Goal: Use online tool/utility: Utilize a website feature to perform a specific function

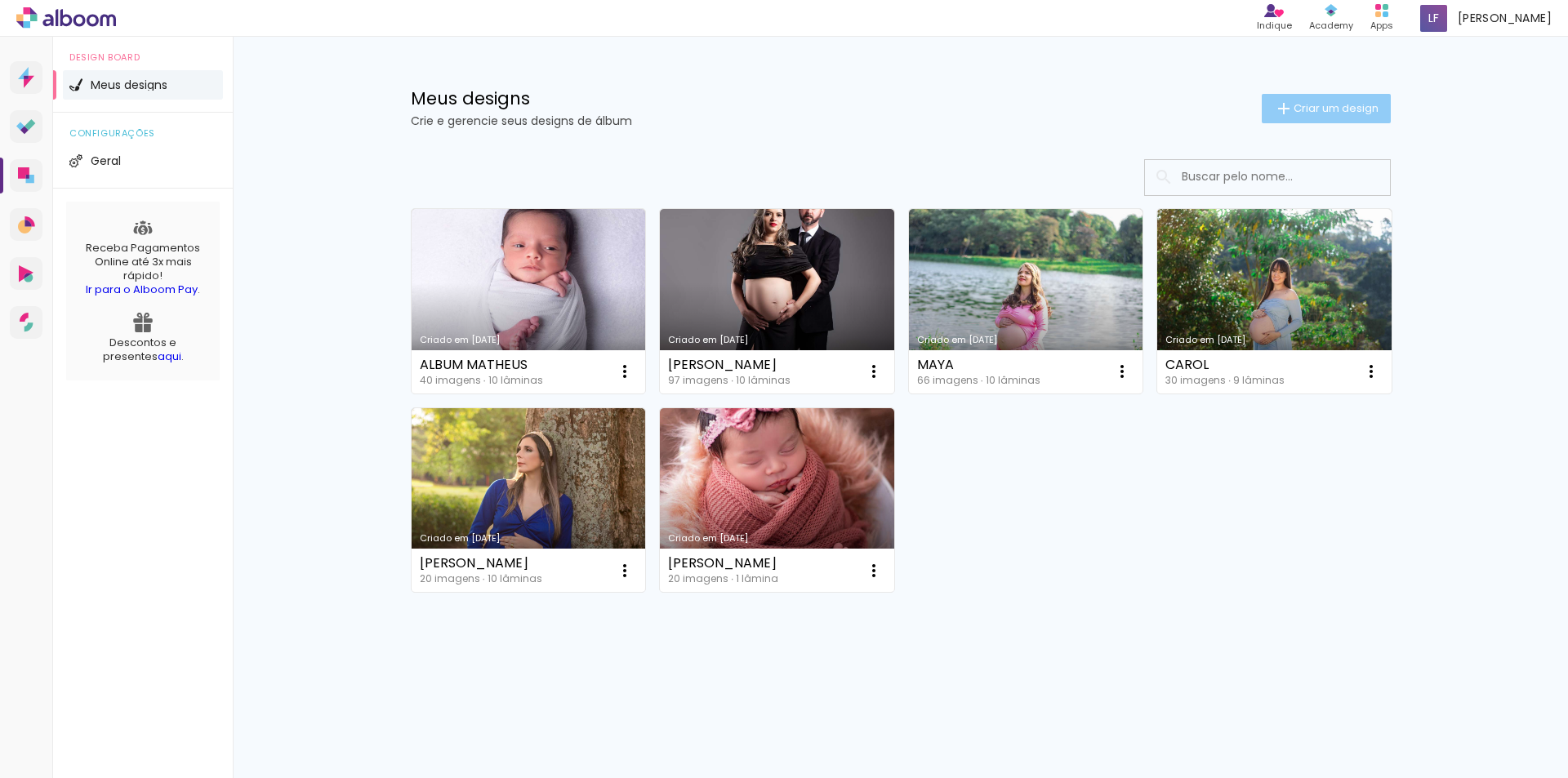
click at [1331, 112] on span "Criar um design" at bounding box center [1336, 108] width 85 height 11
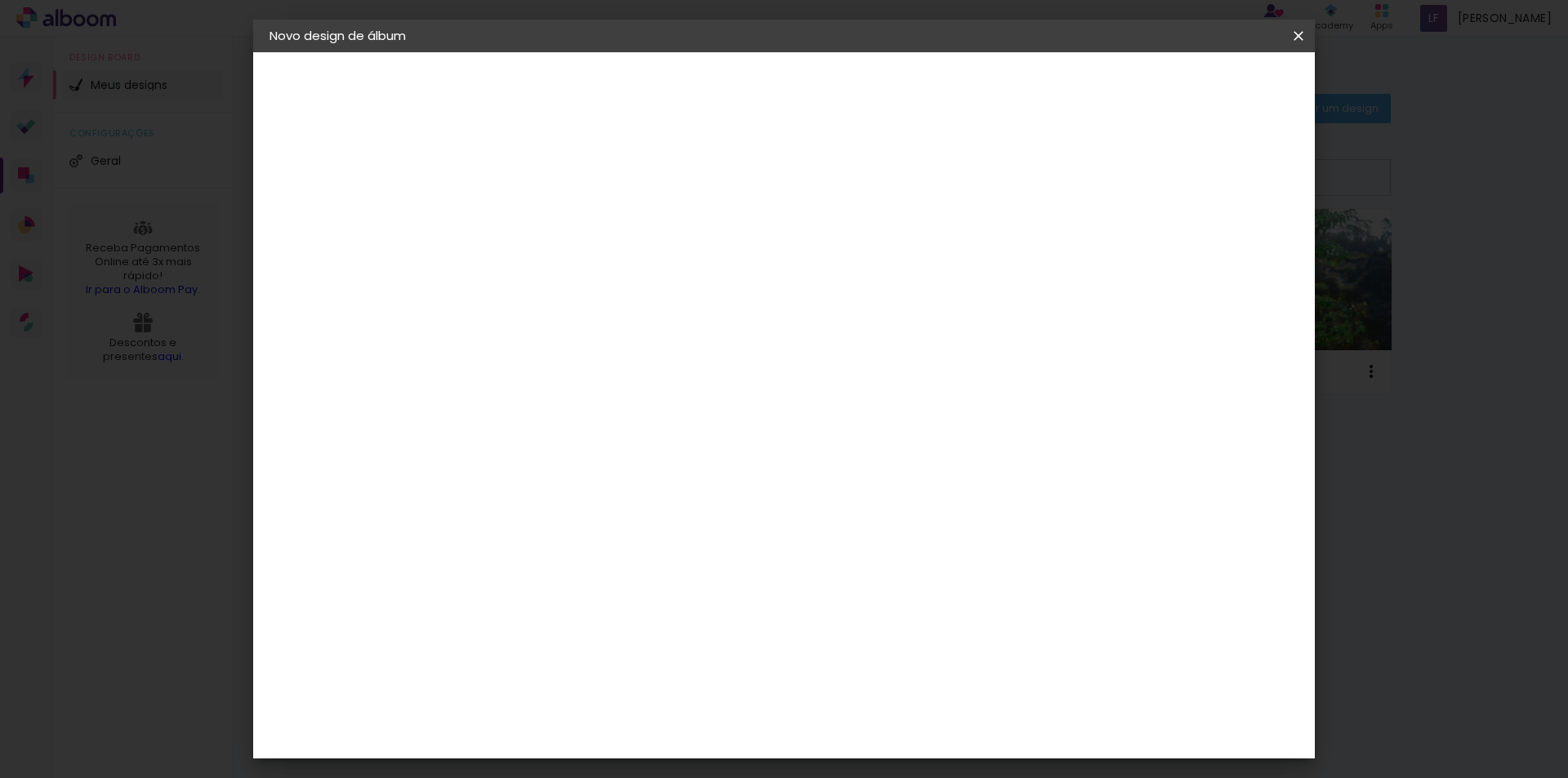
click at [537, 225] on input at bounding box center [537, 219] width 0 height 26
type input "Thiago"
type paper-input "Thiago"
click at [0, 0] on slot "Avançar" at bounding box center [0, 0] width 0 height 0
click at [0, 0] on slot "Tamanho Livre" at bounding box center [0, 0] width 0 height 0
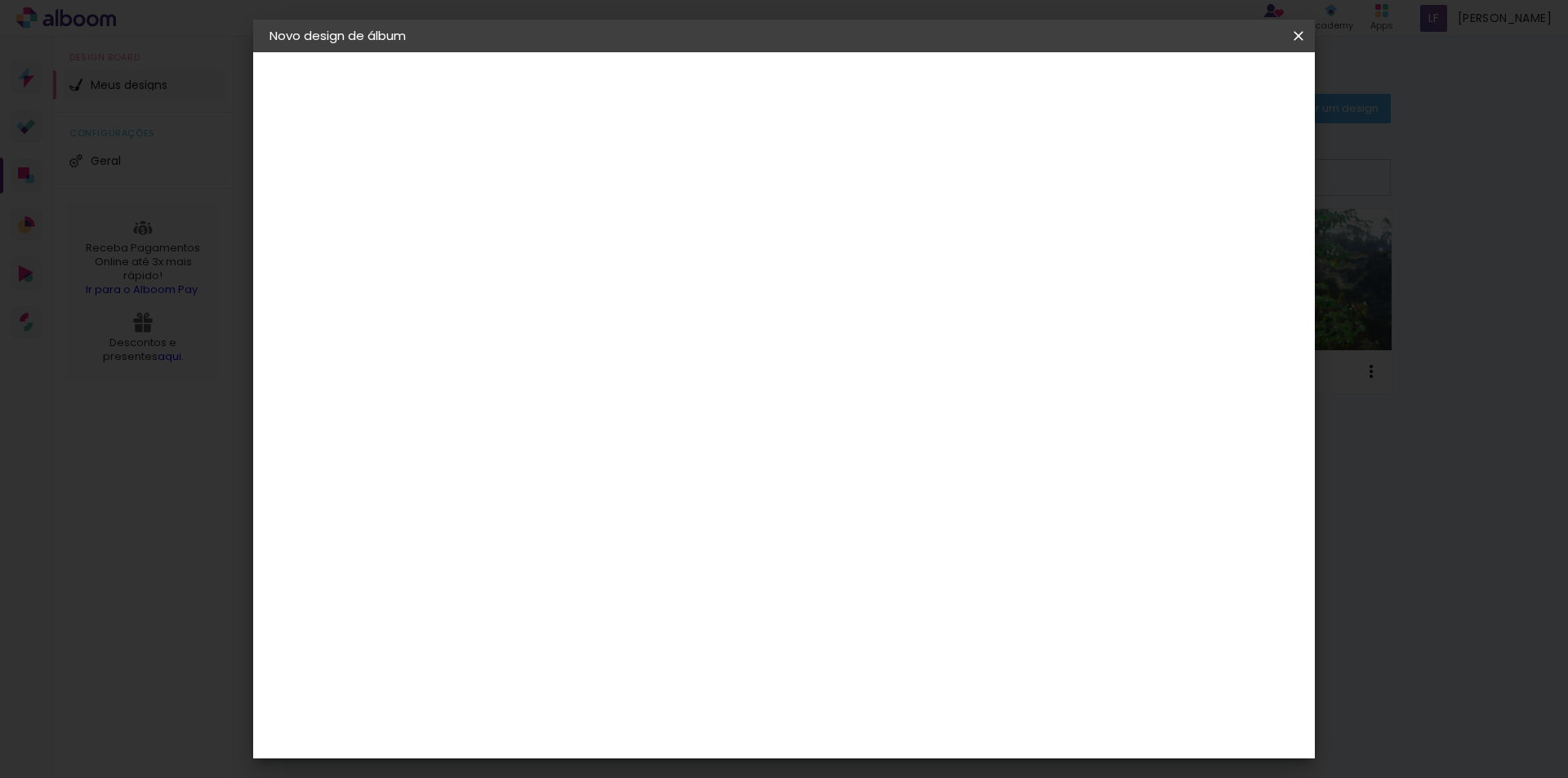
click at [0, 0] on slot "Avançar" at bounding box center [0, 0] width 0 height 0
click at [721, 250] on span "30" at bounding box center [714, 256] width 27 height 25
click at [720, 250] on span "30" at bounding box center [714, 256] width 27 height 25
drag, startPoint x: 497, startPoint y: 464, endPoint x: 481, endPoint y: 469, distance: 16.8
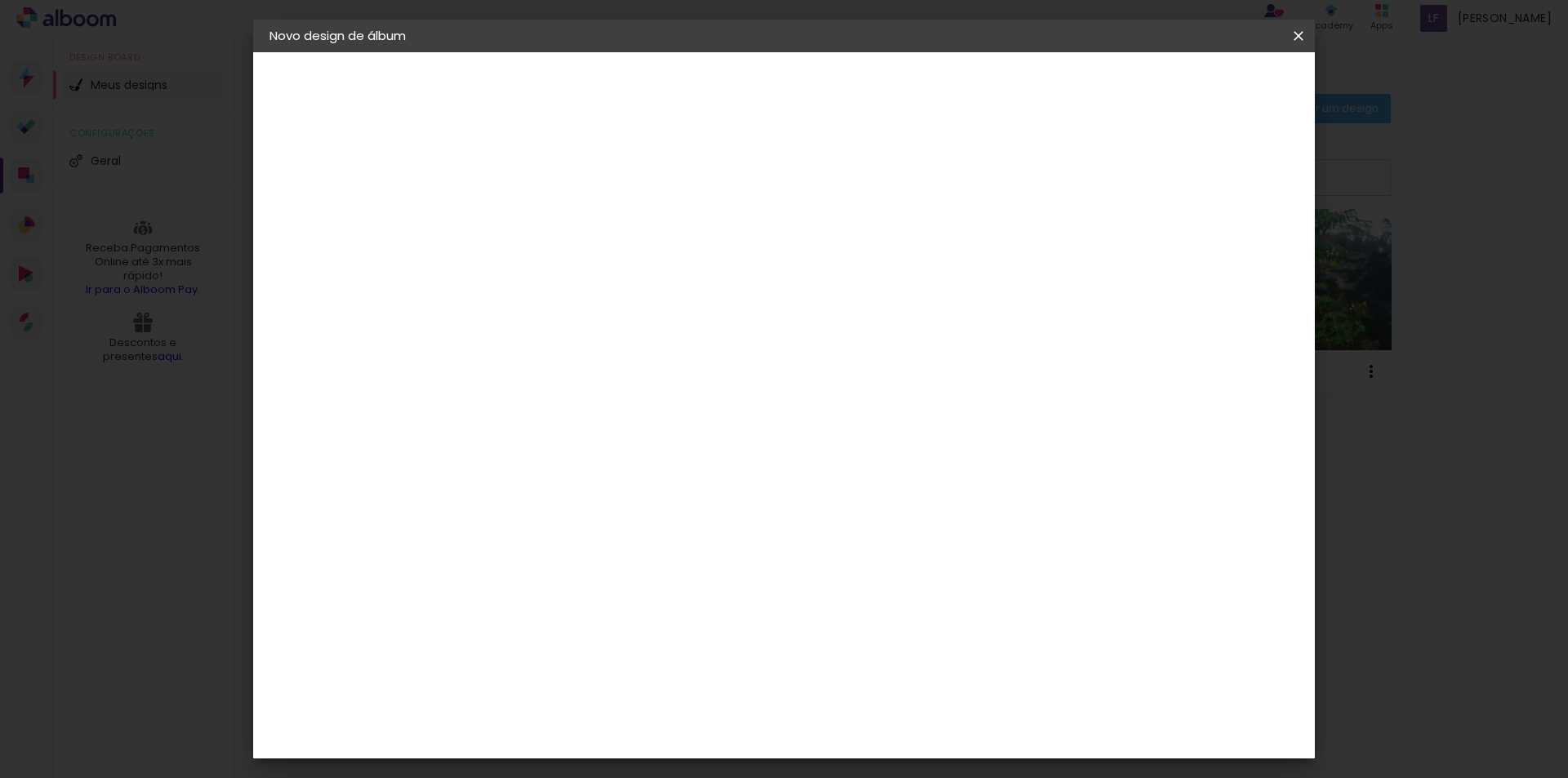
click at [481, 469] on input "30" at bounding box center [485, 464] width 42 height 25
type input "20"
type paper-input "20"
click at [885, 572] on input "60" at bounding box center [874, 574] width 42 height 25
type input "50"
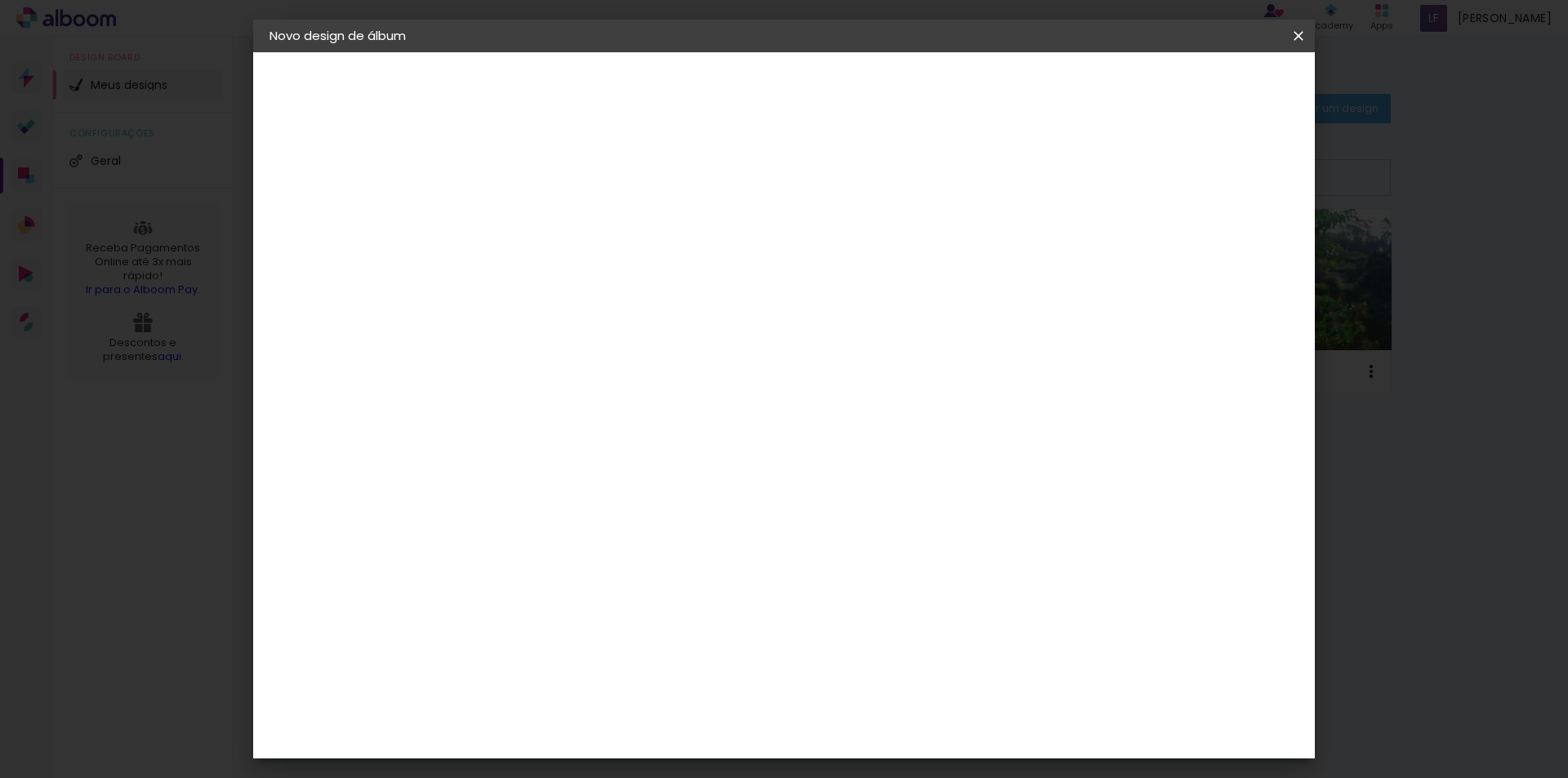
type paper-input "50"
click at [1197, 90] on span "Iniciar design" at bounding box center [1160, 87] width 74 height 12
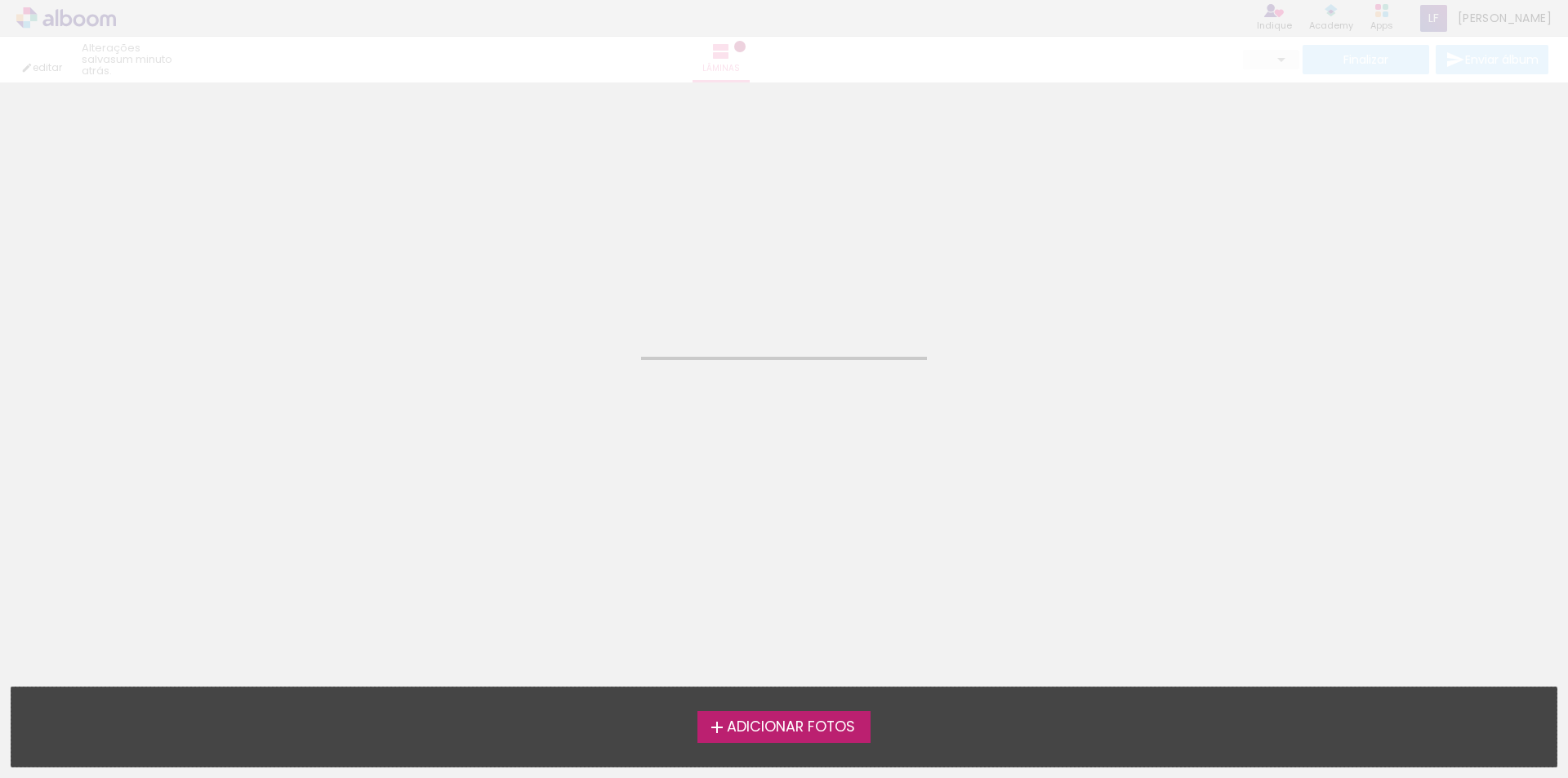
click at [801, 727] on span "Adicionar Fotos" at bounding box center [791, 728] width 128 height 15
click at [0, 0] on input "file" at bounding box center [0, 0] width 0 height 0
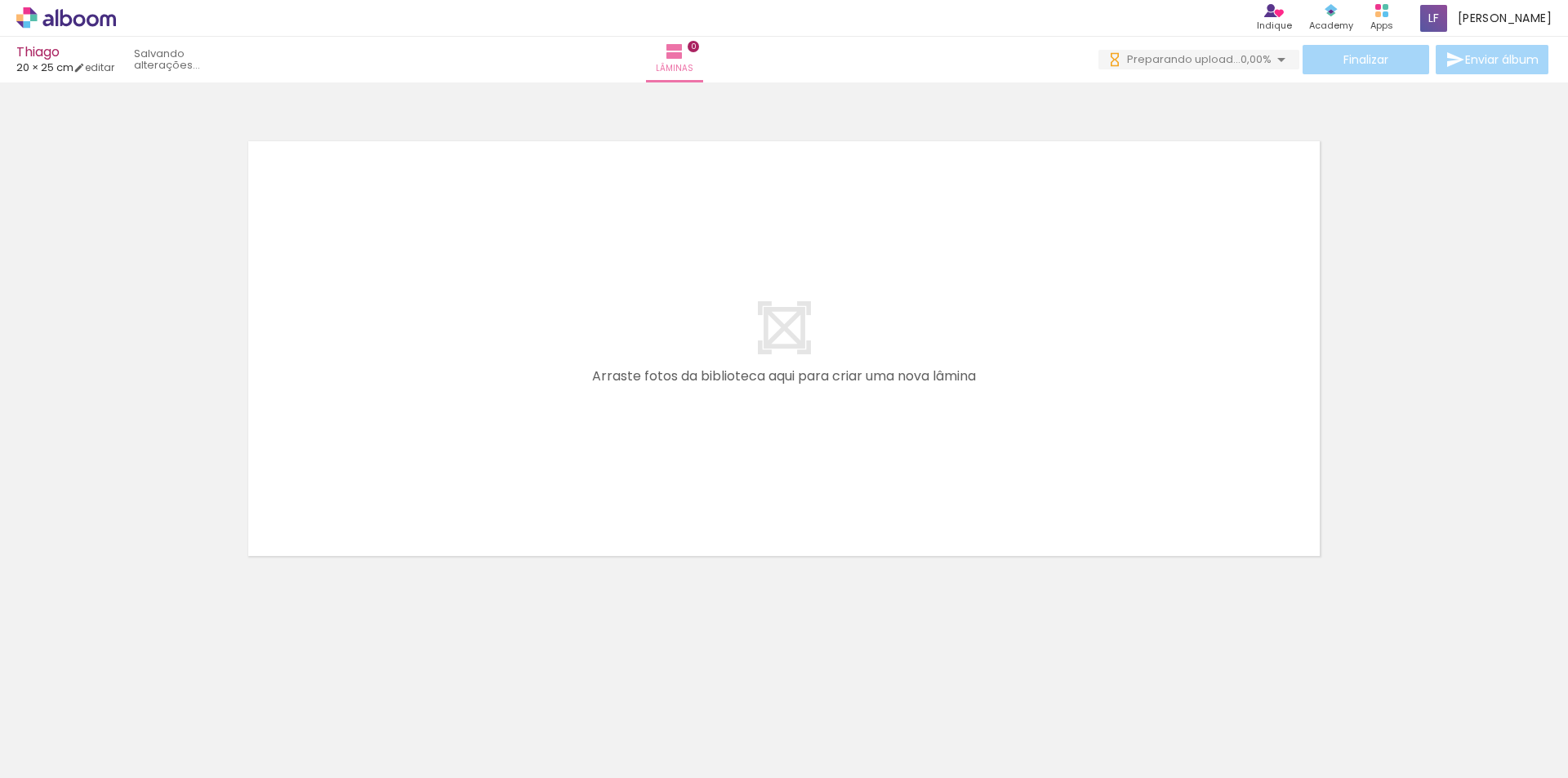
click at [180, 733] on div at bounding box center [163, 723] width 54 height 81
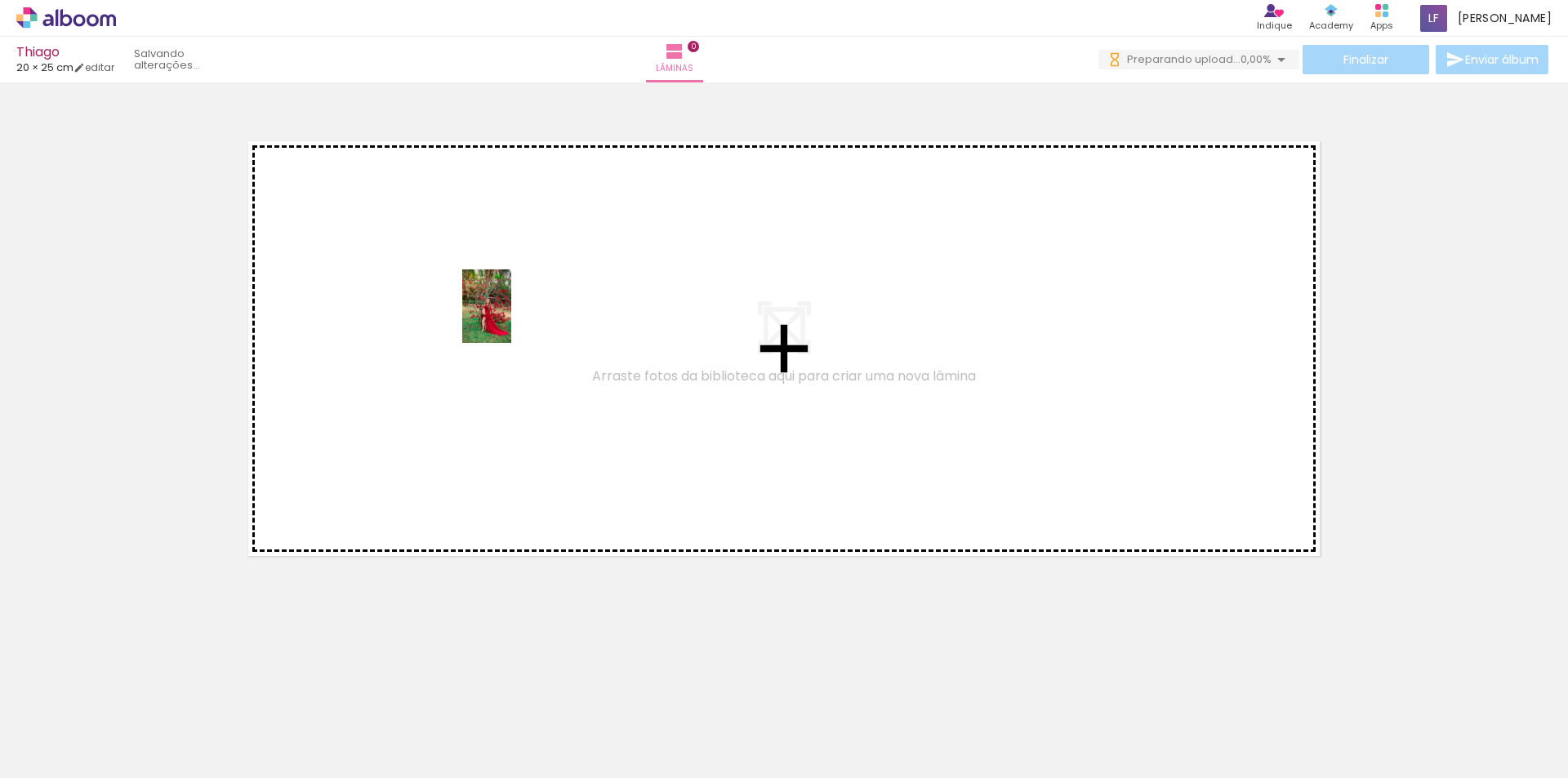
drag, startPoint x: 180, startPoint y: 733, endPoint x: 511, endPoint y: 319, distance: 530.1
click at [511, 319] on quentale-workspace at bounding box center [784, 389] width 1568 height 778
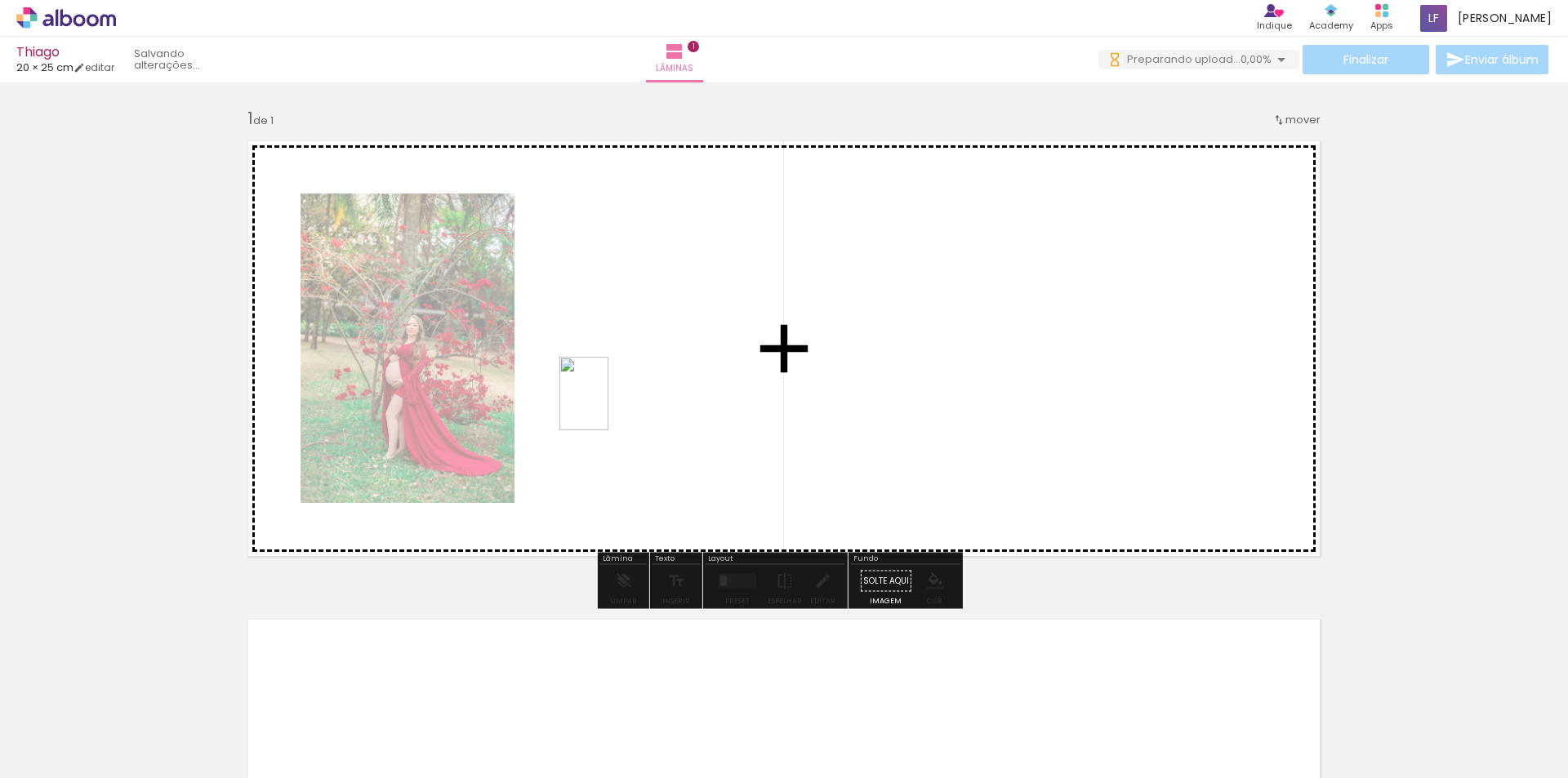
drag, startPoint x: 270, startPoint y: 728, endPoint x: 610, endPoint y: 405, distance: 469.0
click at [610, 405] on quentale-workspace at bounding box center [784, 389] width 1568 height 778
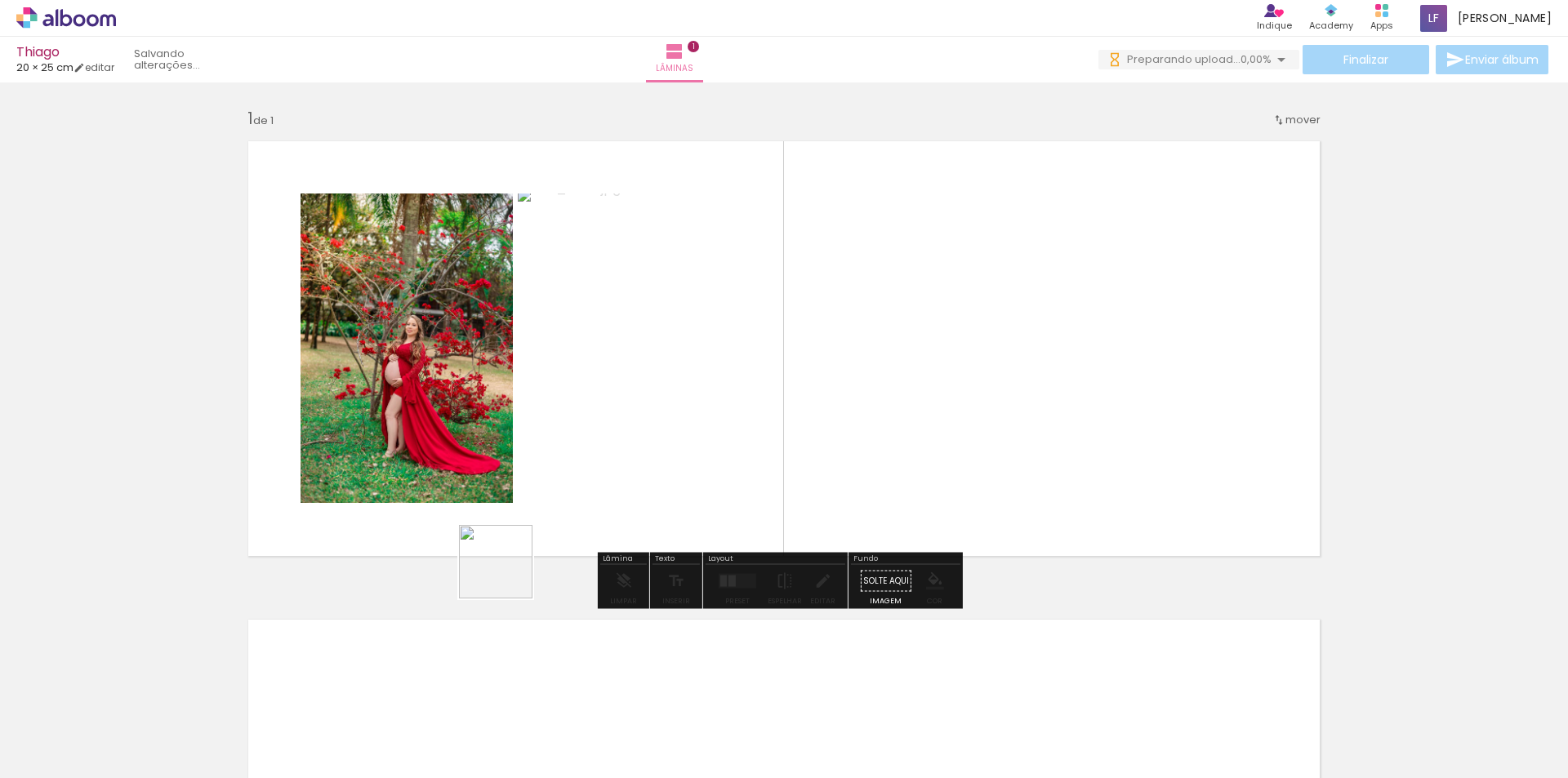
drag, startPoint x: 359, startPoint y: 742, endPoint x: 511, endPoint y: 733, distance: 152.3
click at [552, 456] on quentale-workspace at bounding box center [784, 389] width 1568 height 778
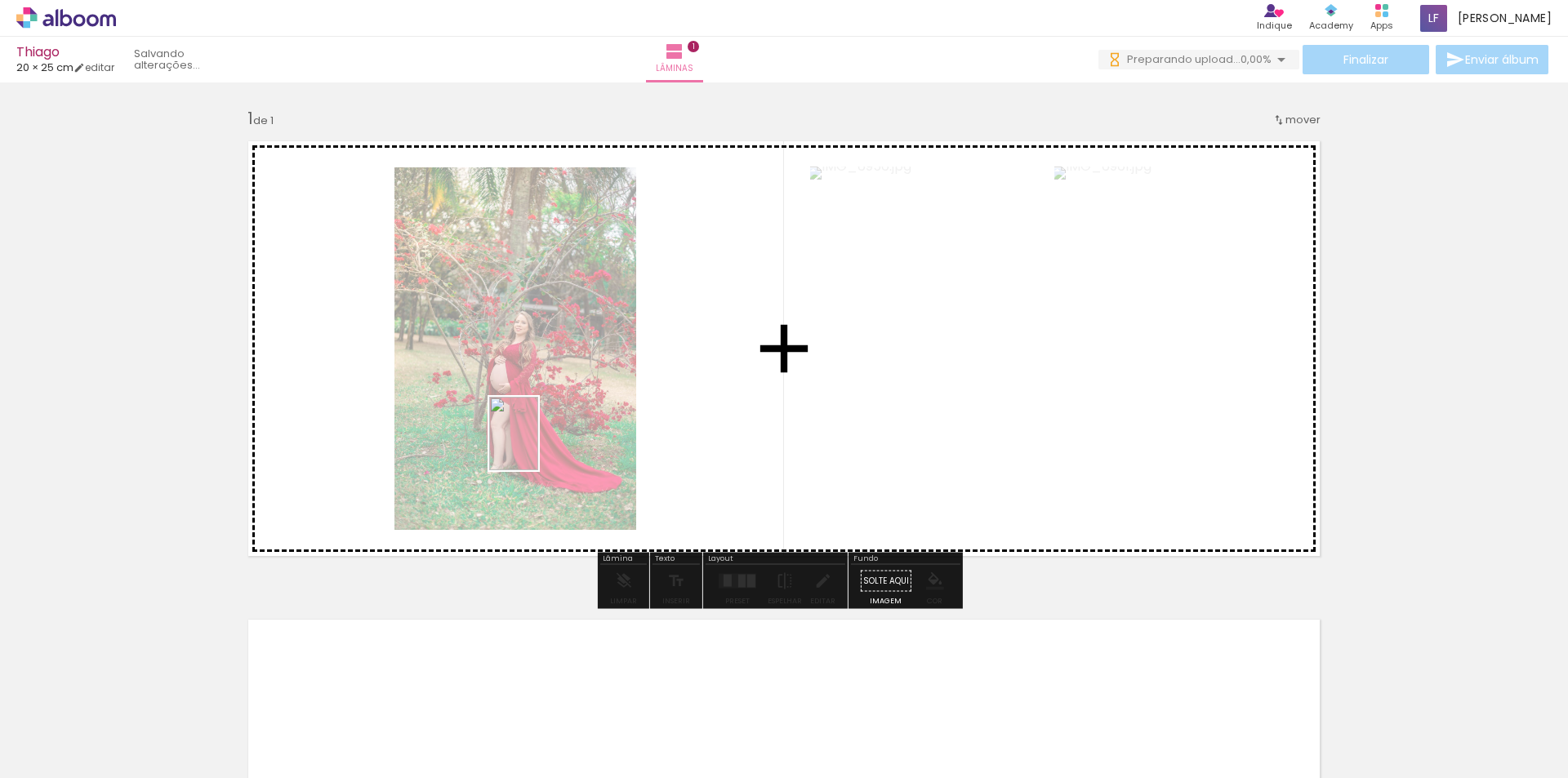
drag, startPoint x: 453, startPoint y: 742, endPoint x: 539, endPoint y: 445, distance: 309.2
click at [539, 445] on quentale-workspace at bounding box center [784, 389] width 1568 height 778
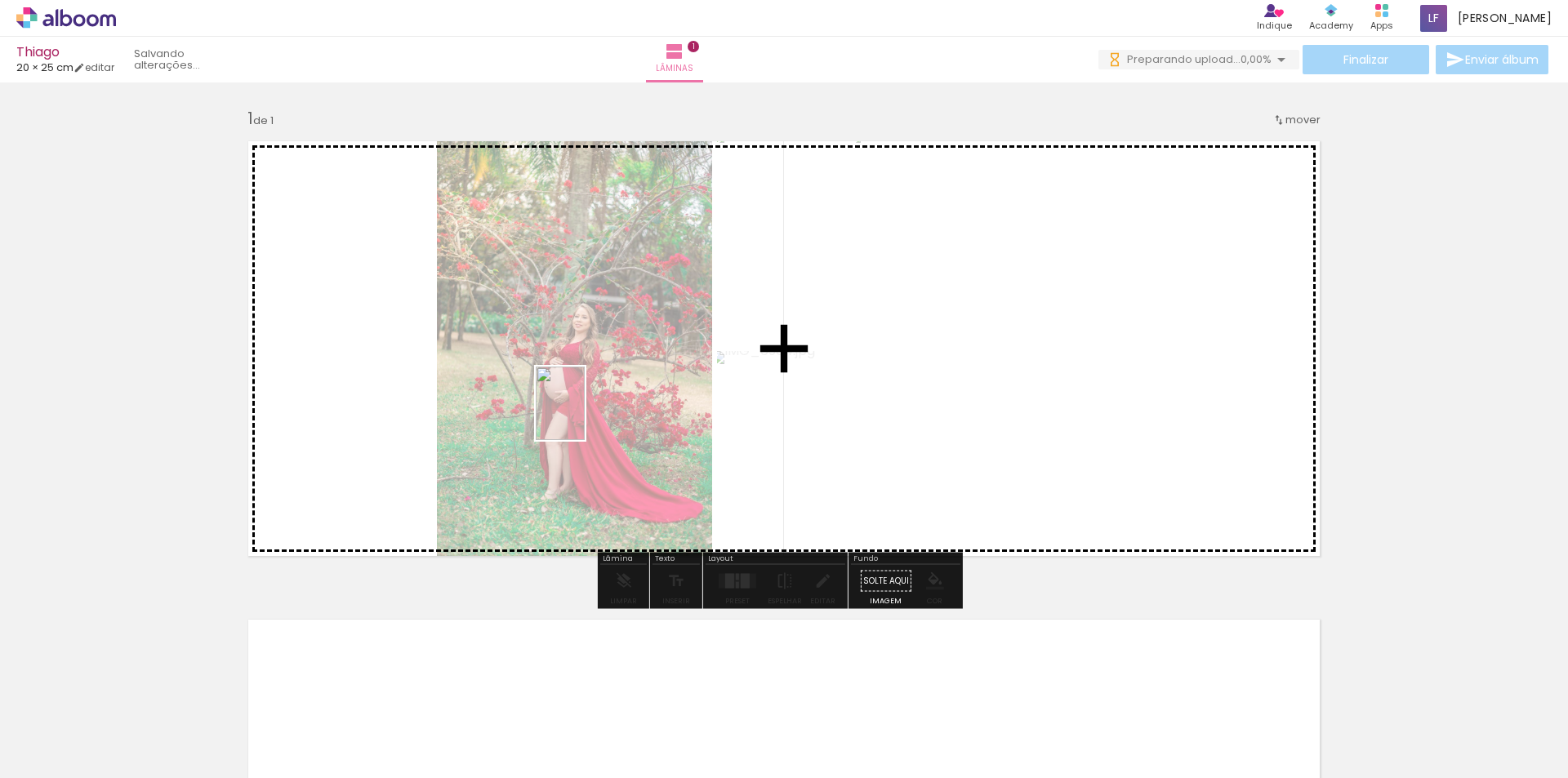
drag, startPoint x: 535, startPoint y: 735, endPoint x: 585, endPoint y: 415, distance: 323.9
click at [585, 415] on quentale-workspace at bounding box center [784, 389] width 1568 height 778
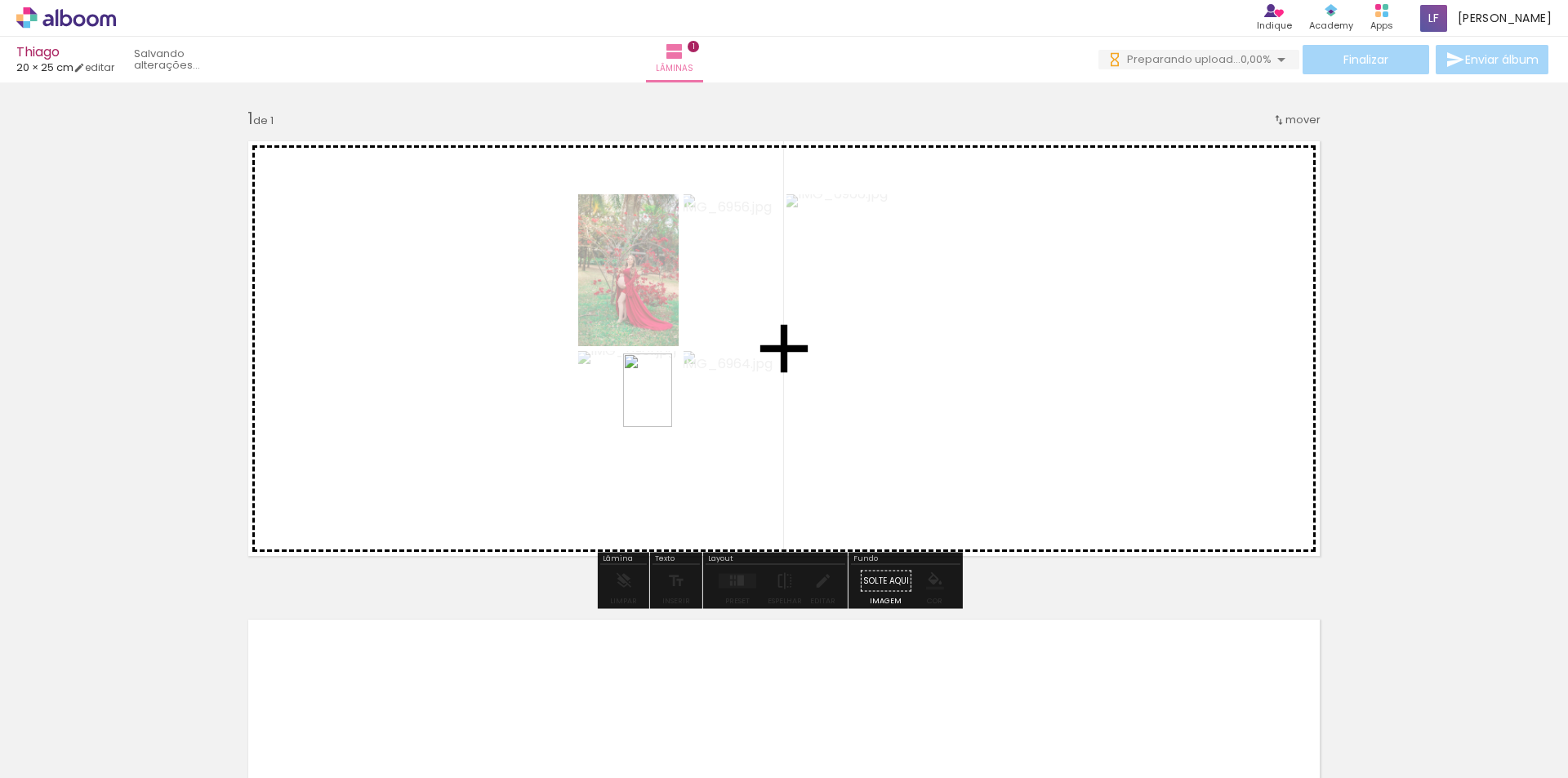
drag, startPoint x: 668, startPoint y: 497, endPoint x: 672, endPoint y: 402, distance: 95.1
click at [672, 402] on quentale-workspace at bounding box center [784, 389] width 1568 height 778
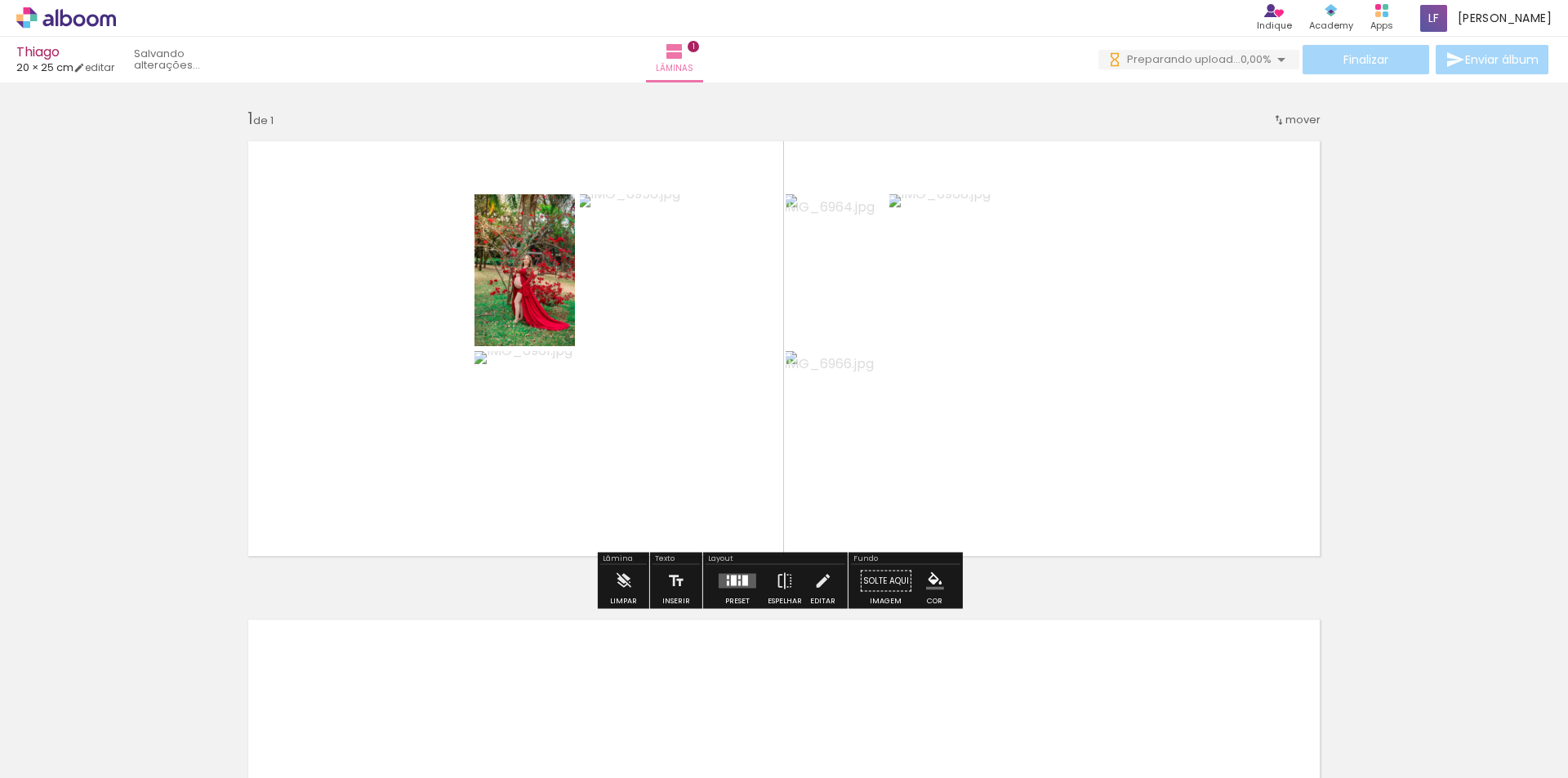
click at [731, 591] on div at bounding box center [737, 581] width 44 height 33
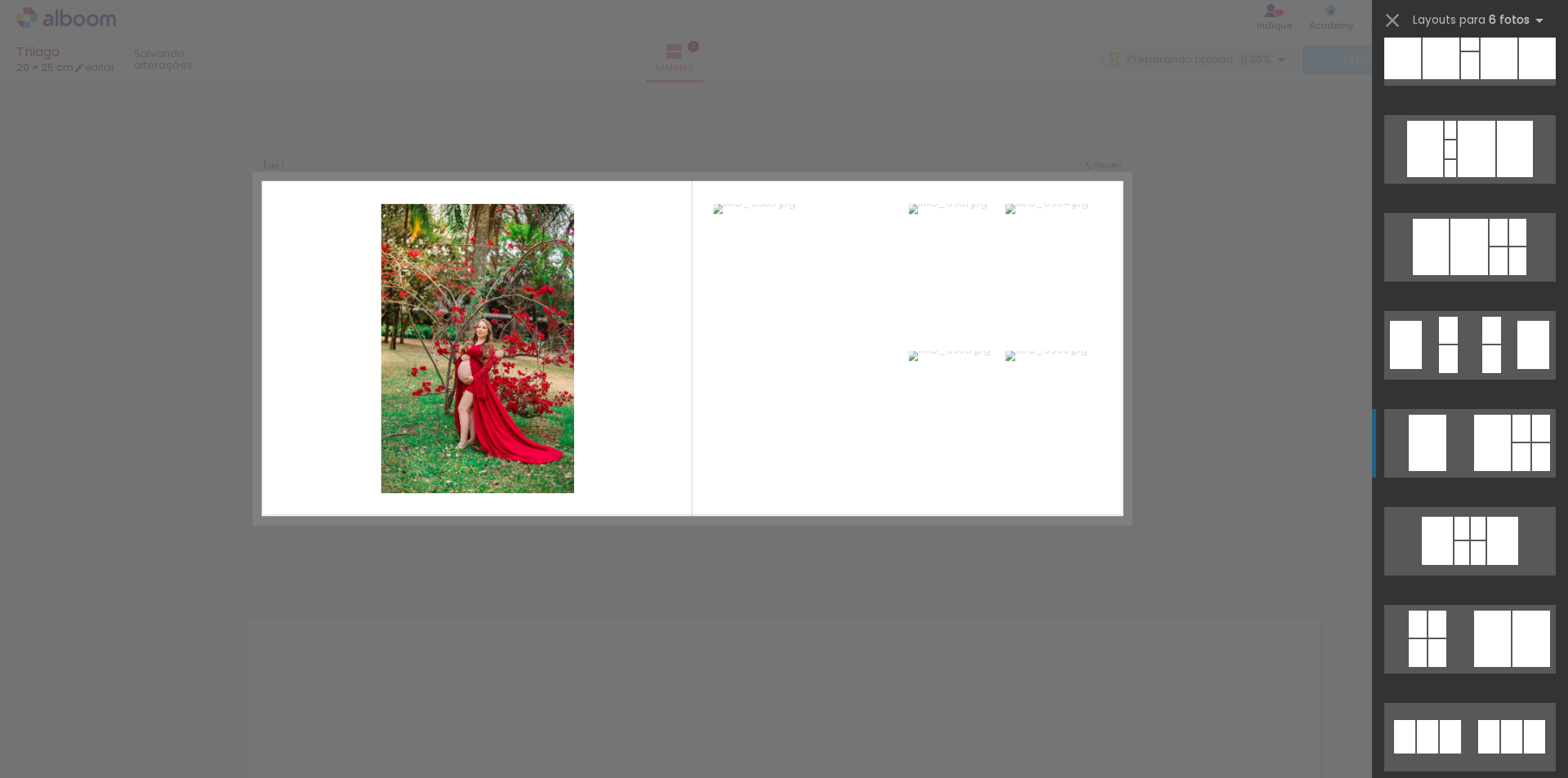
click at [1475, 451] on div at bounding box center [1493, 443] width 36 height 56
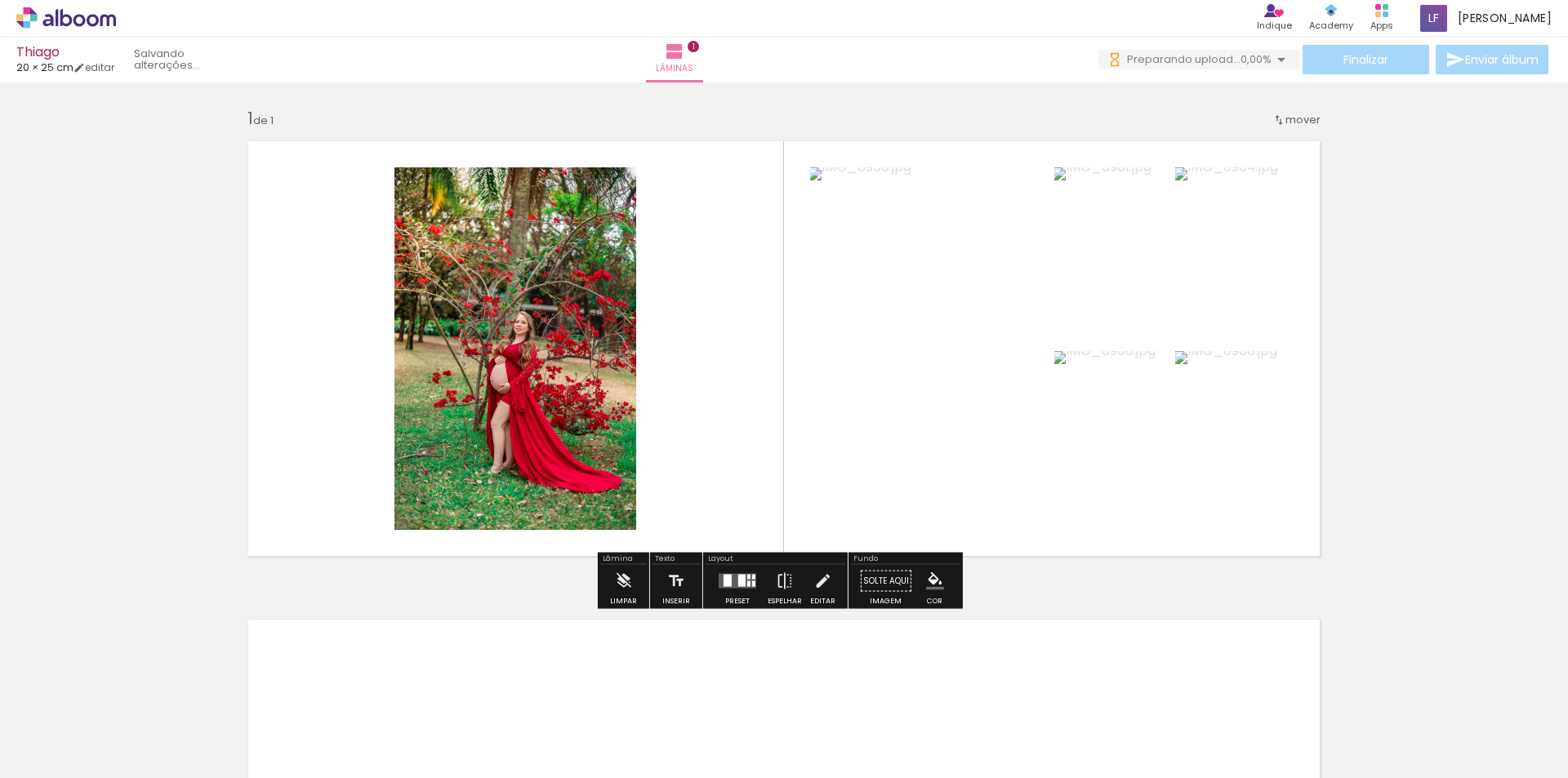
click at [590, 346] on quentale-photo at bounding box center [516, 349] width 242 height 363
click at [570, 338] on quentale-photo at bounding box center [516, 349] width 242 height 363
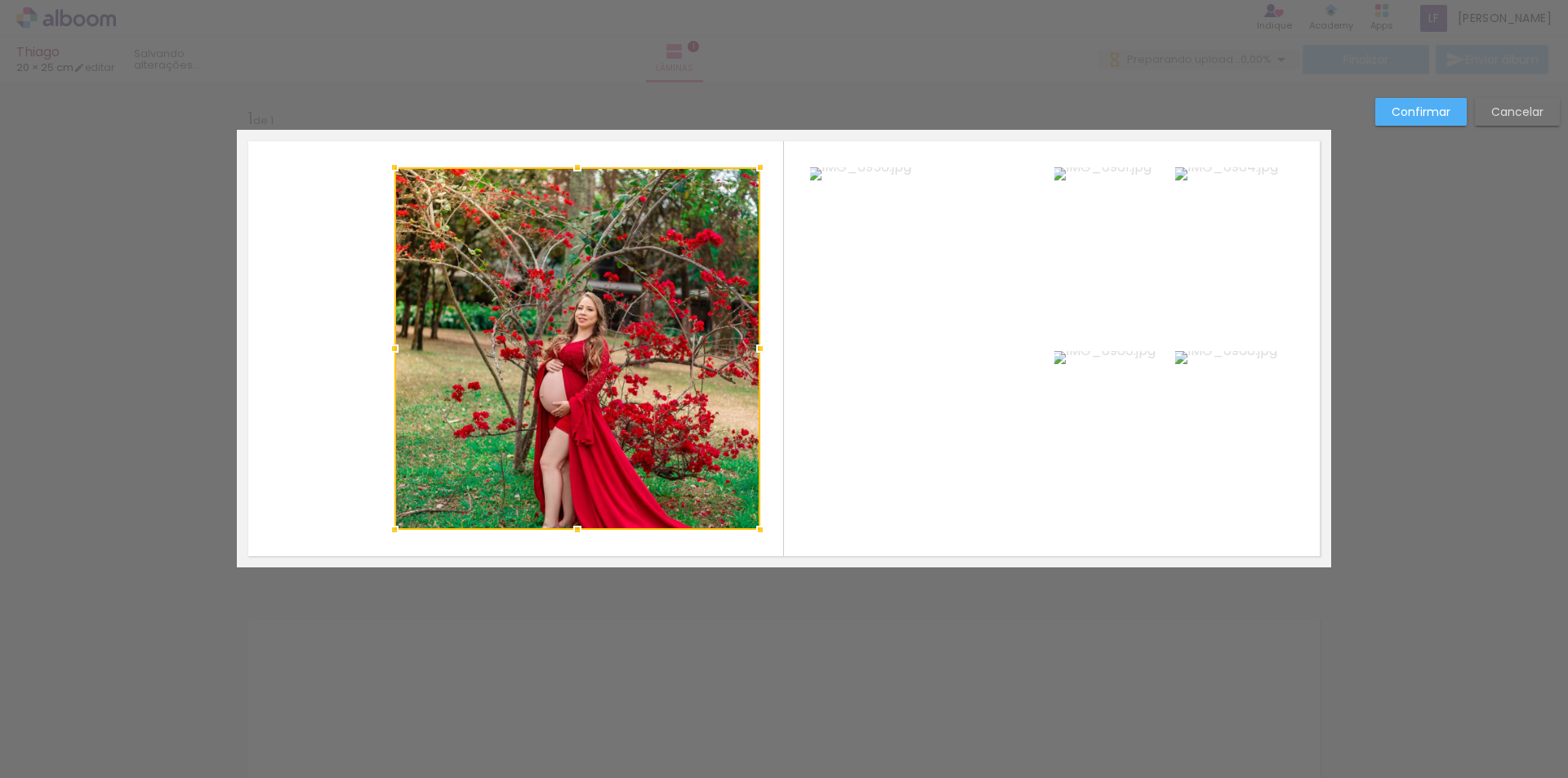
drag, startPoint x: 636, startPoint y: 348, endPoint x: 761, endPoint y: 351, distance: 125.0
click at [761, 351] on div at bounding box center [761, 349] width 33 height 33
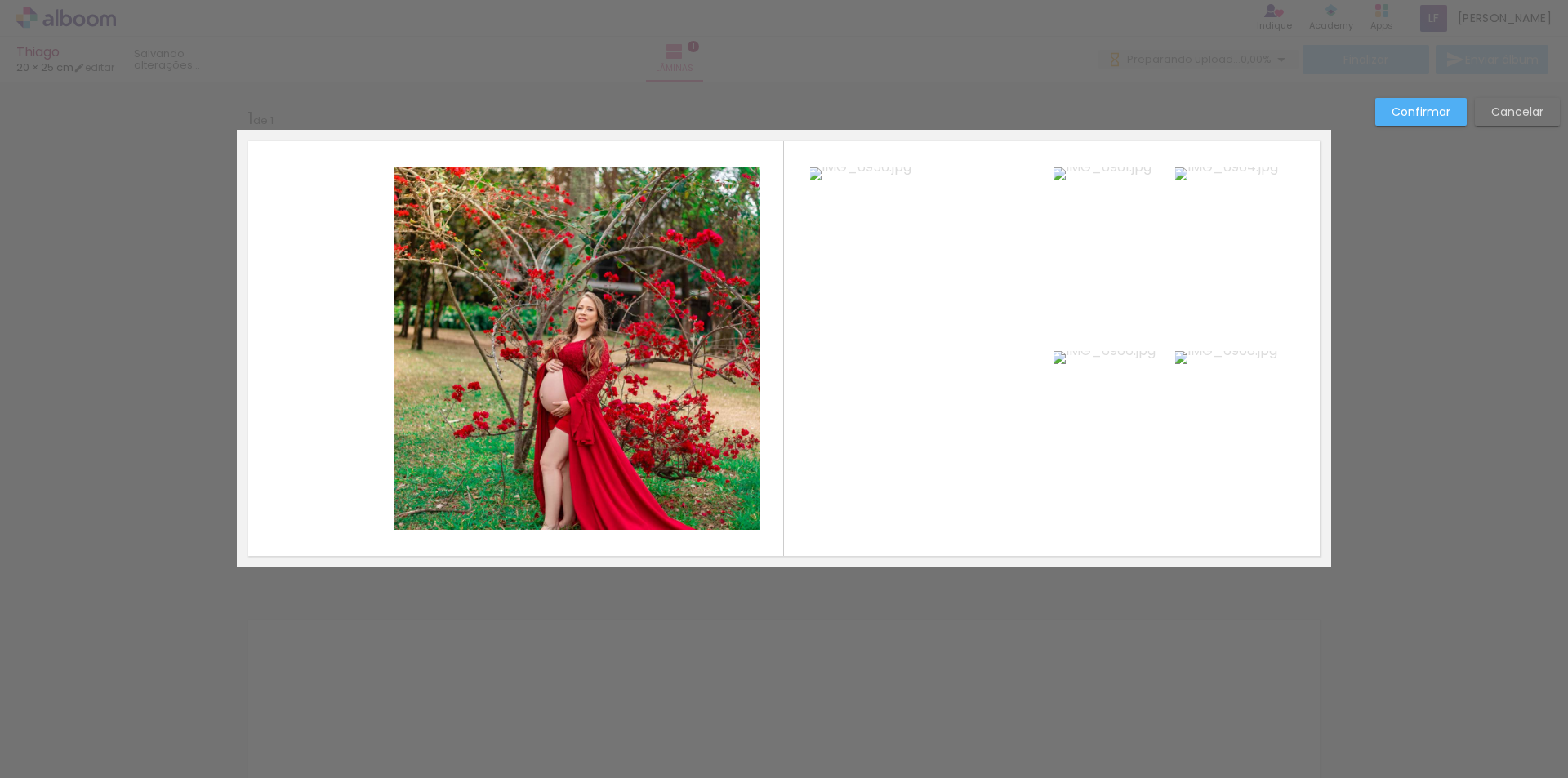
click at [411, 339] on quentale-photo at bounding box center [577, 349] width 366 height 363
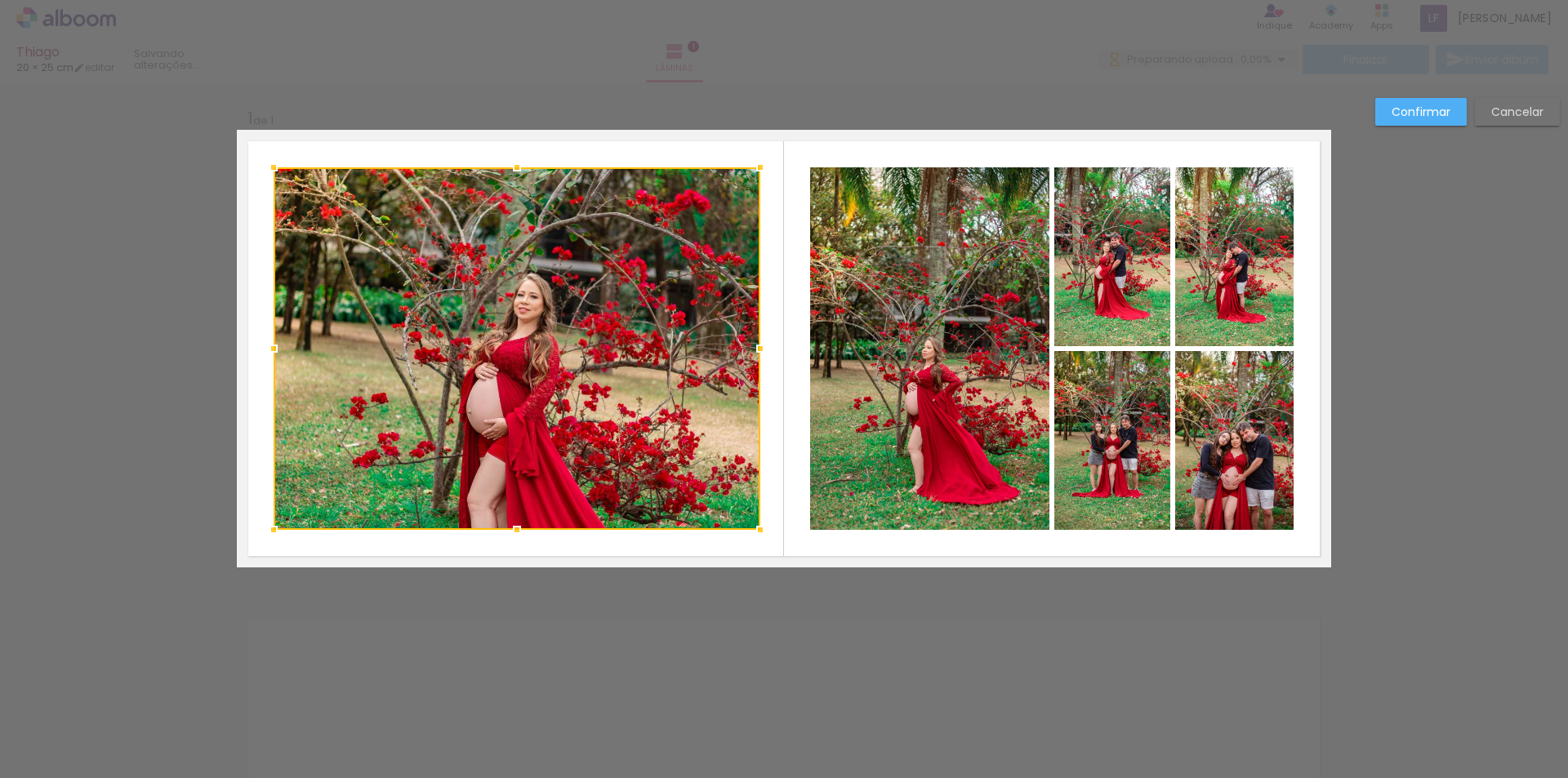
drag, startPoint x: 388, startPoint y: 333, endPoint x: 267, endPoint y: 320, distance: 121.7
click at [273, 320] on div at bounding box center [516, 349] width 487 height 363
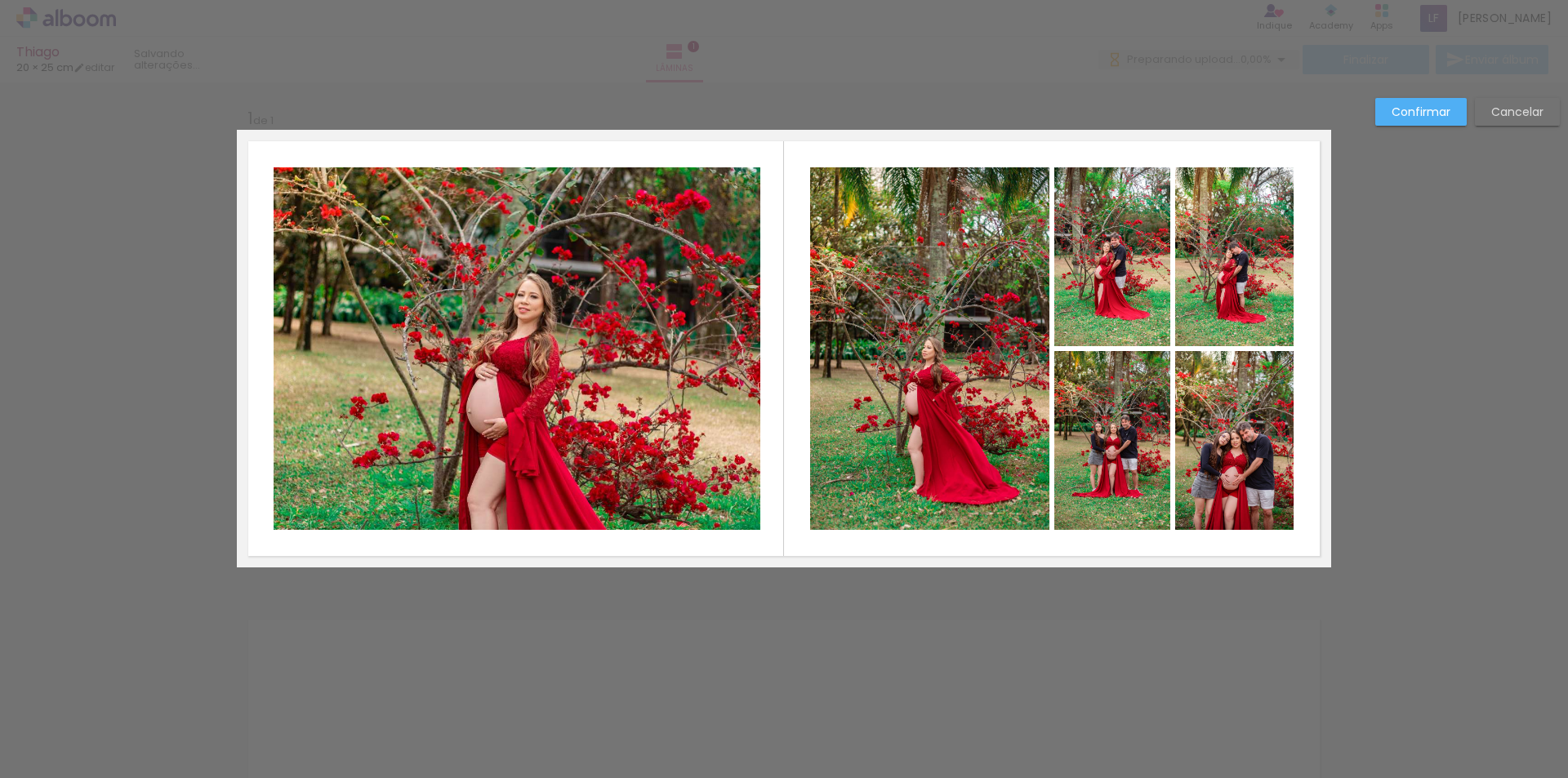
click at [689, 78] on div at bounding box center [784, 41] width 1568 height 83
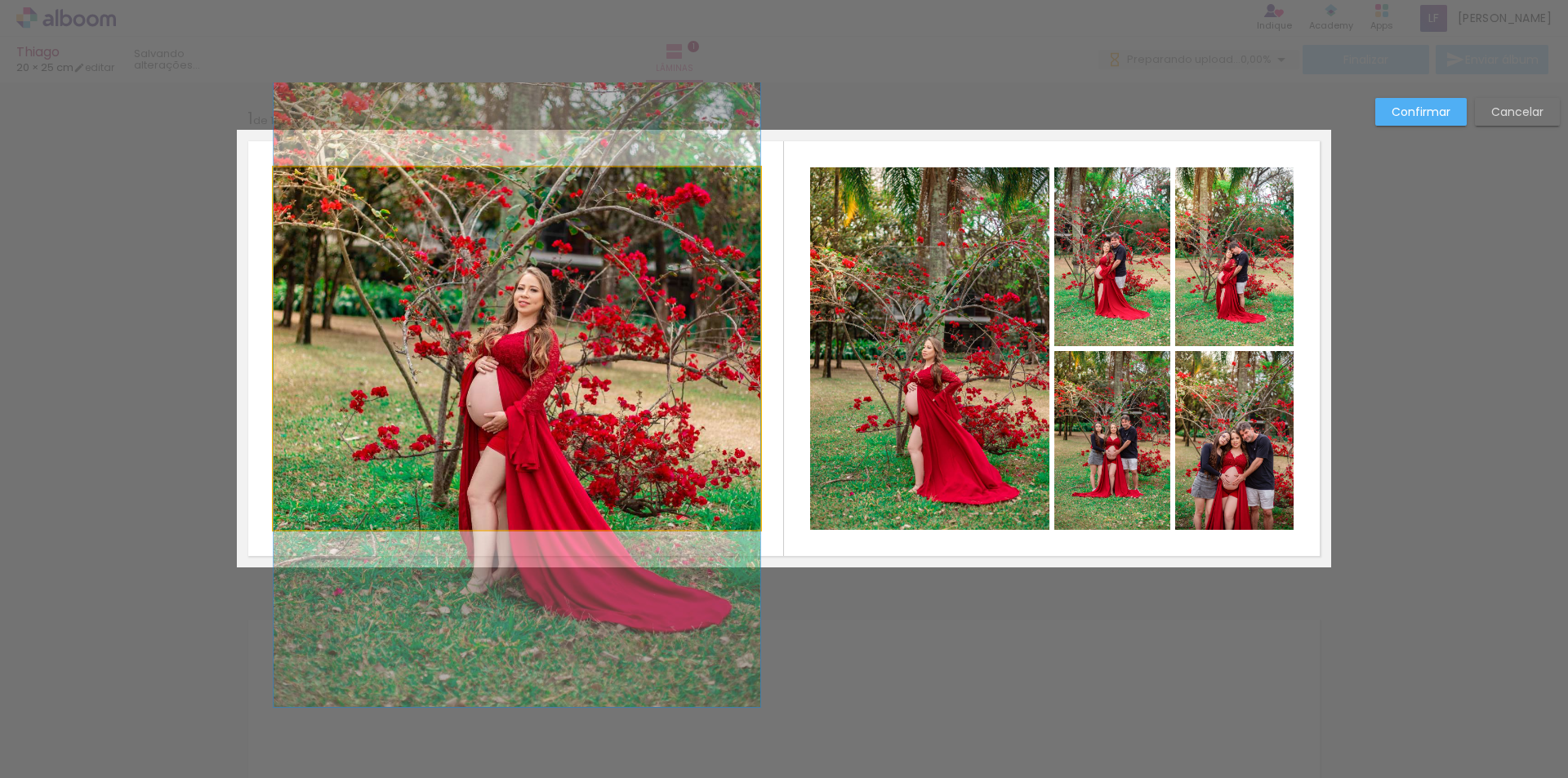
drag, startPoint x: 576, startPoint y: 301, endPoint x: 607, endPoint y: 295, distance: 31.6
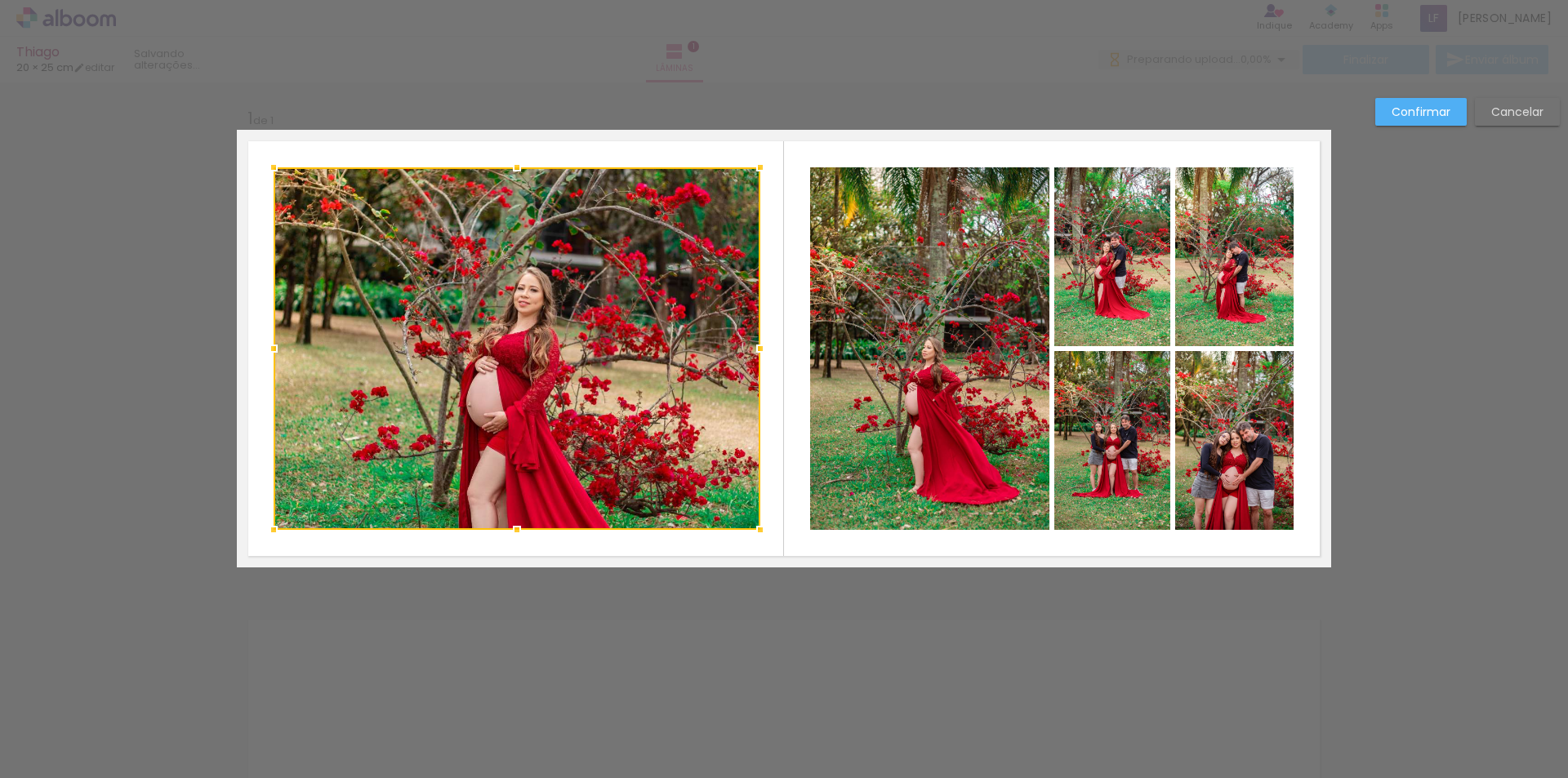
click at [1409, 222] on div "Confirmar Cancelar" at bounding box center [784, 581] width 1568 height 996
click at [0, 0] on slot "Confirmar" at bounding box center [0, 0] width 0 height 0
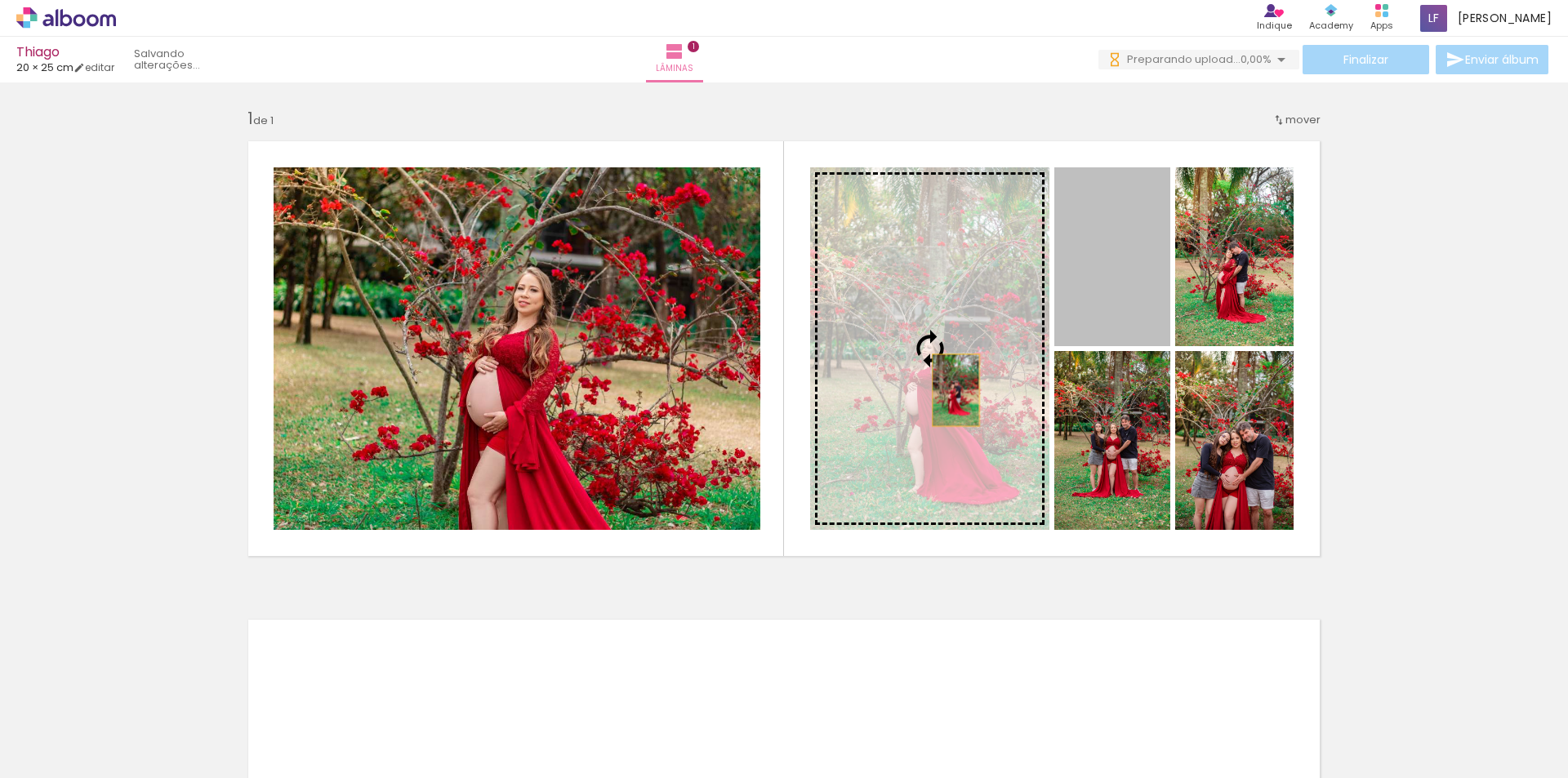
drag, startPoint x: 1130, startPoint y: 281, endPoint x: 950, endPoint y: 391, distance: 211.0
click at [0, 0] on slot at bounding box center [0, 0] width 0 height 0
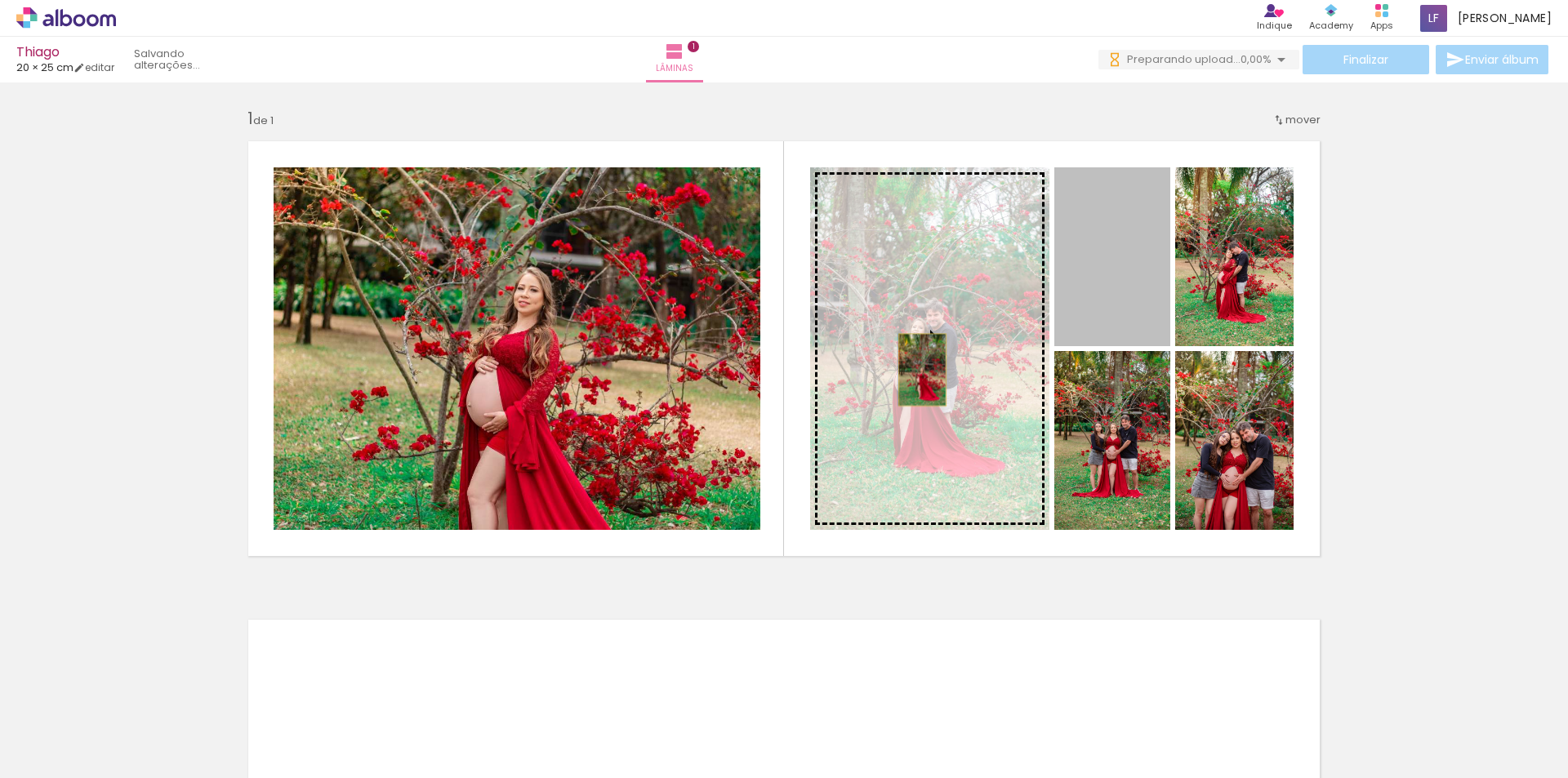
drag, startPoint x: 1116, startPoint y: 279, endPoint x: 914, endPoint y: 370, distance: 221.6
click at [0, 0] on slot at bounding box center [0, 0] width 0 height 0
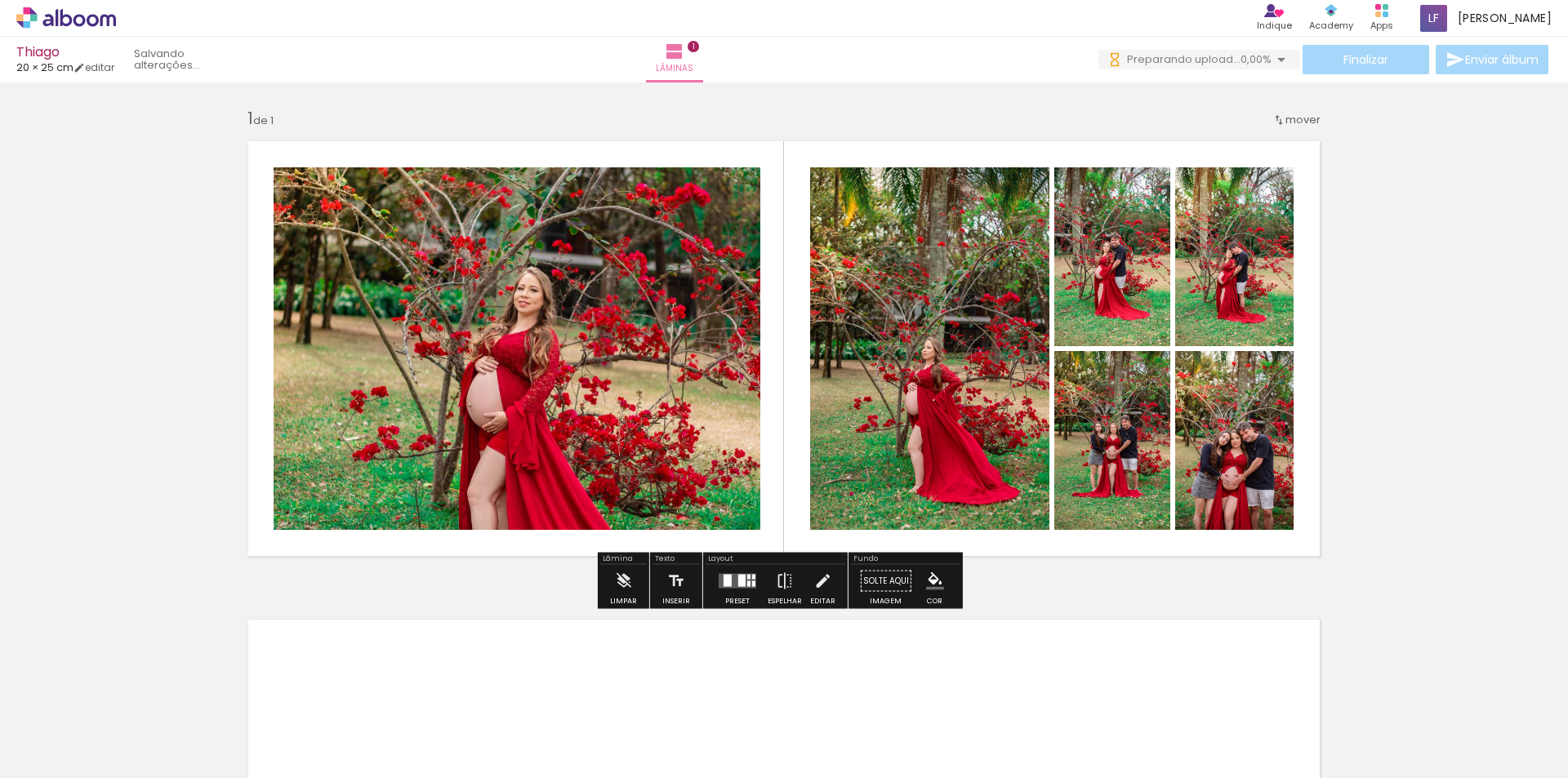
click at [1414, 303] on div "Inserir lâmina 1 de 1" at bounding box center [784, 567] width 1568 height 958
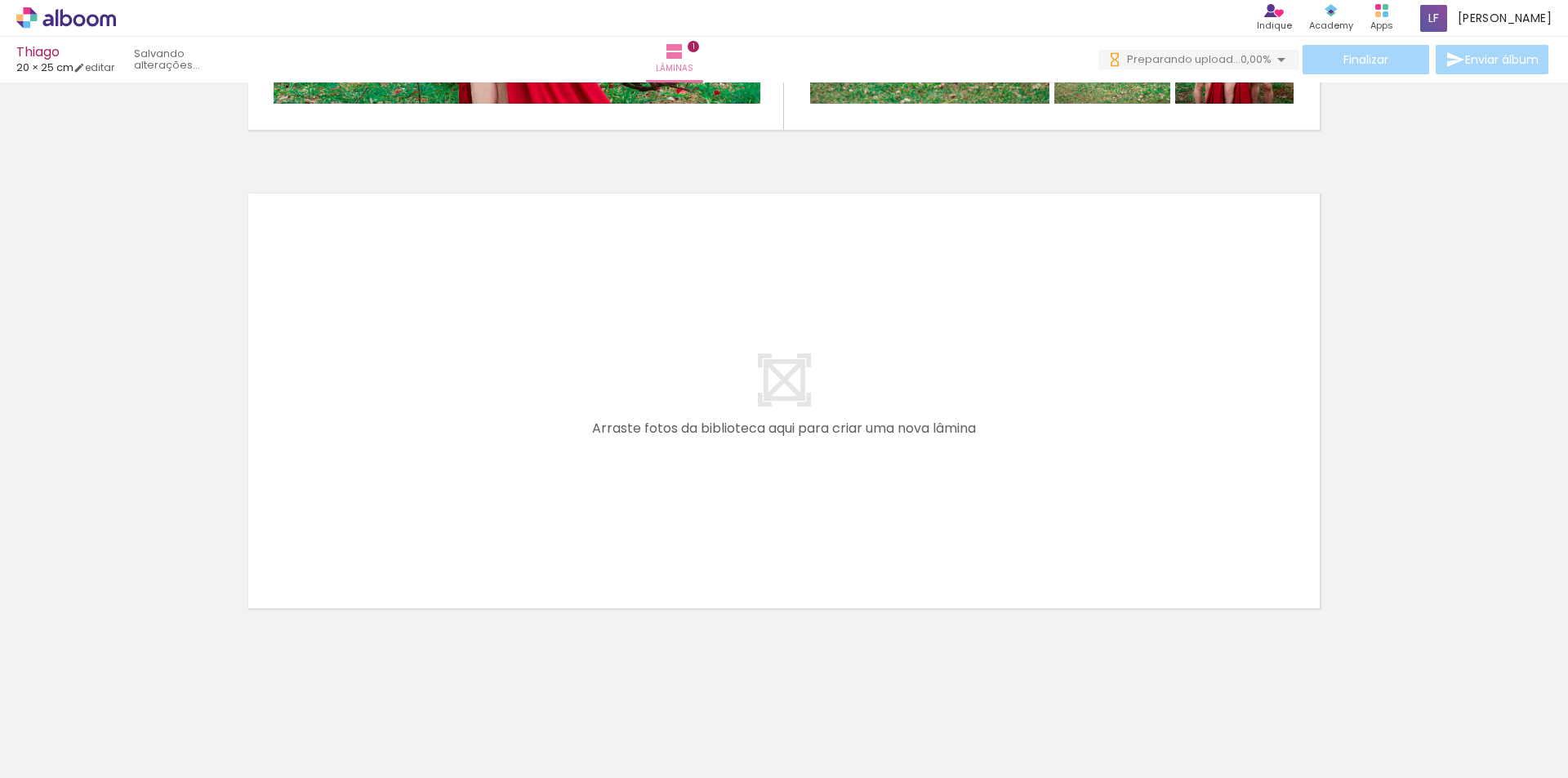
scroll to position [427, 0]
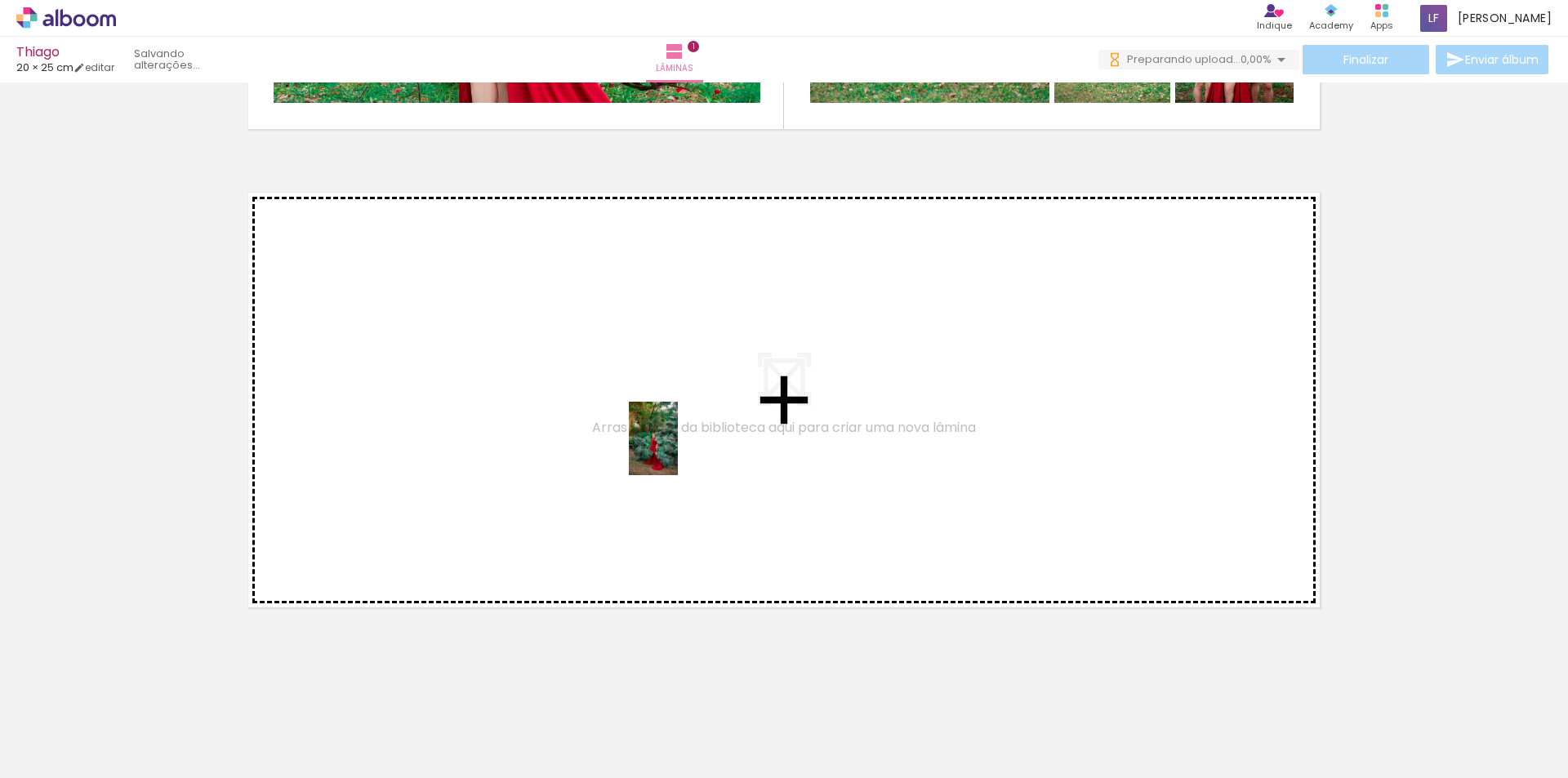
drag, startPoint x: 712, startPoint y: 716, endPoint x: 678, endPoint y: 451, distance: 267.2
click at [678, 451] on quentale-workspace at bounding box center [784, 389] width 1568 height 778
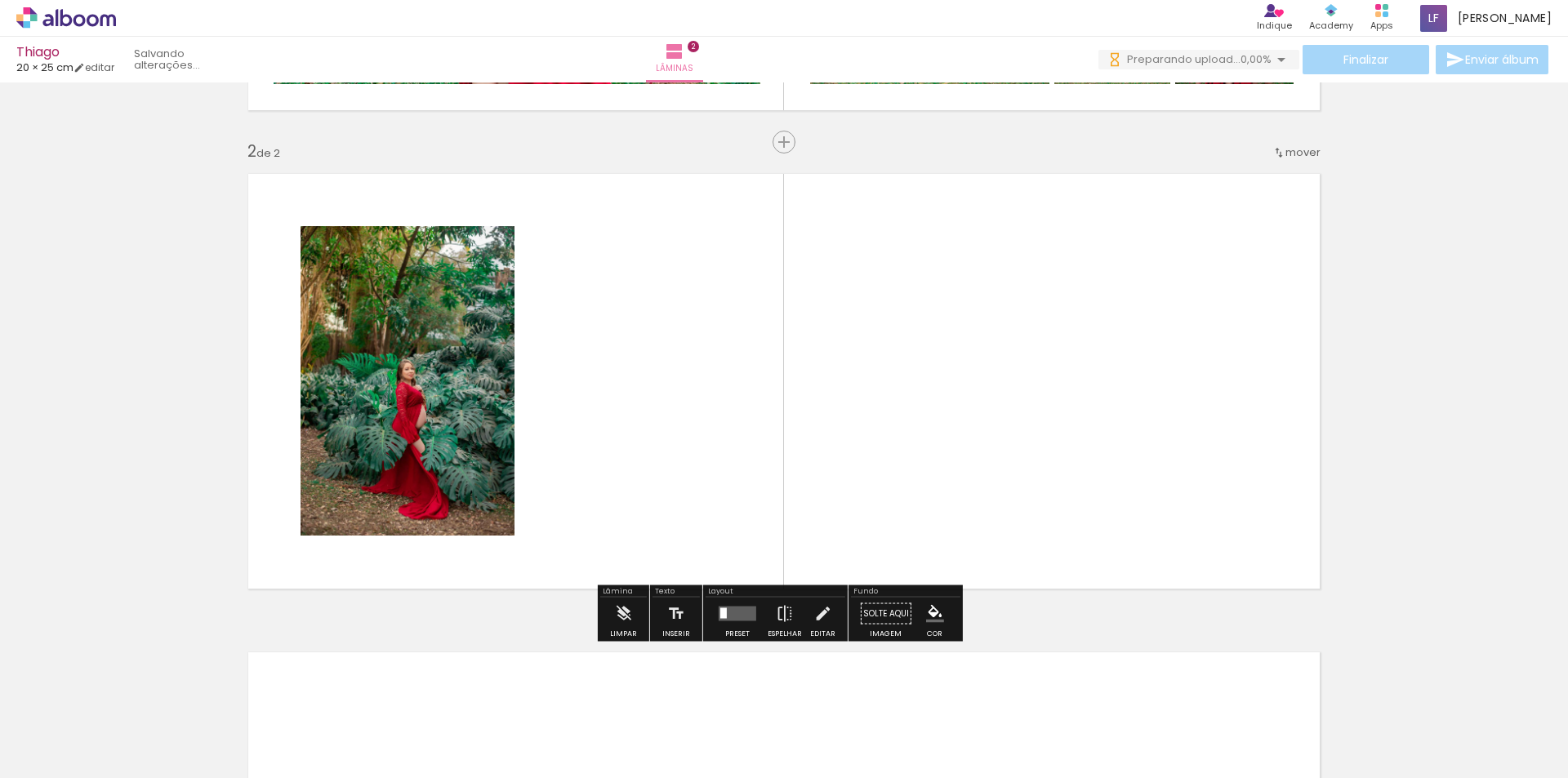
scroll to position [448, 0]
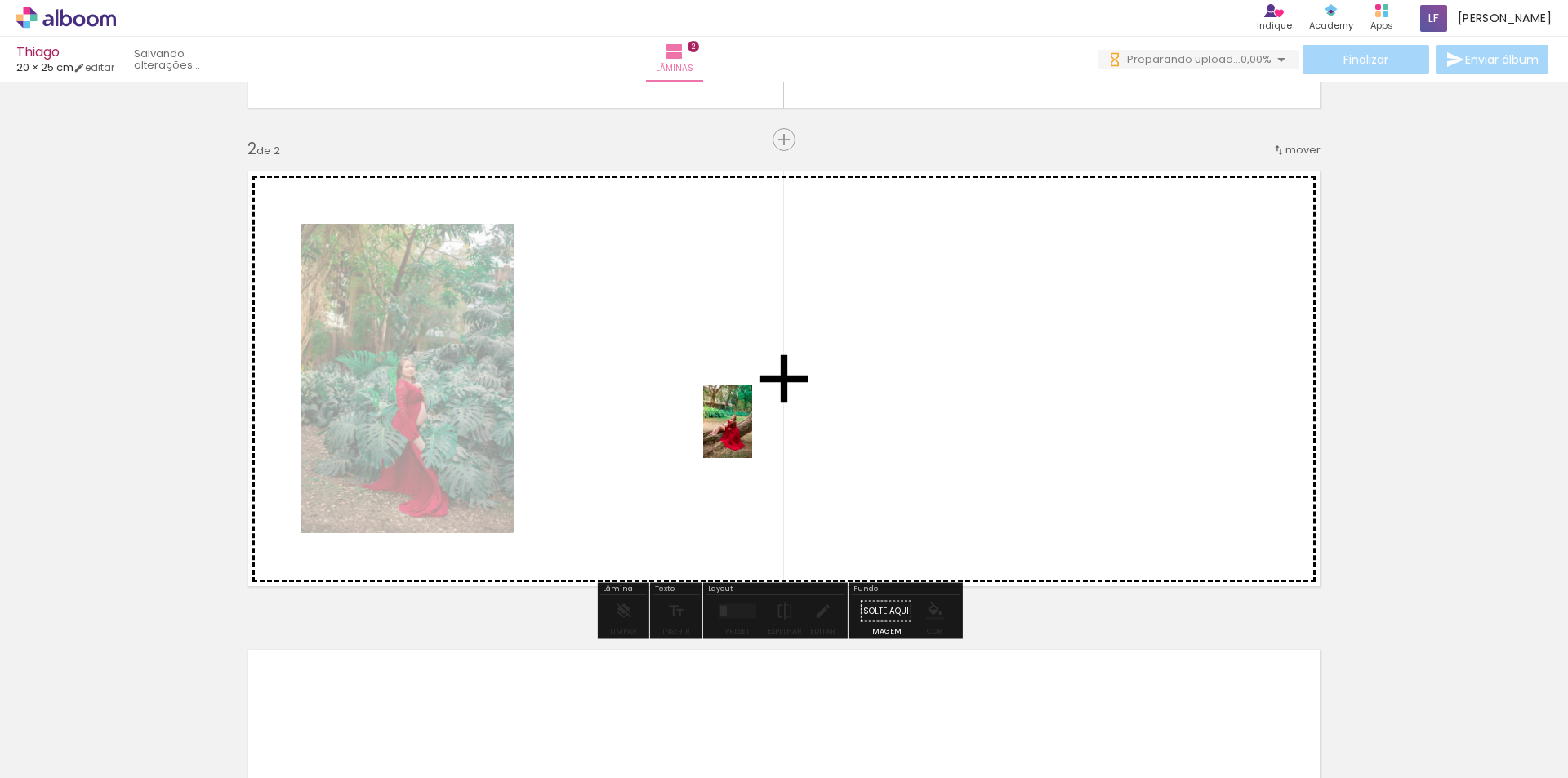
drag, startPoint x: 830, startPoint y: 739, endPoint x: 751, endPoint y: 431, distance: 318.0
click at [751, 431] on quentale-workspace at bounding box center [784, 389] width 1568 height 778
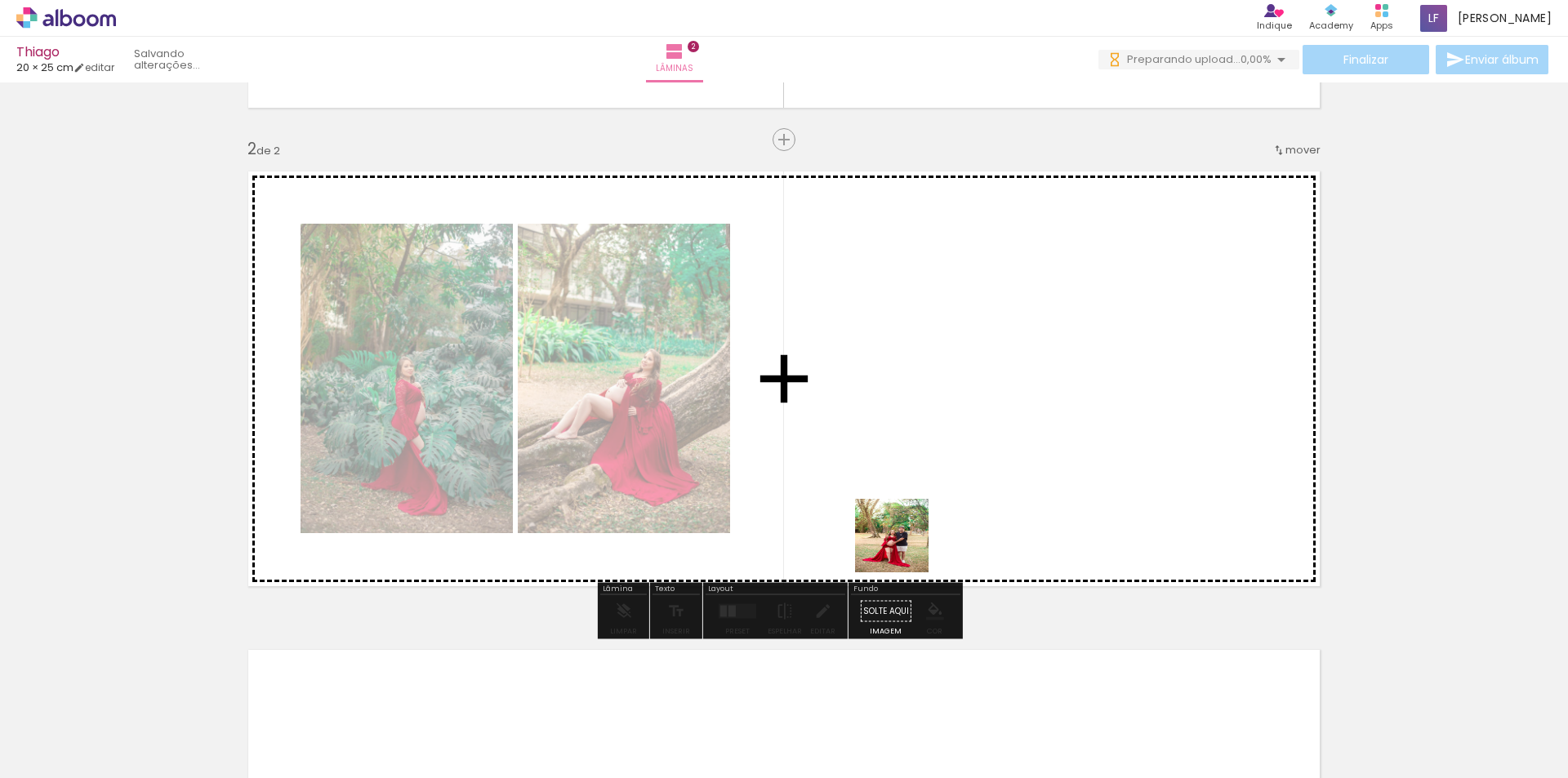
drag, startPoint x: 928, startPoint y: 731, endPoint x: 892, endPoint y: 482, distance: 251.6
click at [892, 482] on quentale-workspace at bounding box center [784, 389] width 1568 height 778
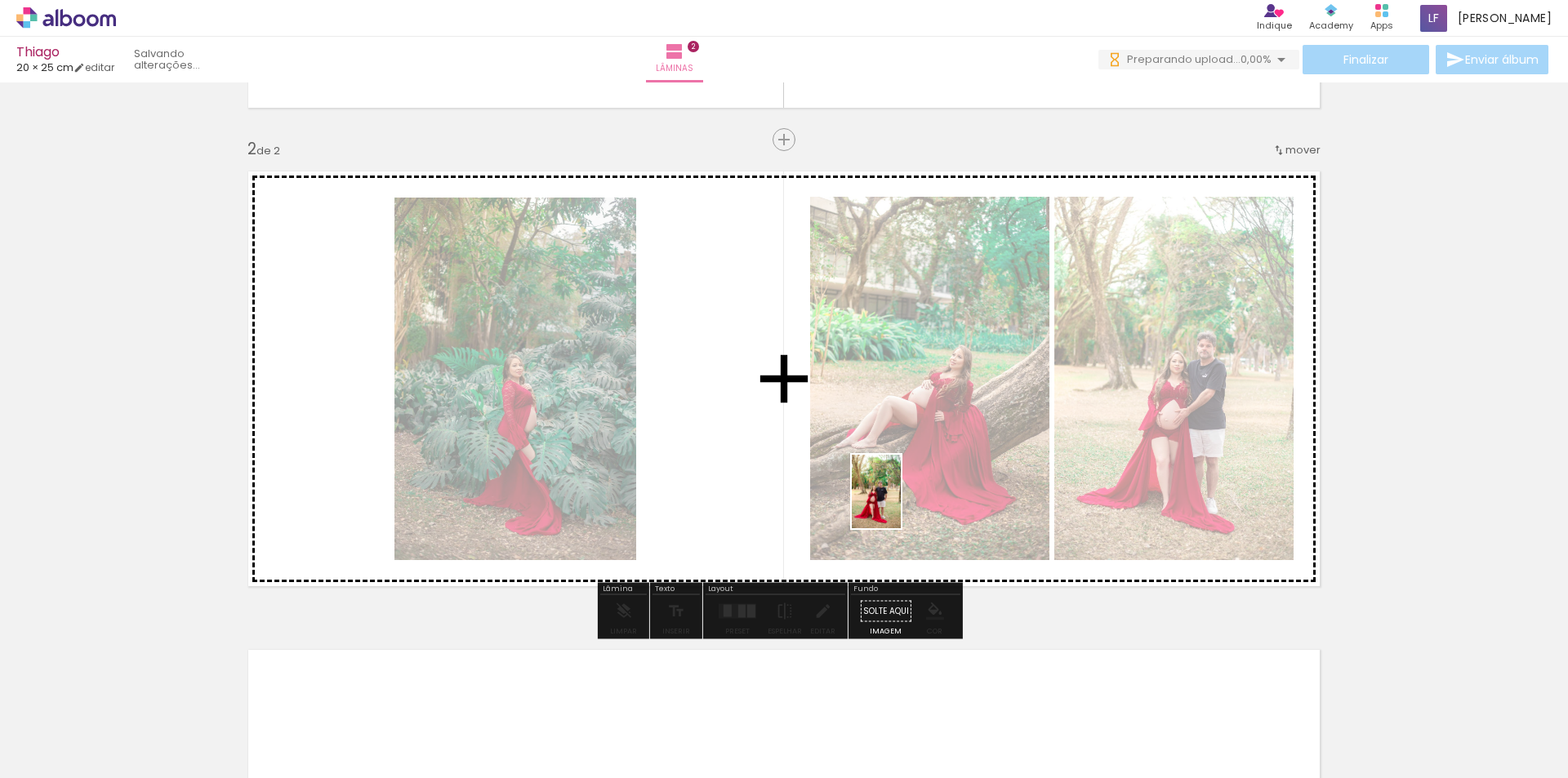
drag, startPoint x: 1005, startPoint y: 740, endPoint x: 895, endPoint y: 491, distance: 272.2
click at [895, 491] on quentale-workspace at bounding box center [784, 389] width 1568 height 778
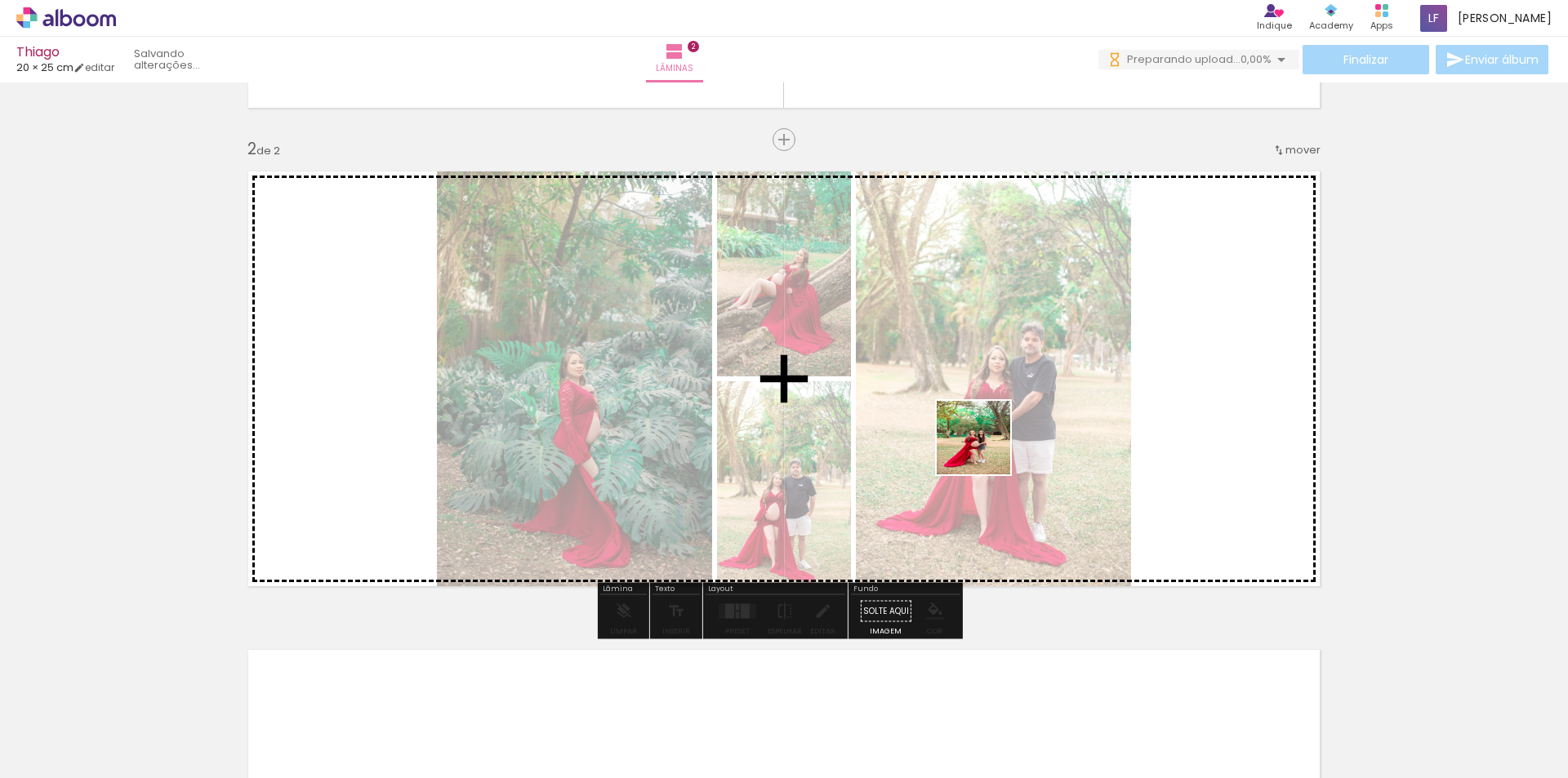
drag, startPoint x: 1092, startPoint y: 731, endPoint x: 969, endPoint y: 410, distance: 343.8
click at [969, 410] on quentale-workspace at bounding box center [784, 389] width 1568 height 778
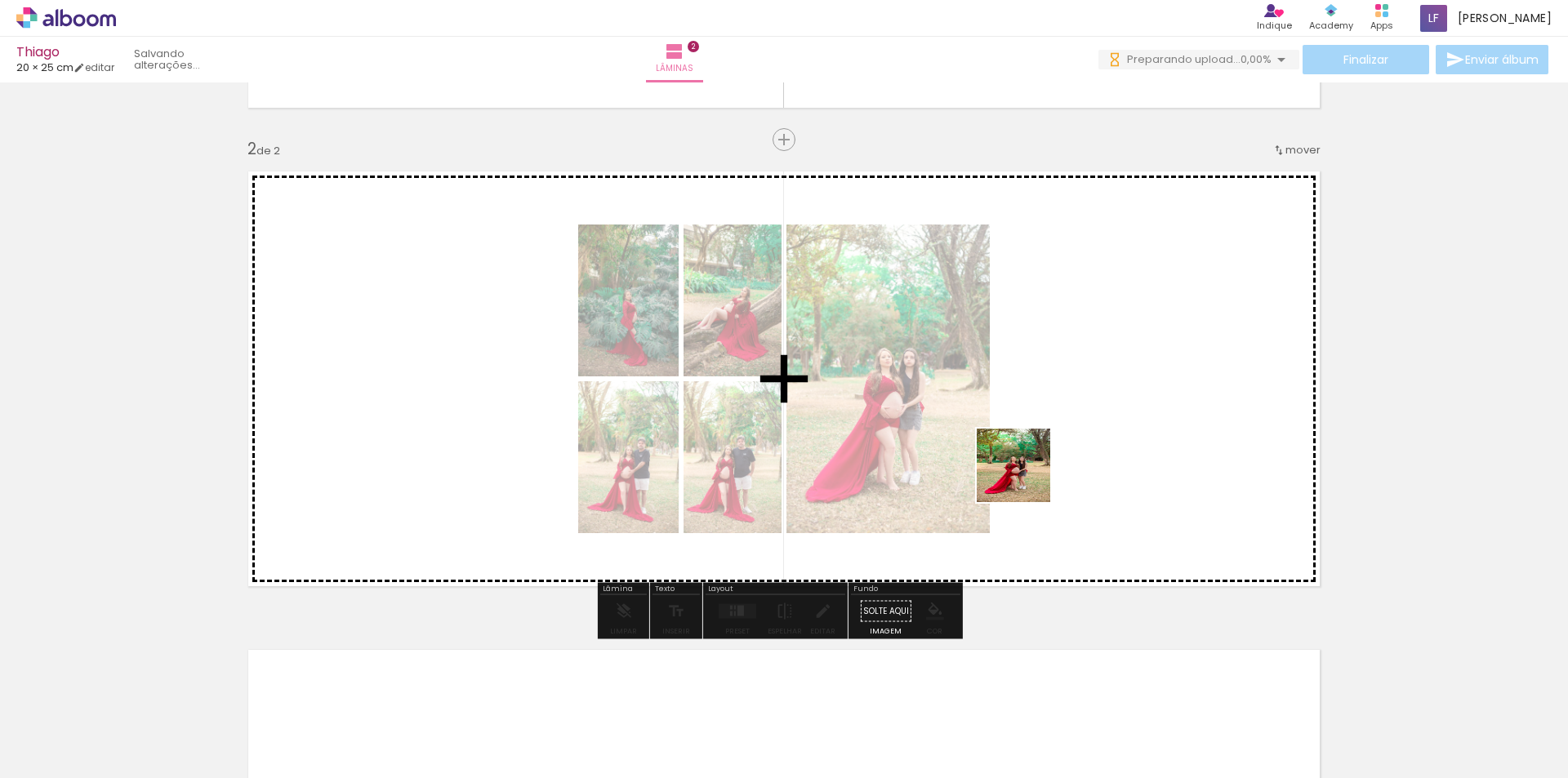
drag, startPoint x: 1079, startPoint y: 539, endPoint x: 1179, endPoint y: 638, distance: 140.7
click at [986, 418] on quentale-workspace at bounding box center [784, 389] width 1568 height 778
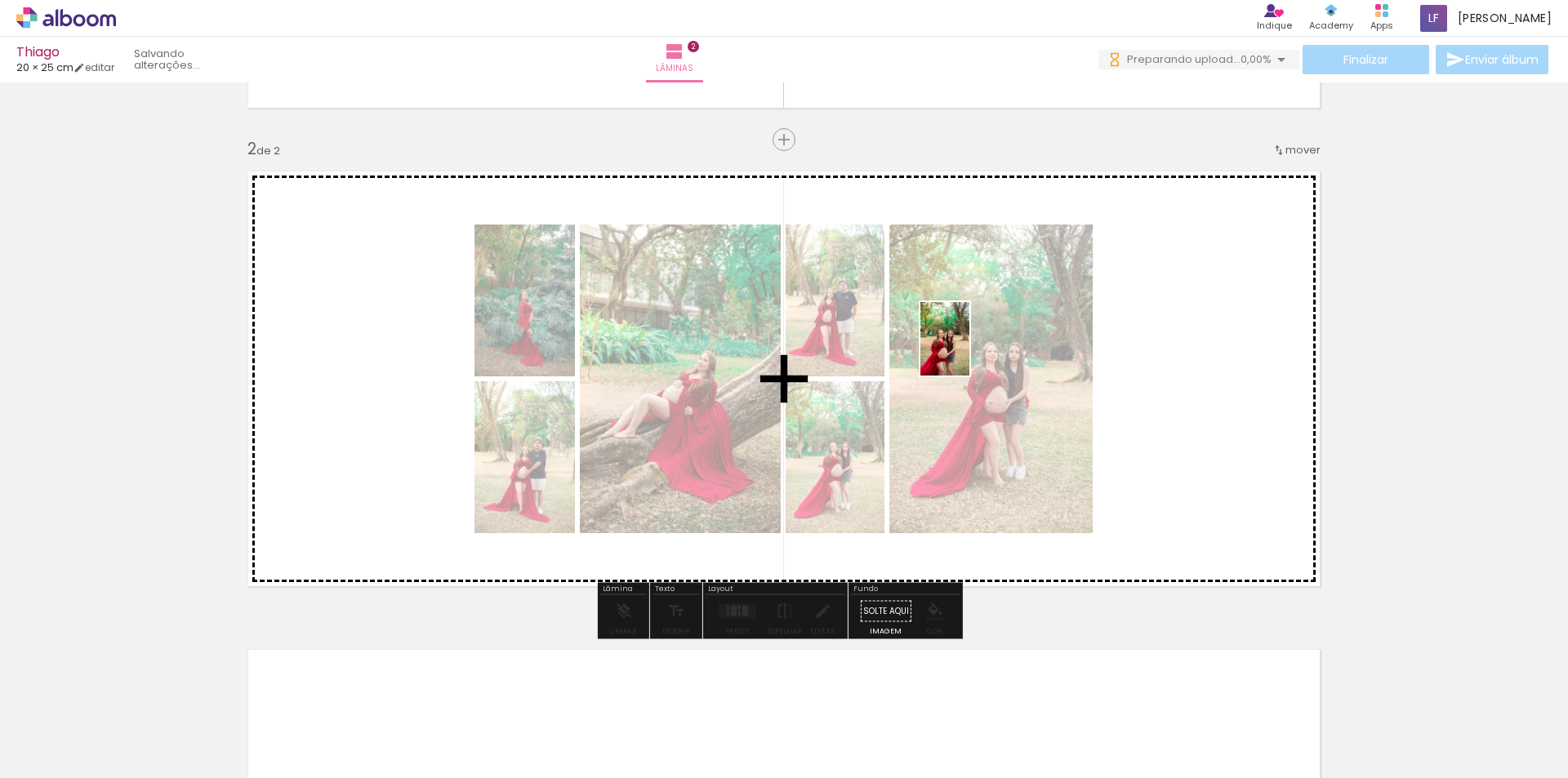
drag, startPoint x: 1267, startPoint y: 711, endPoint x: 967, endPoint y: 349, distance: 470.2
click at [967, 349] on quentale-workspace at bounding box center [784, 389] width 1568 height 778
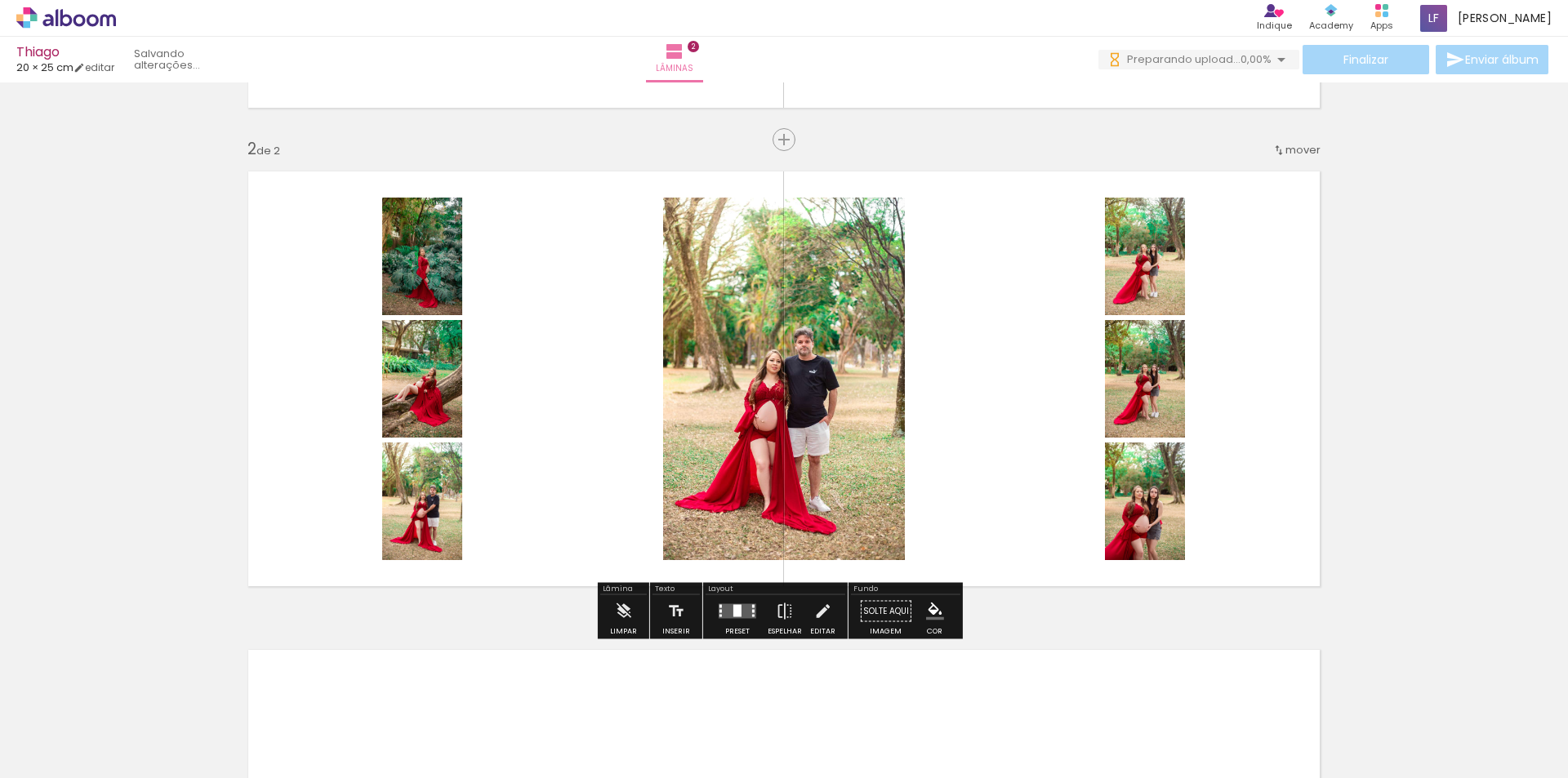
click at [739, 610] on quentale-layouter at bounding box center [737, 612] width 37 height 15
click at [0, 0] on div "Confirmar Cancelar" at bounding box center [0, 0] width 0 height 0
click at [720, 610] on quentale-layouter at bounding box center [737, 612] width 37 height 15
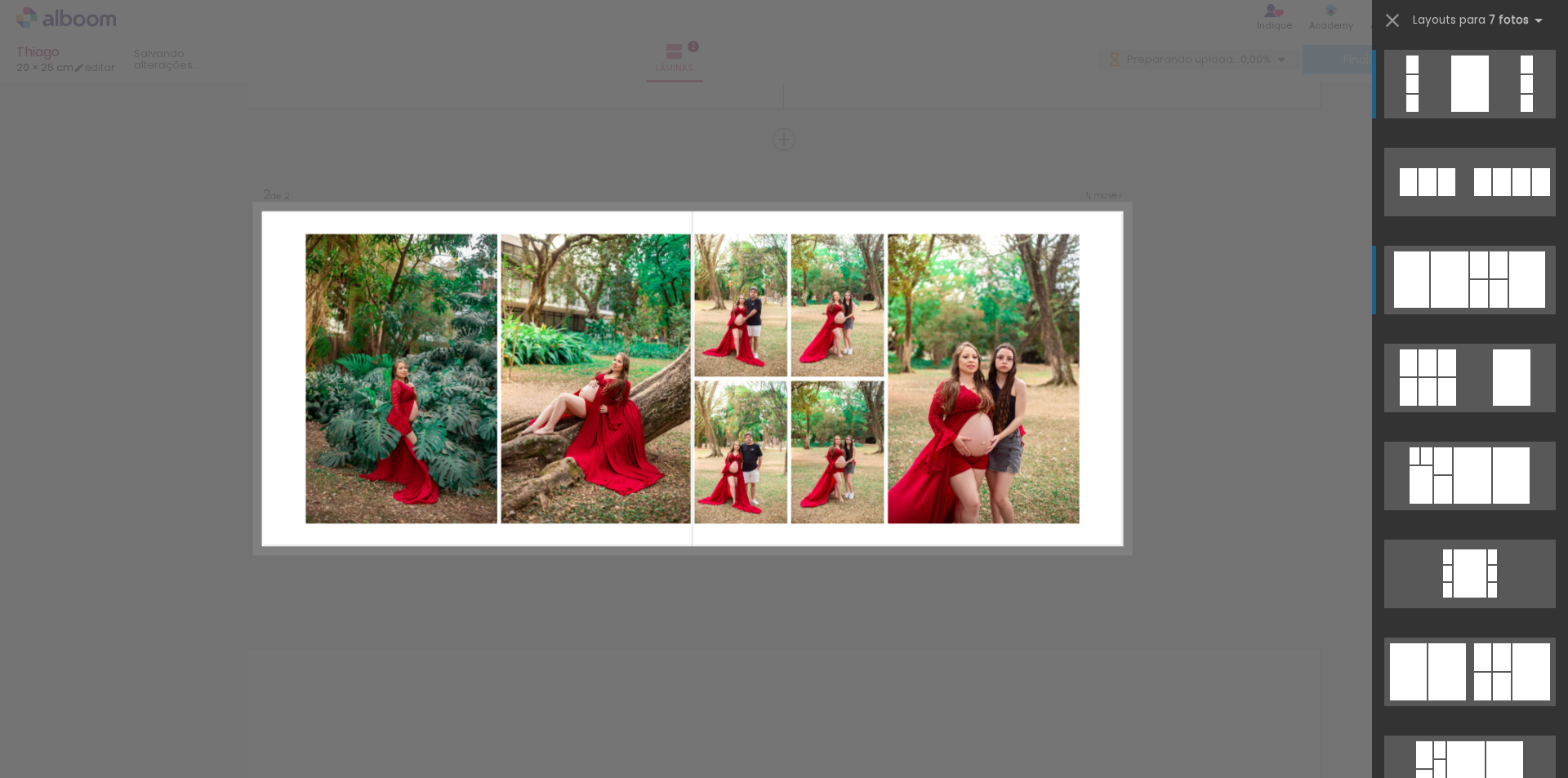
click at [1490, 282] on div at bounding box center [1499, 294] width 18 height 28
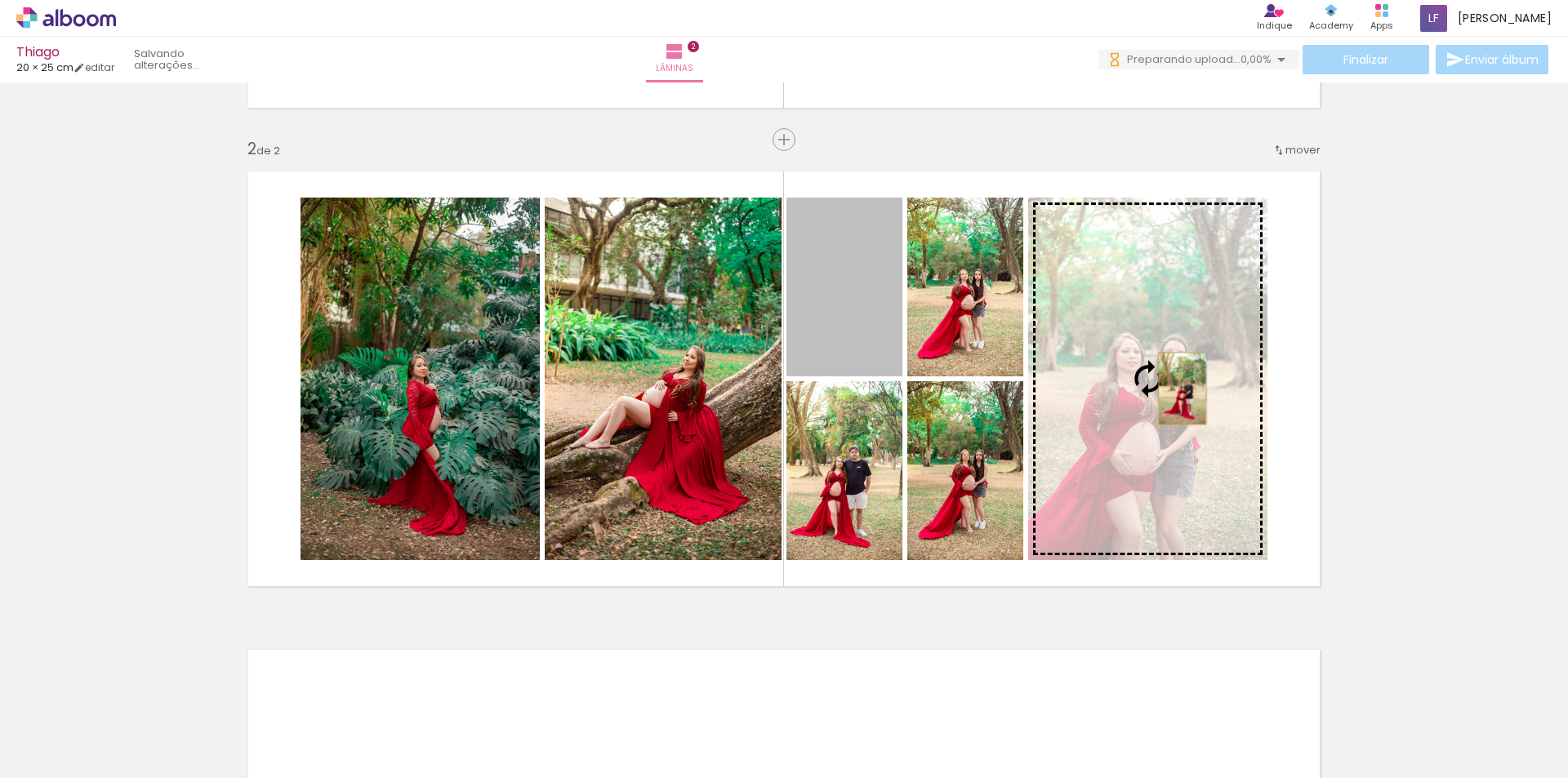
drag, startPoint x: 843, startPoint y: 335, endPoint x: 1176, endPoint y: 389, distance: 337.3
click at [0, 0] on slot at bounding box center [0, 0] width 0 height 0
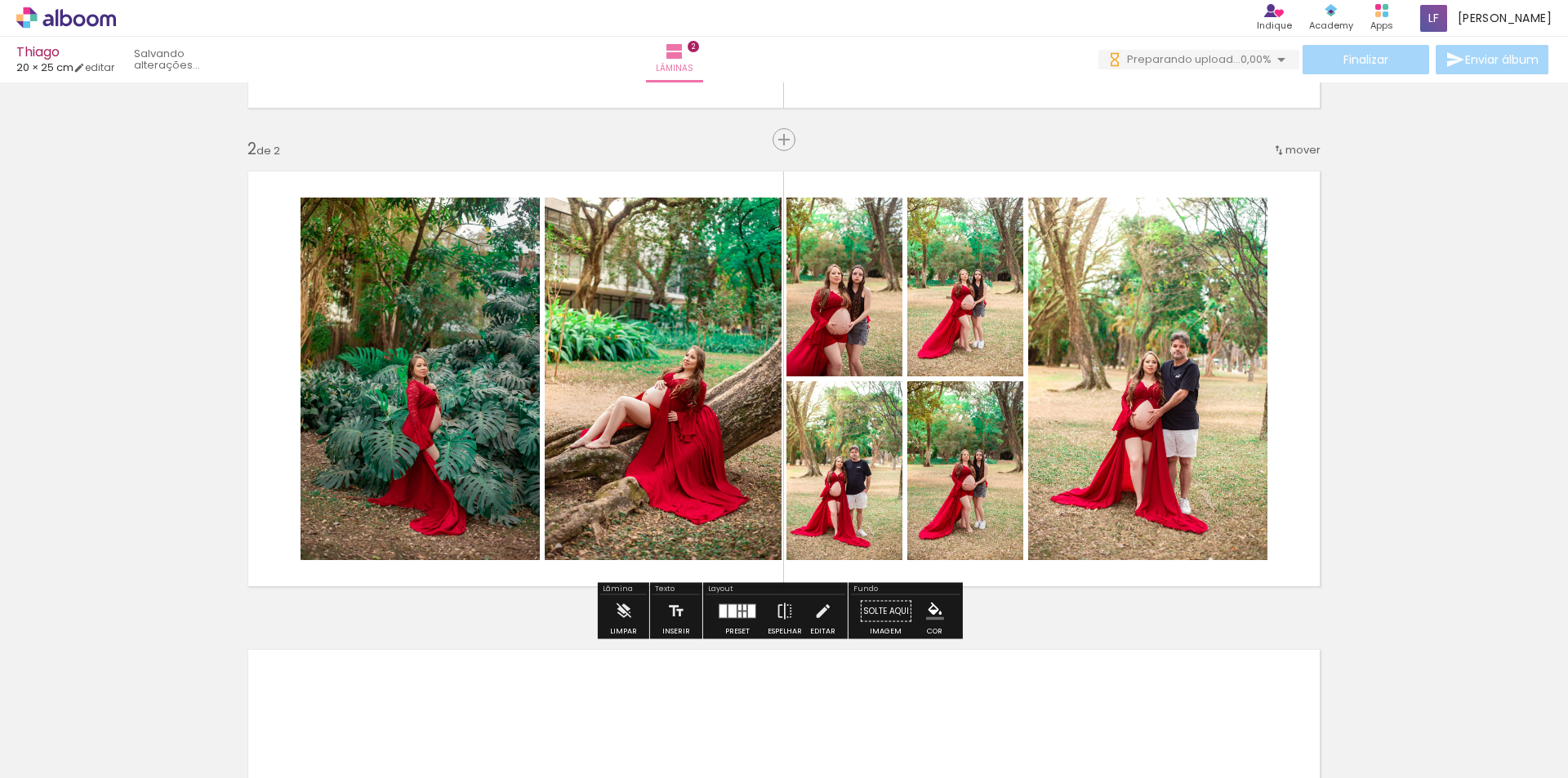
click at [1461, 449] on div "Inserir lâmina 1 de 2 Inserir lâmina 2 de 2" at bounding box center [784, 358] width 1568 height 1436
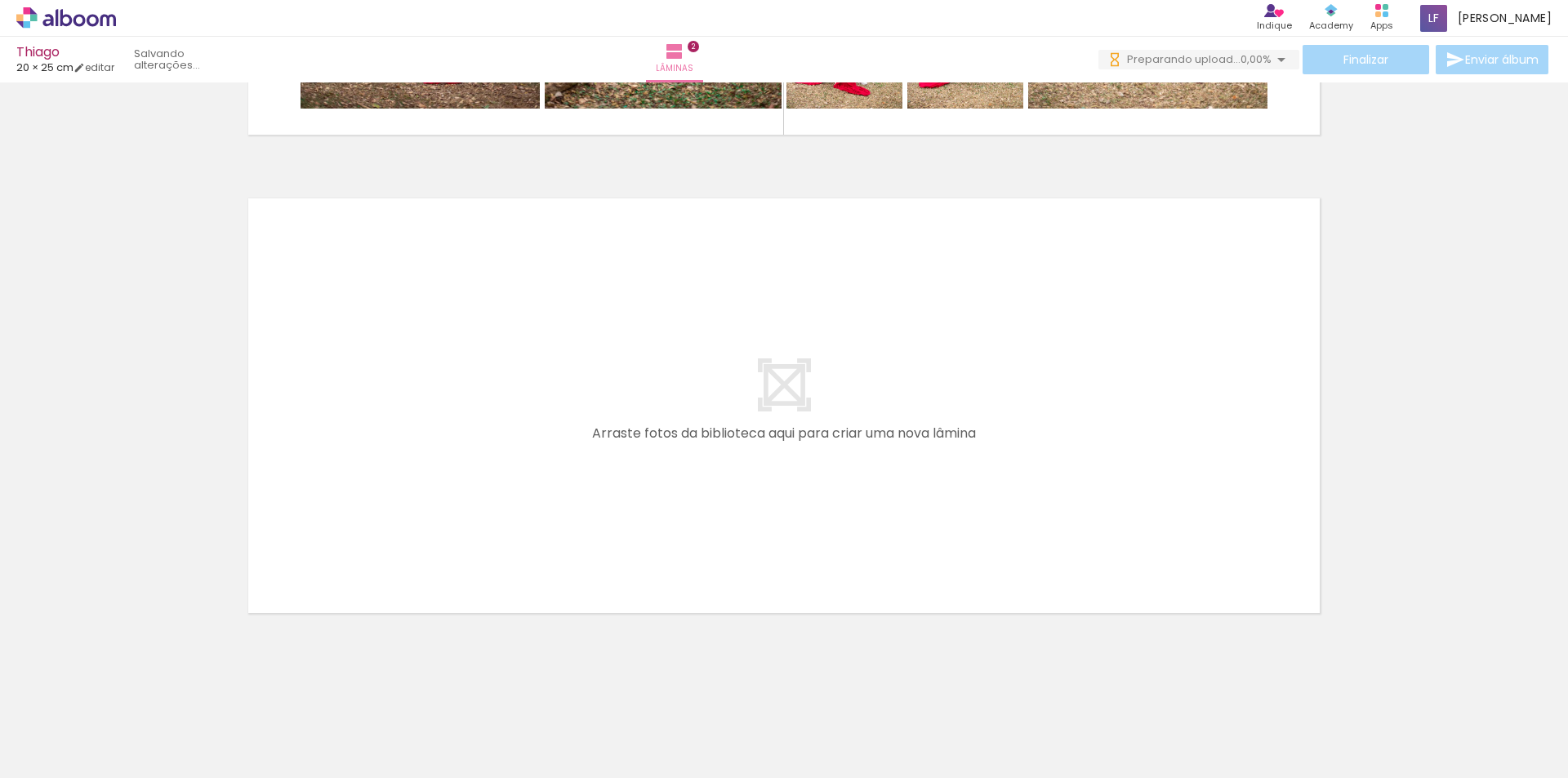
scroll to position [0, 720]
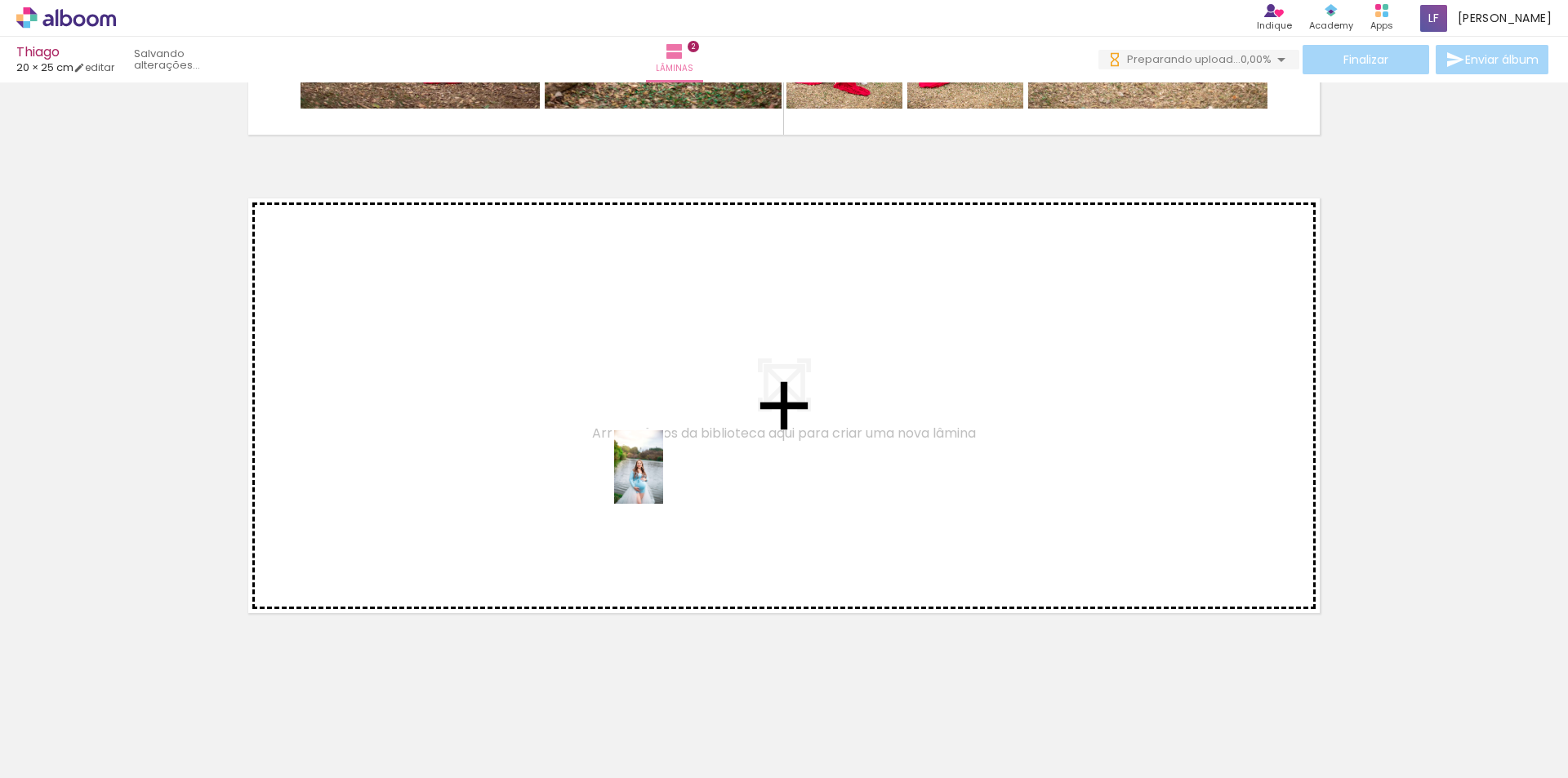
drag, startPoint x: 654, startPoint y: 723, endPoint x: 663, endPoint y: 479, distance: 244.2
click at [663, 479] on quentale-workspace at bounding box center [784, 389] width 1568 height 778
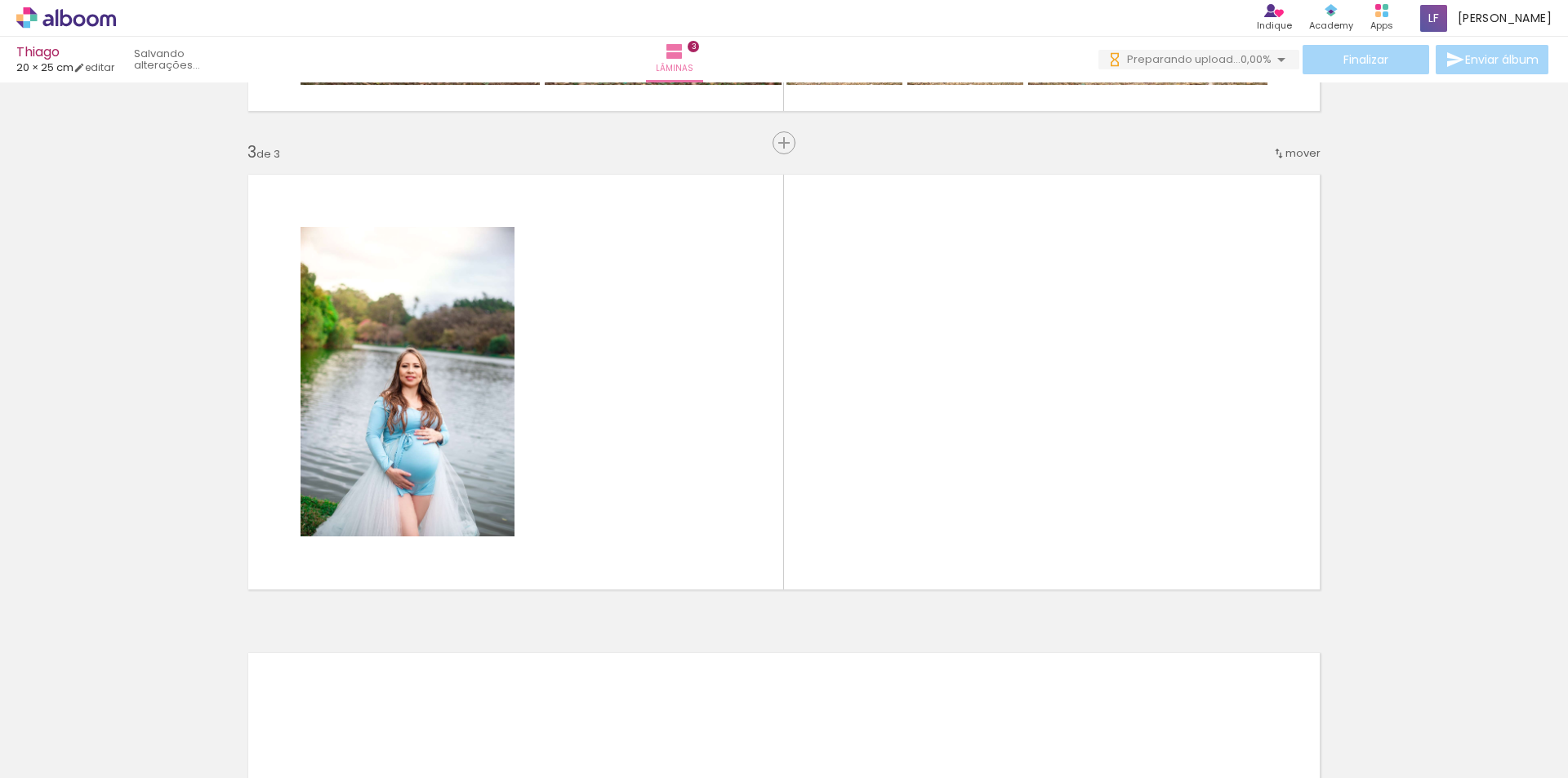
scroll to position [927, 0]
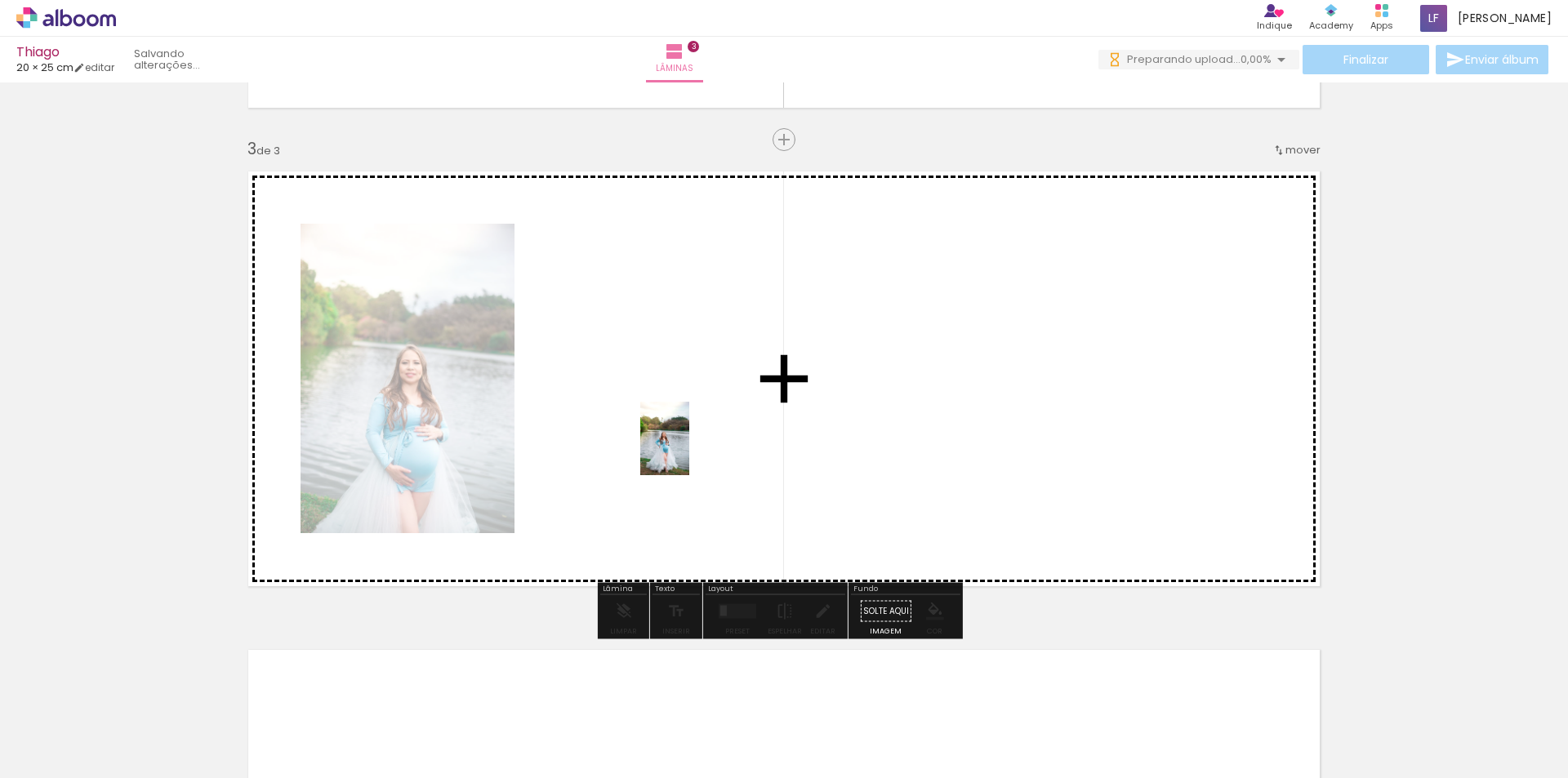
drag, startPoint x: 730, startPoint y: 703, endPoint x: 786, endPoint y: 671, distance: 64.5
click at [690, 452] on quentale-workspace at bounding box center [784, 389] width 1568 height 778
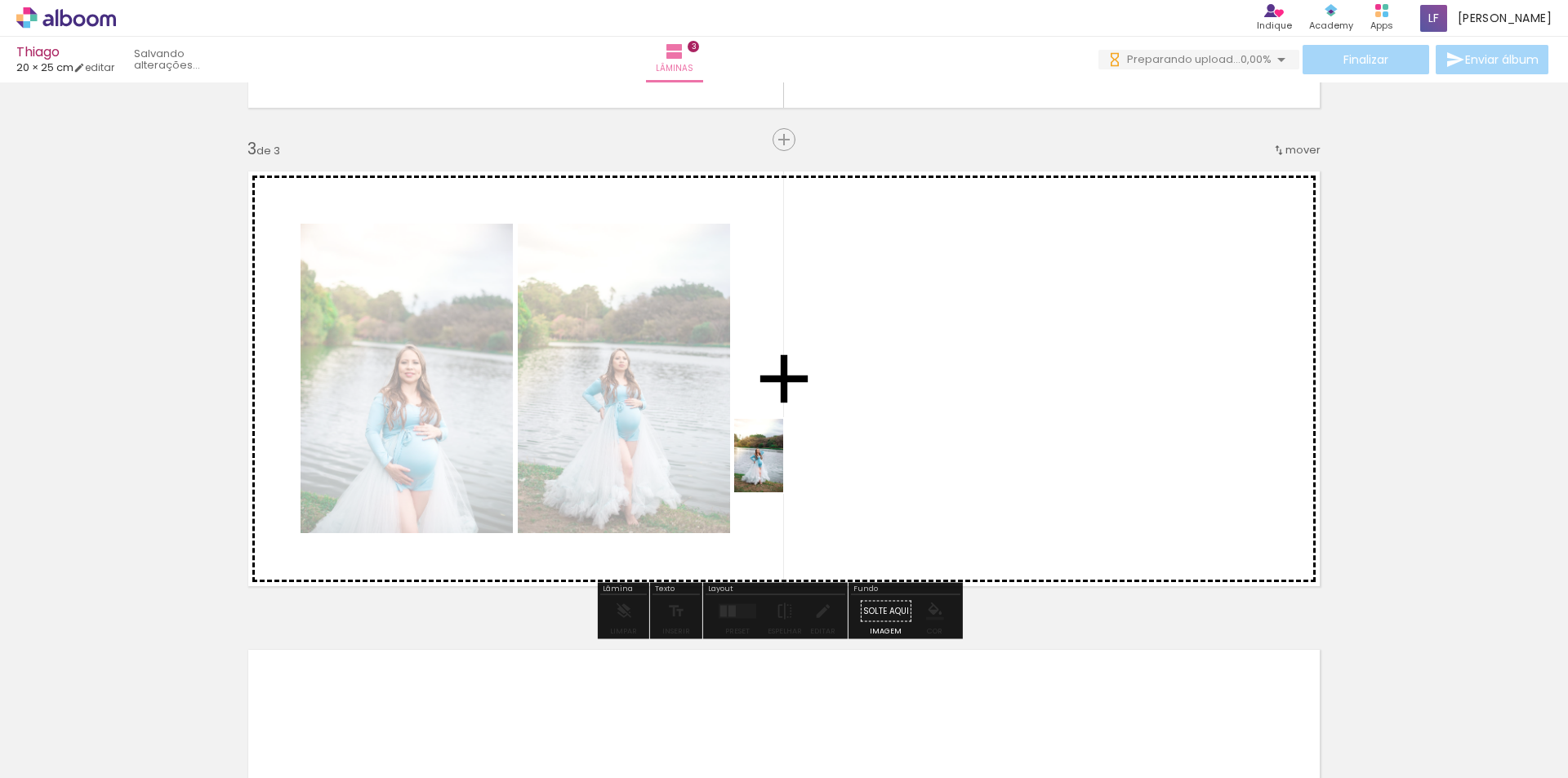
drag, startPoint x: 829, startPoint y: 676, endPoint x: 783, endPoint y: 468, distance: 213.0
click at [783, 468] on quentale-workspace at bounding box center [784, 389] width 1568 height 778
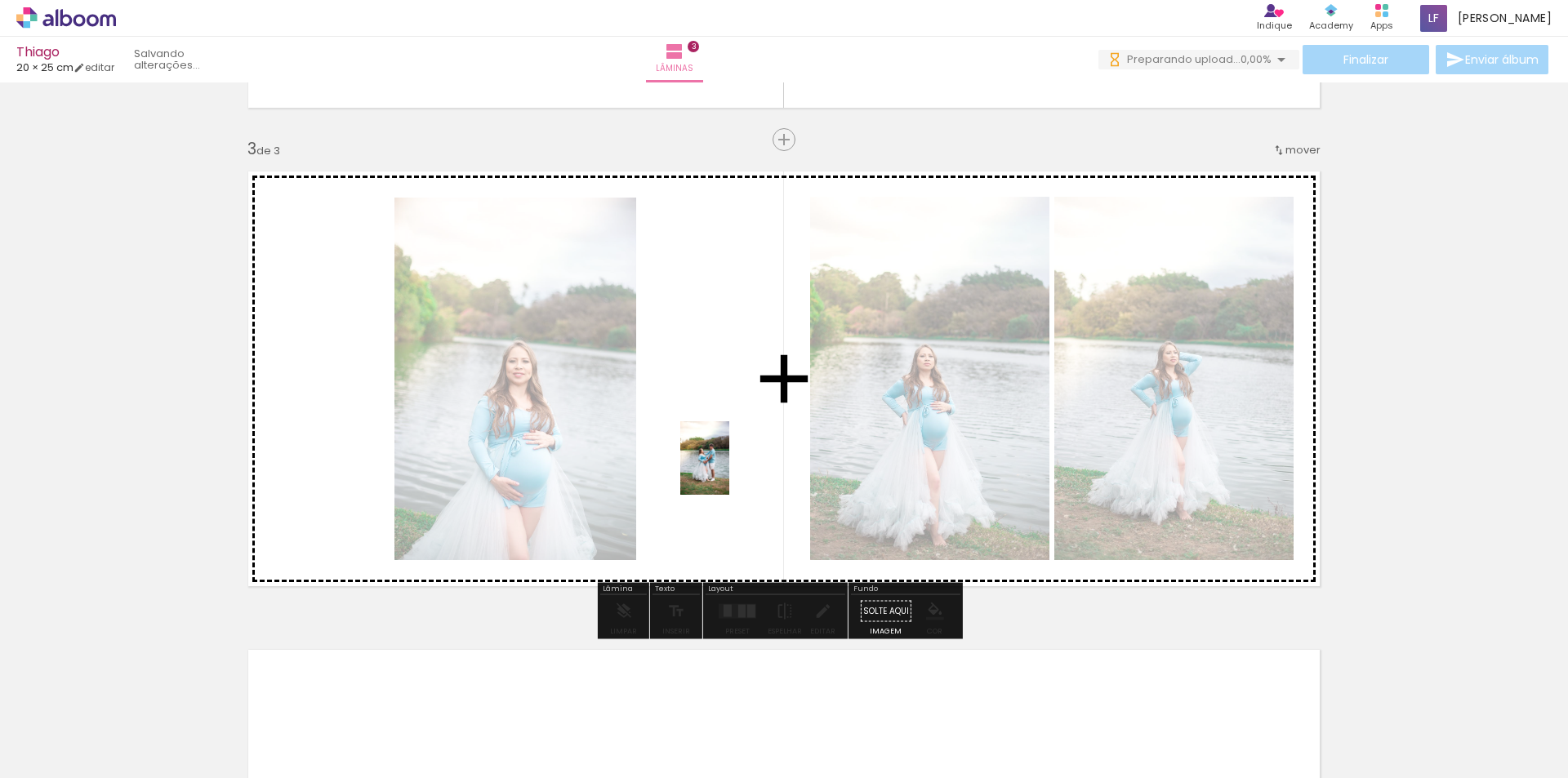
drag, startPoint x: 910, startPoint y: 744, endPoint x: 729, endPoint y: 471, distance: 327.6
click at [729, 471] on quentale-workspace at bounding box center [784, 389] width 1568 height 778
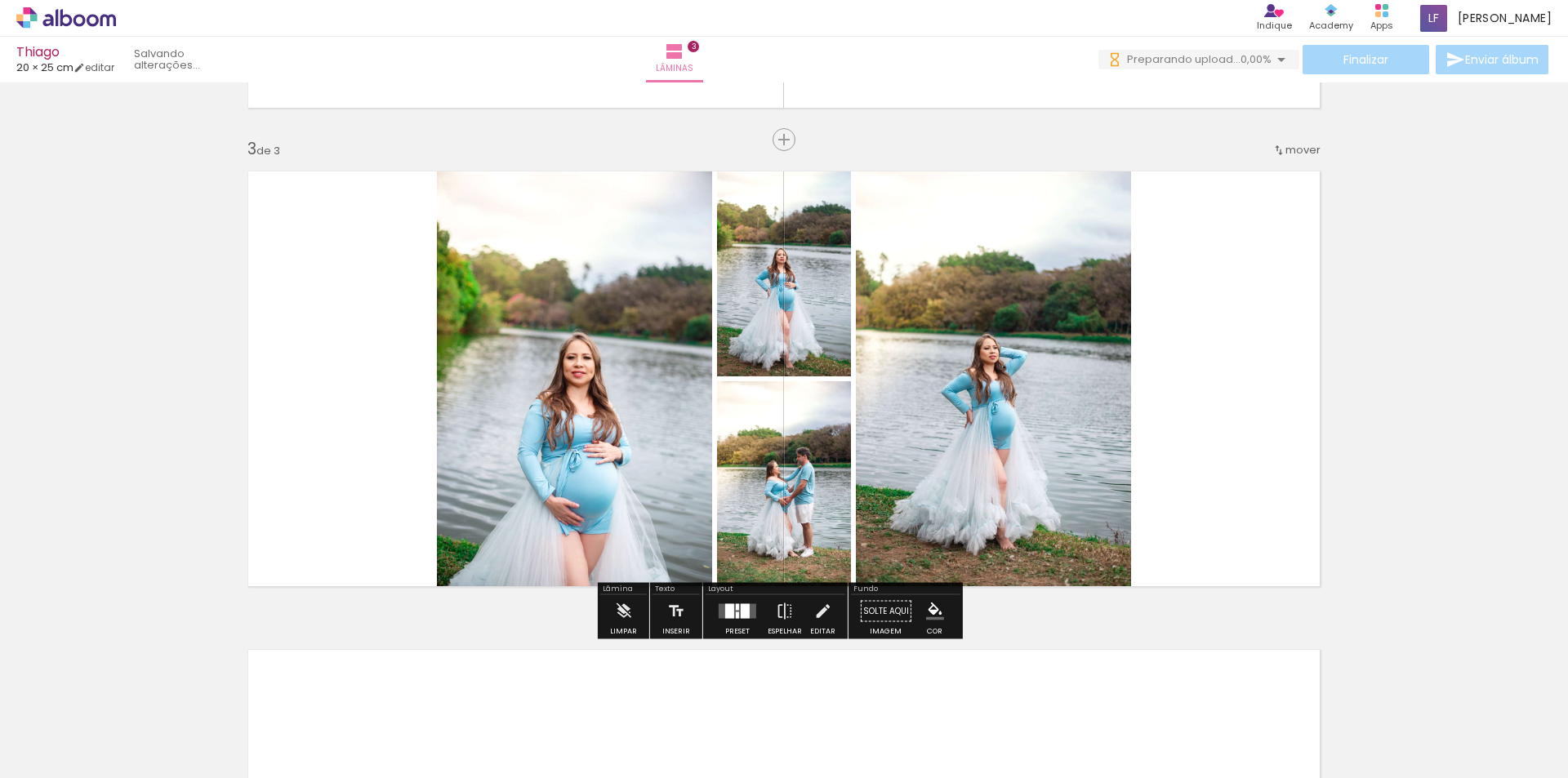
click at [741, 610] on div at bounding box center [745, 612] width 9 height 15
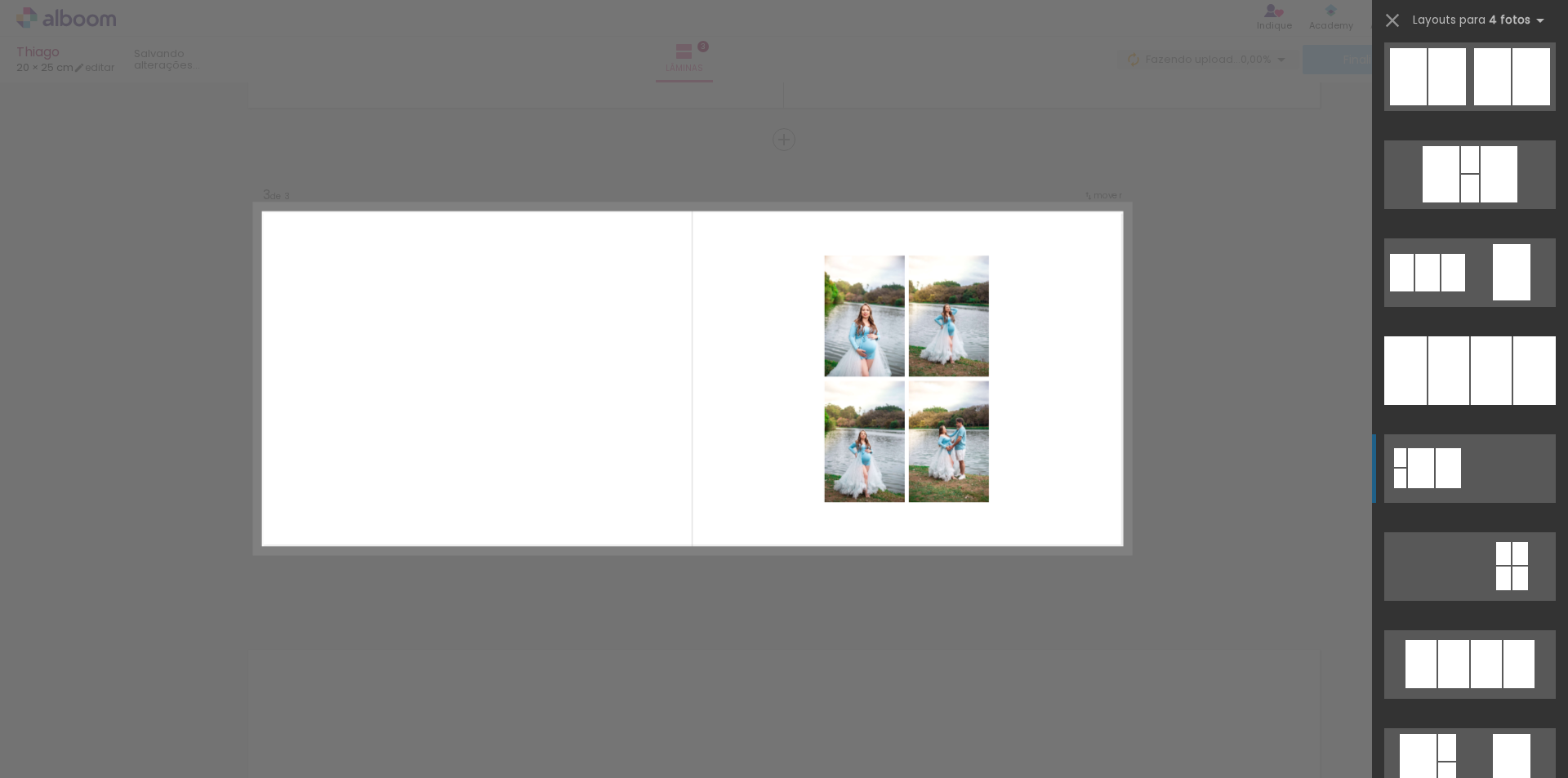
scroll to position [1470, 0]
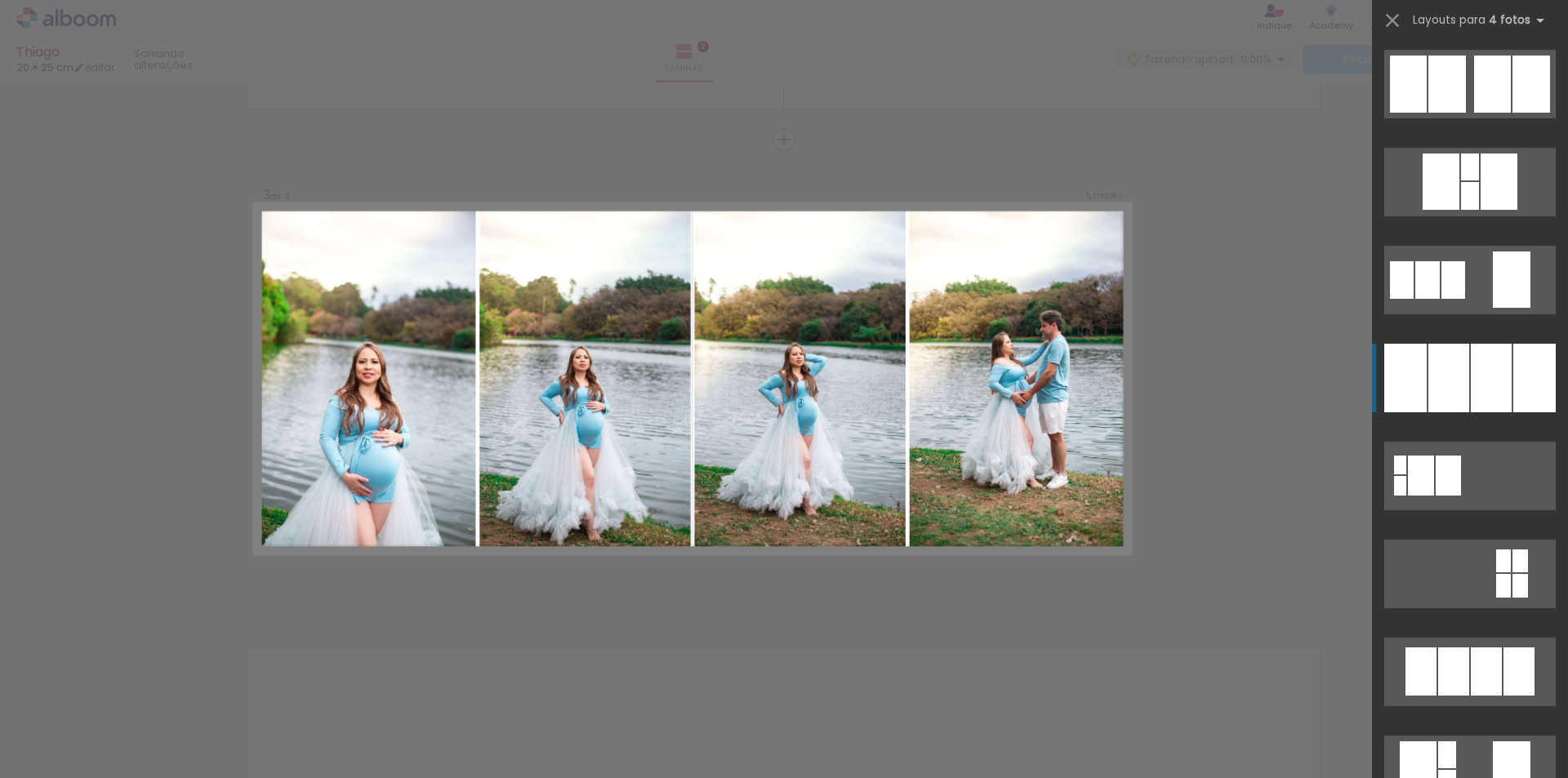
click at [0, 0] on slot at bounding box center [0, 0] width 0 height 0
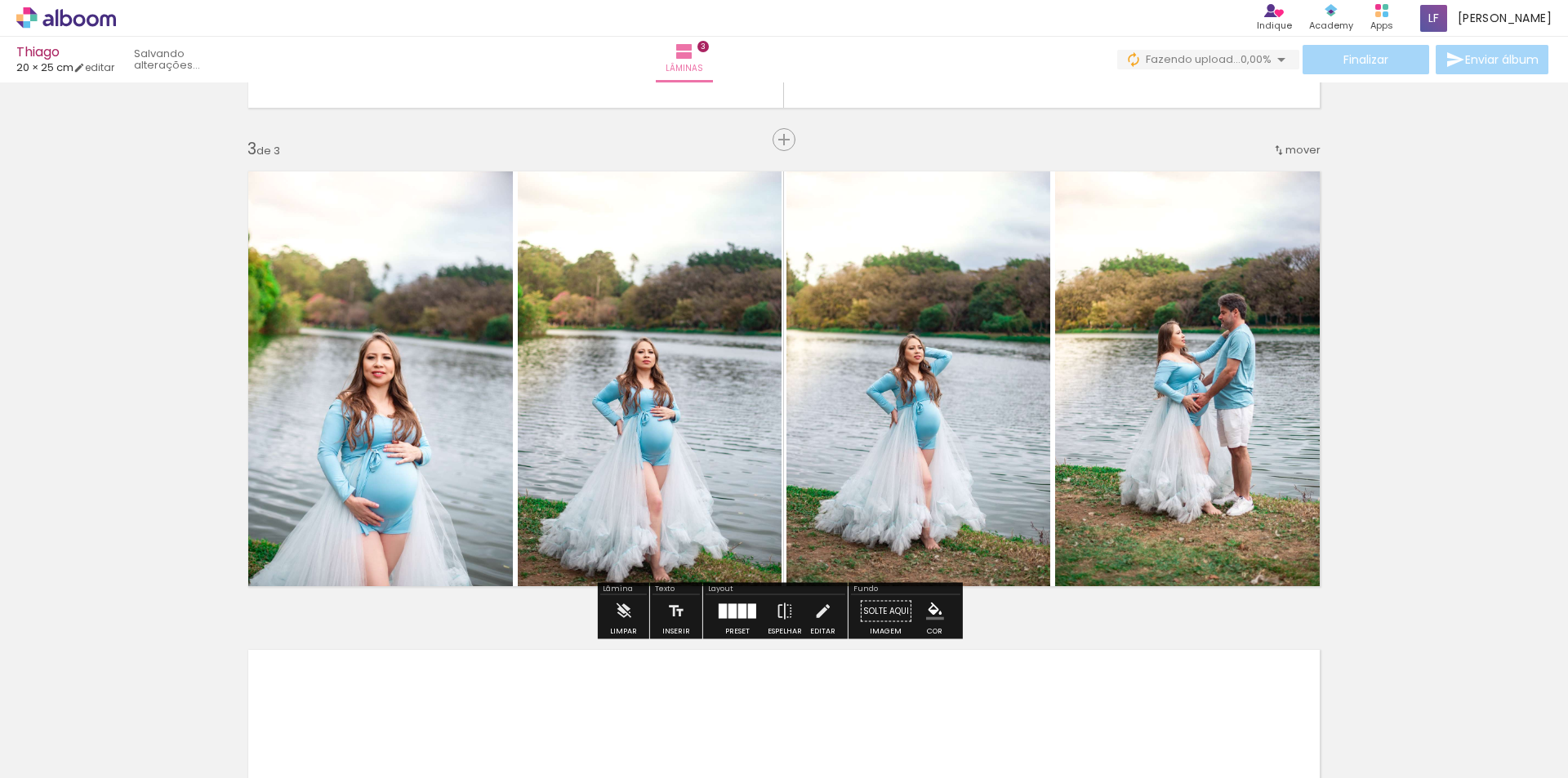
click at [1461, 368] on quentale-workspace at bounding box center [784, 389] width 1568 height 778
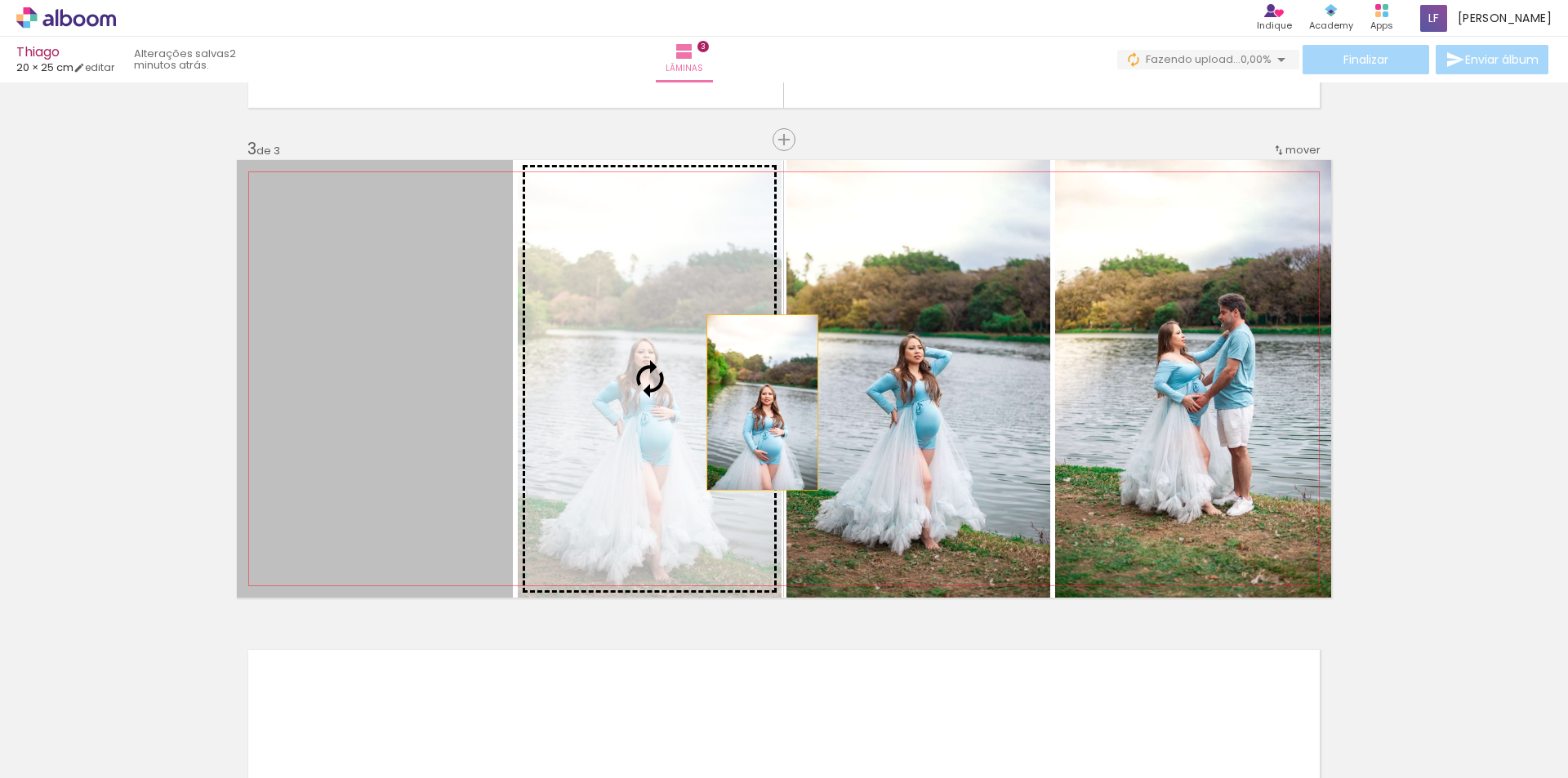
drag, startPoint x: 403, startPoint y: 474, endPoint x: 757, endPoint y: 402, distance: 361.2
click at [0, 0] on slot at bounding box center [0, 0] width 0 height 0
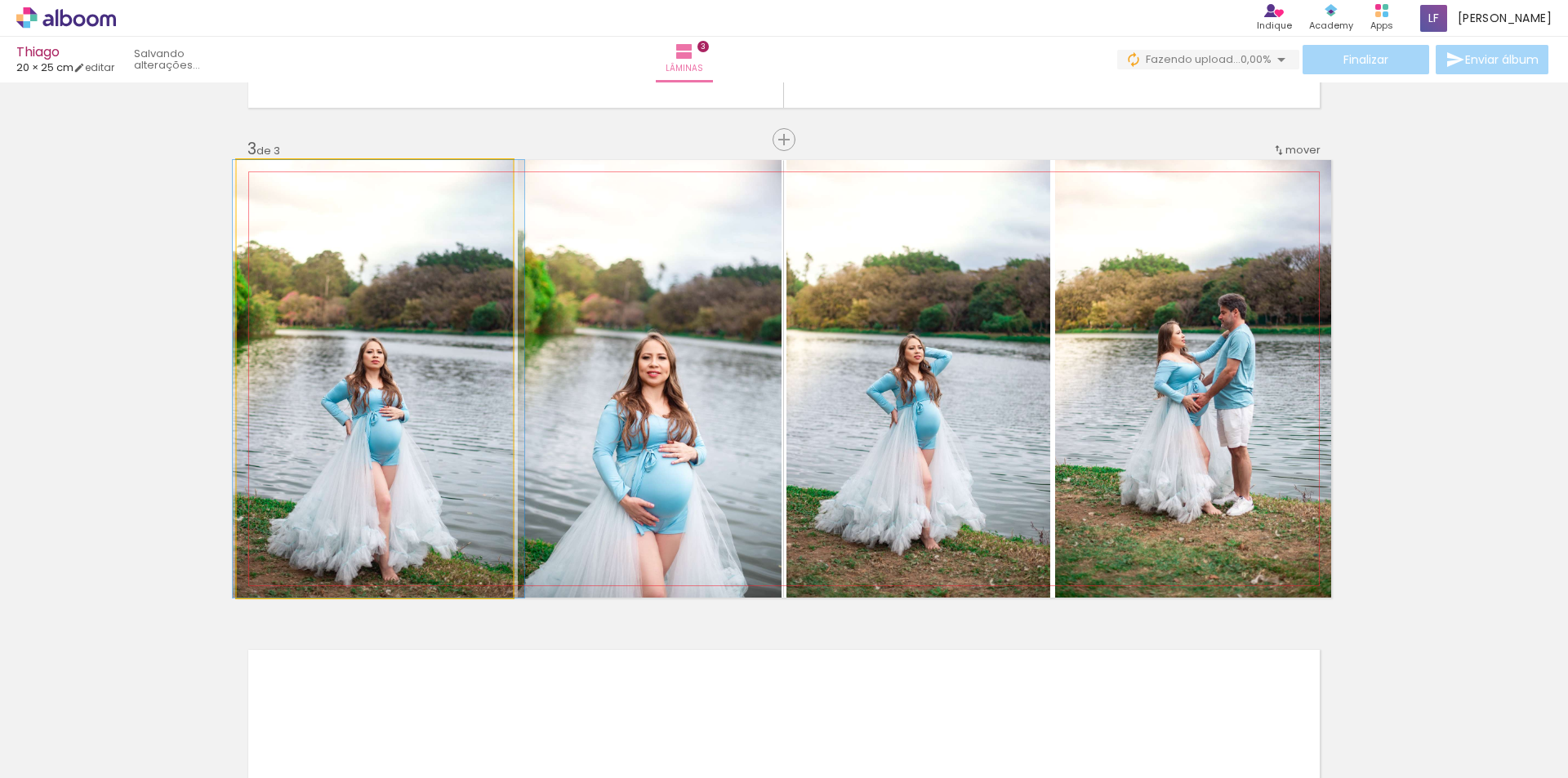
drag, startPoint x: 341, startPoint y: 424, endPoint x: 345, endPoint y: 401, distance: 23.3
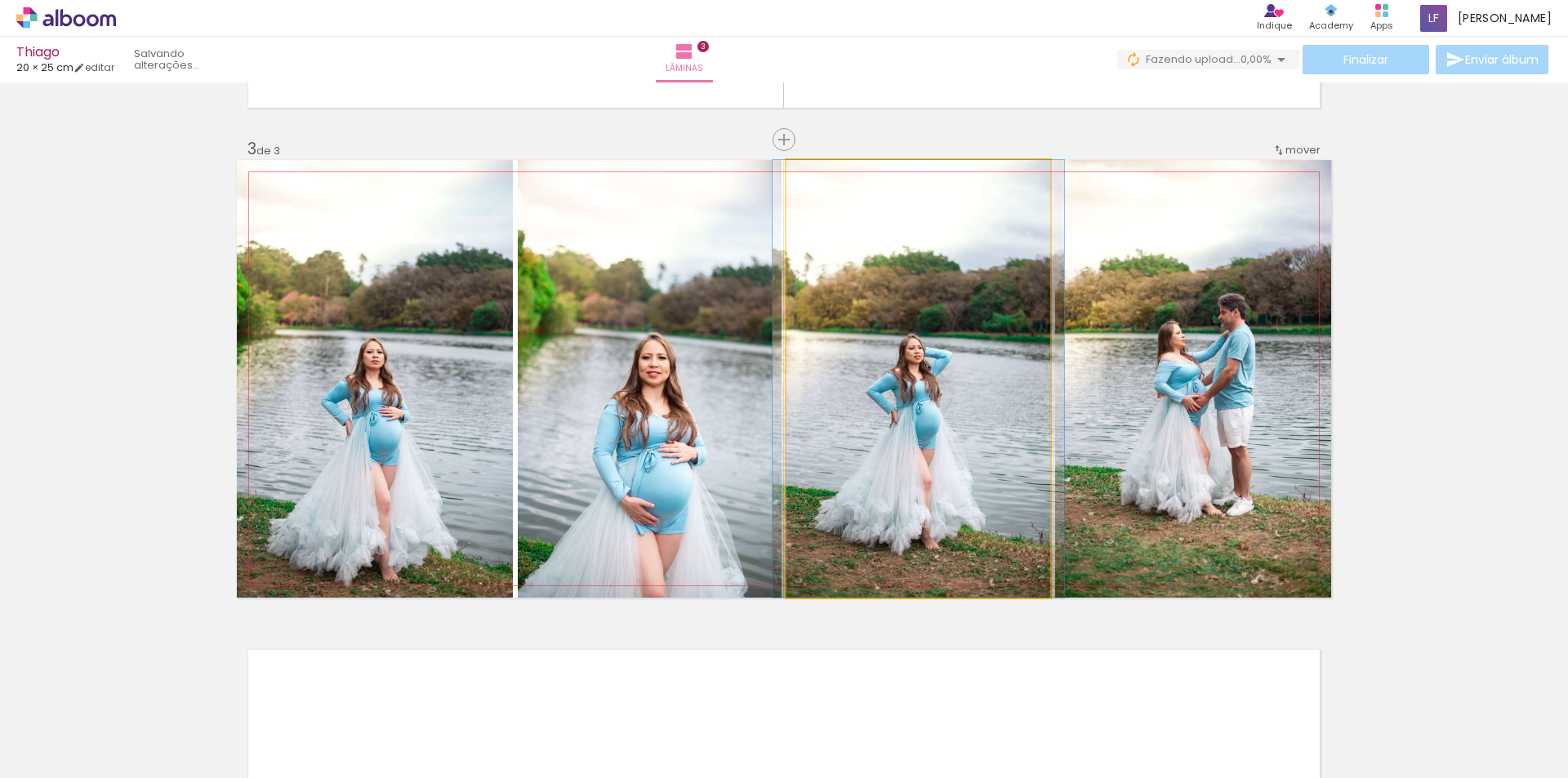
click at [972, 425] on quentale-photo at bounding box center [918, 379] width 264 height 438
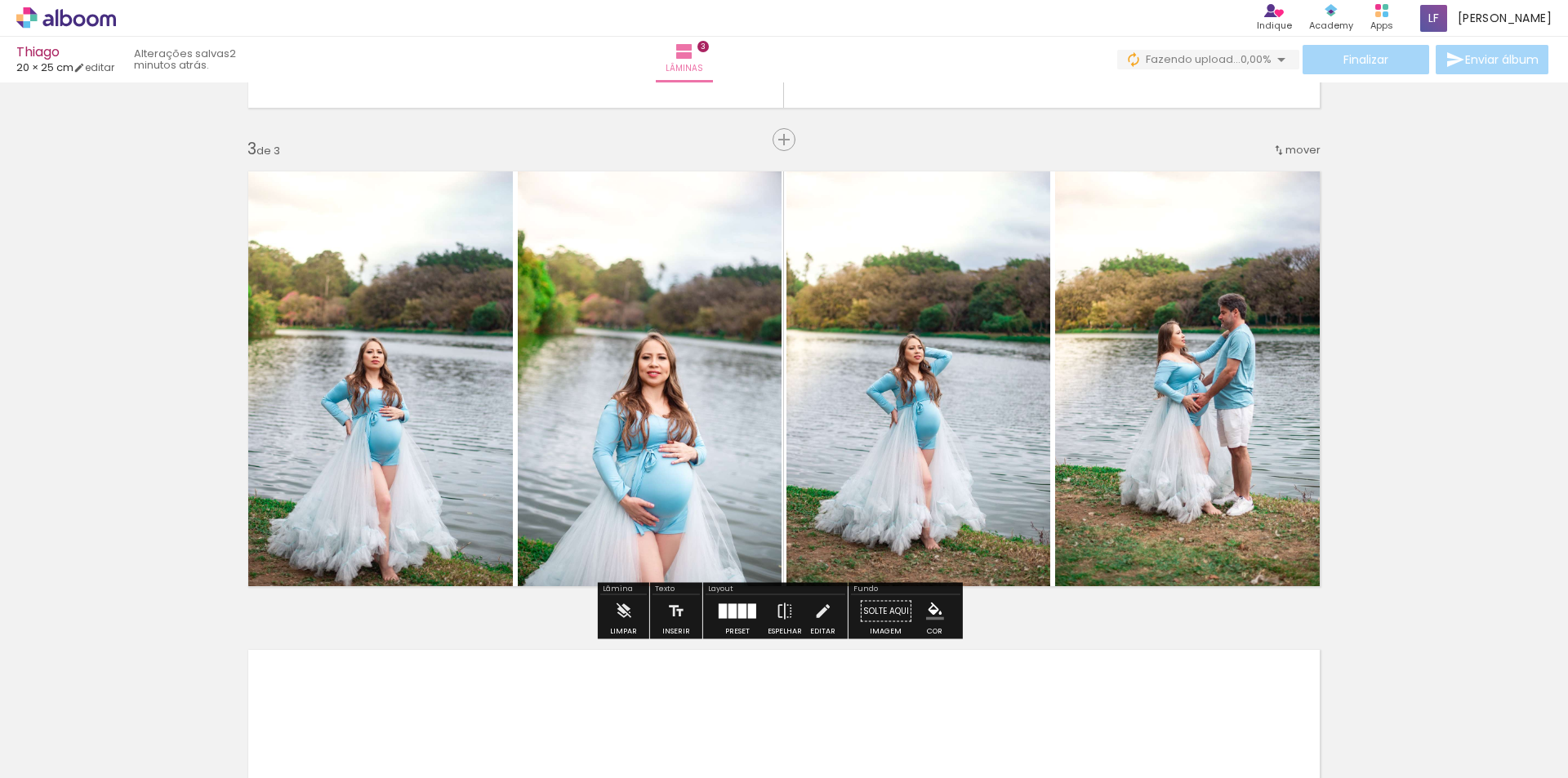
drag, startPoint x: 1498, startPoint y: 371, endPoint x: 1567, endPoint y: 430, distance: 90.8
click at [1498, 372] on div "Inserir lâmina 1 de 3 Inserir lâmina 2 de 3 Inserir lâmina 3 de 3" at bounding box center [784, 119] width 1568 height 1915
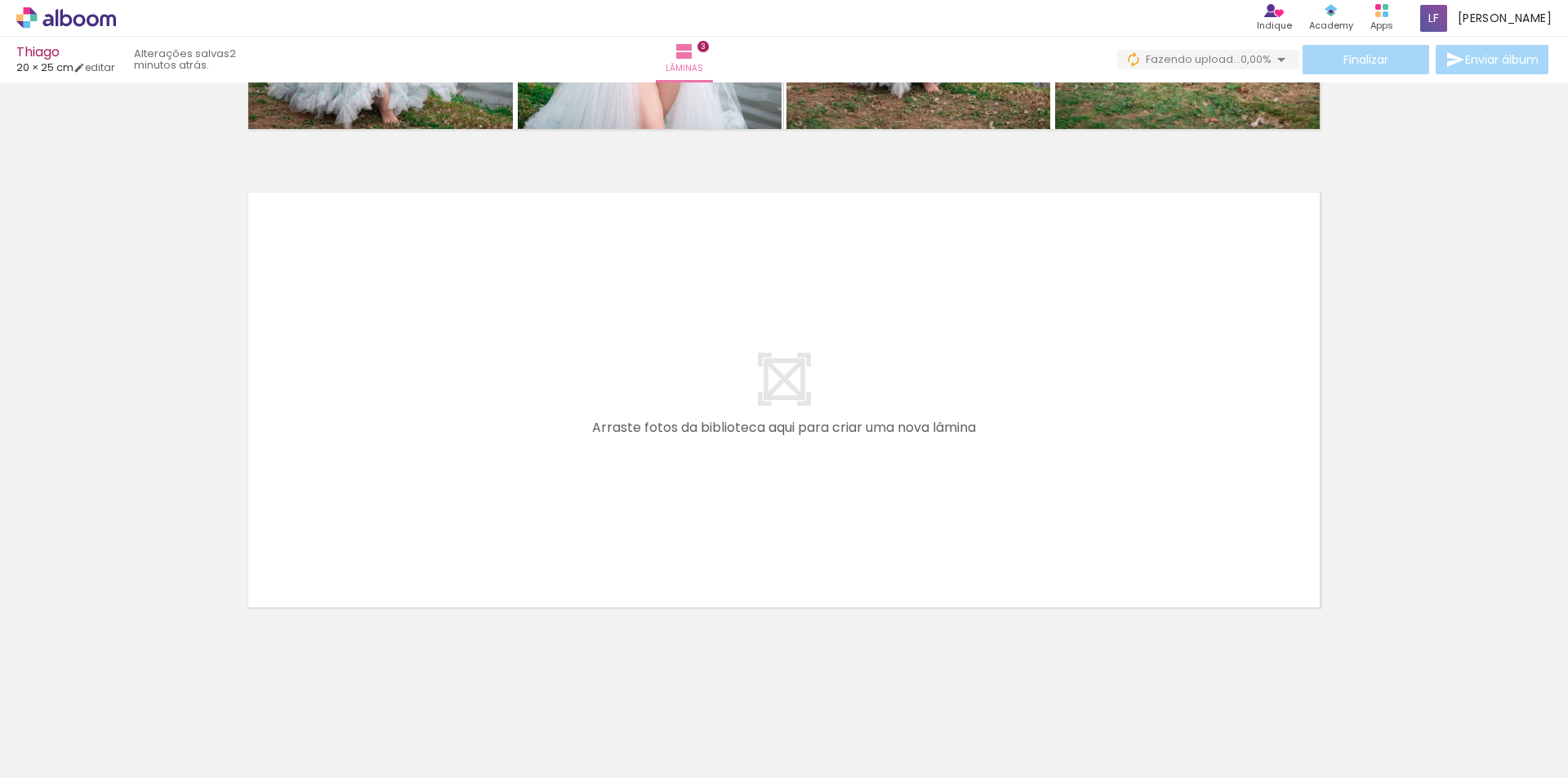
scroll to position [0, 1144]
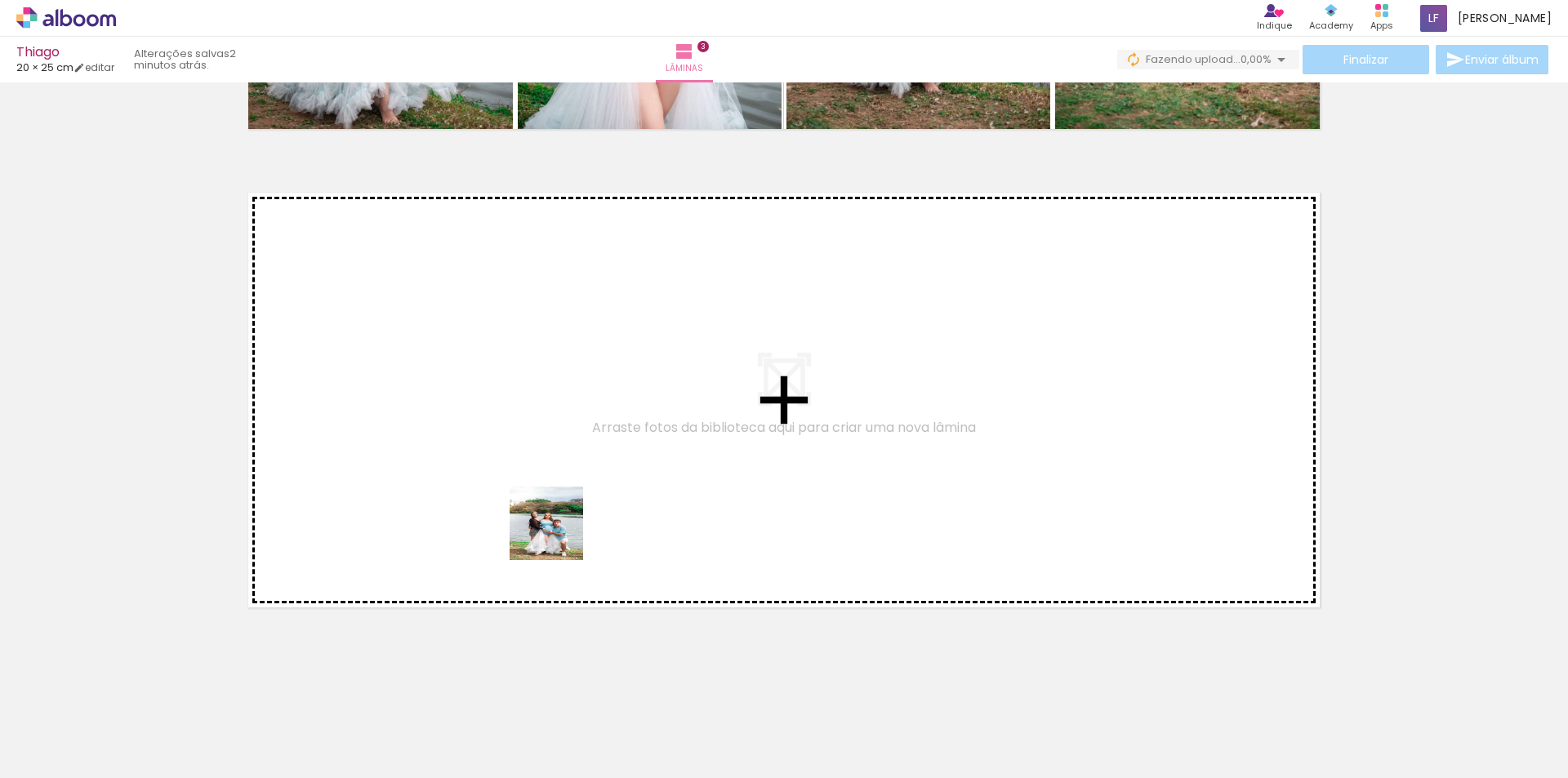
drag, startPoint x: 585, startPoint y: 728, endPoint x: 553, endPoint y: 445, distance: 284.8
click at [553, 445] on quentale-workspace at bounding box center [784, 389] width 1568 height 778
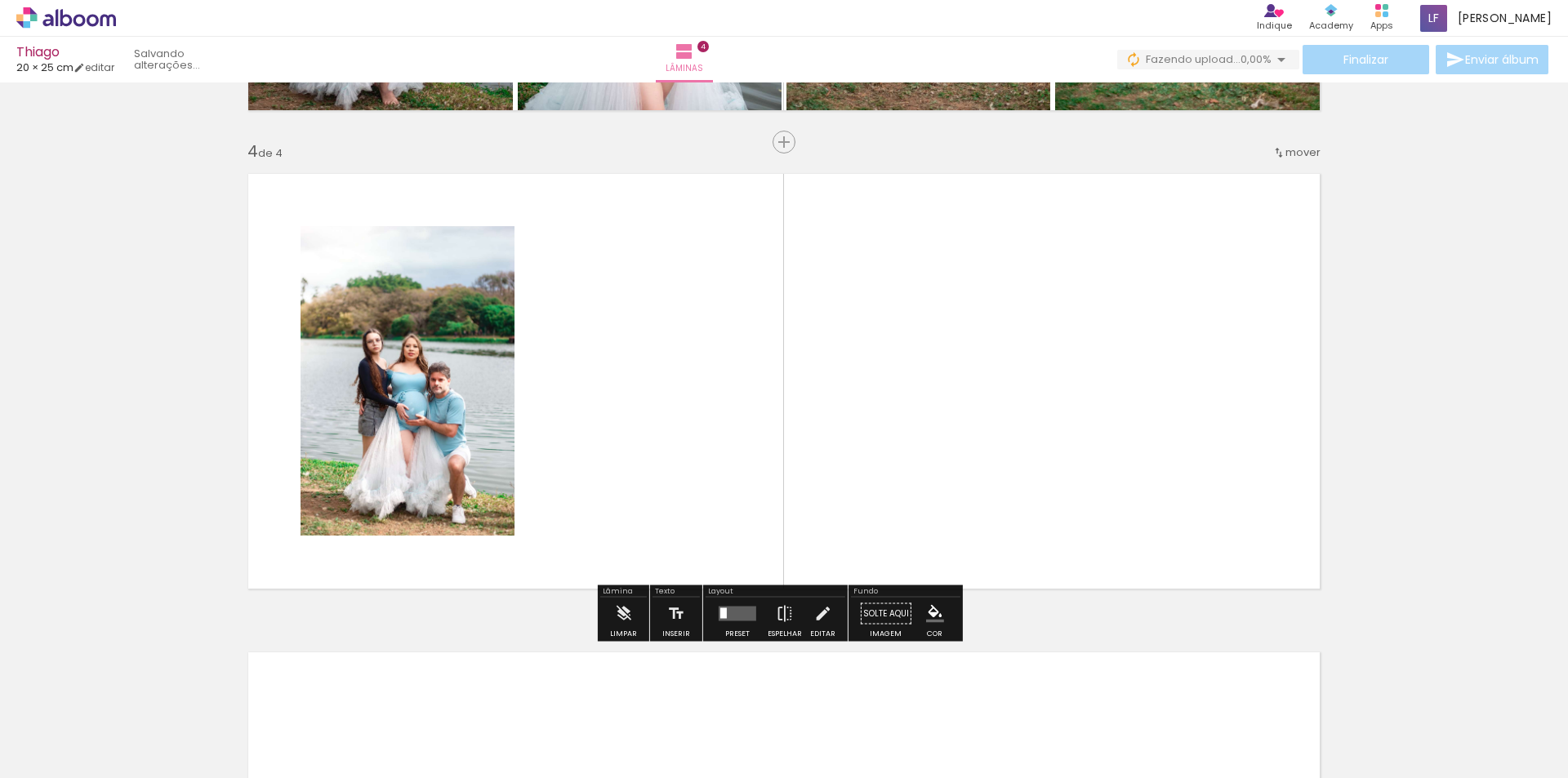
scroll to position [1406, 0]
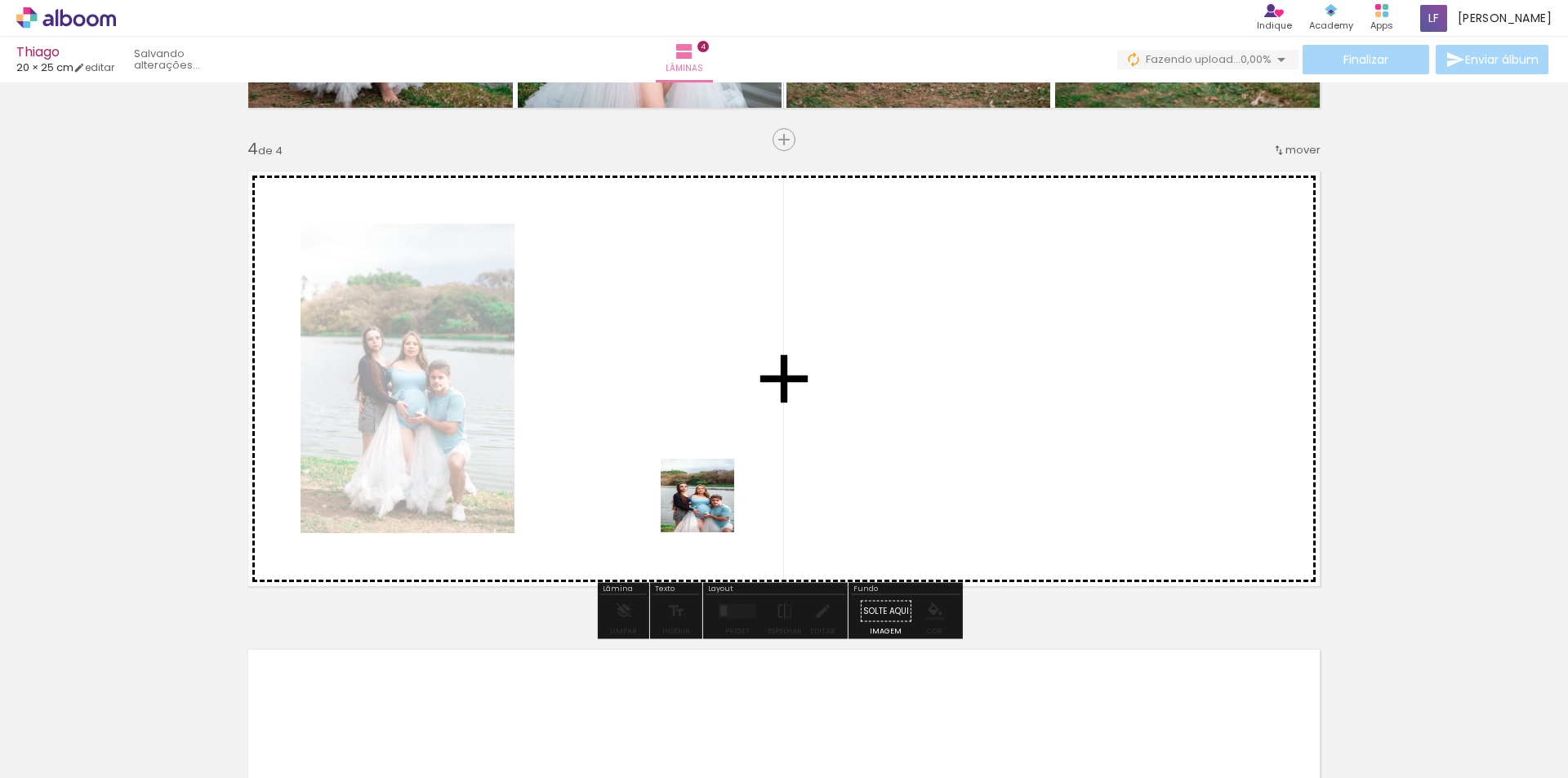
drag, startPoint x: 677, startPoint y: 740, endPoint x: 745, endPoint y: 638, distance: 122.6
click at [719, 450] on quentale-workspace at bounding box center [784, 389] width 1568 height 778
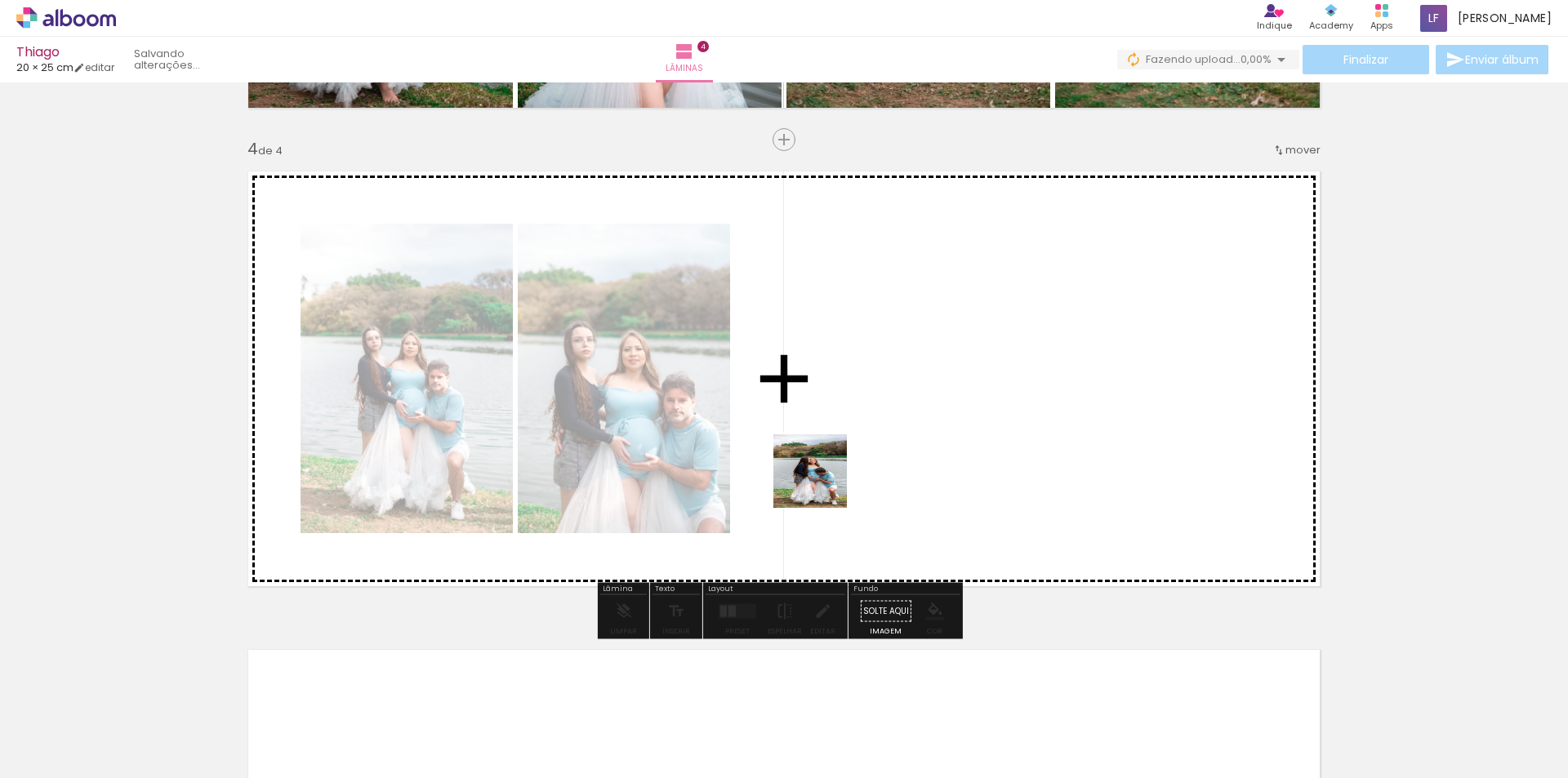
drag, startPoint x: 793, startPoint y: 633, endPoint x: 926, endPoint y: 657, distance: 135.1
click at [854, 411] on quentale-workspace at bounding box center [784, 389] width 1568 height 778
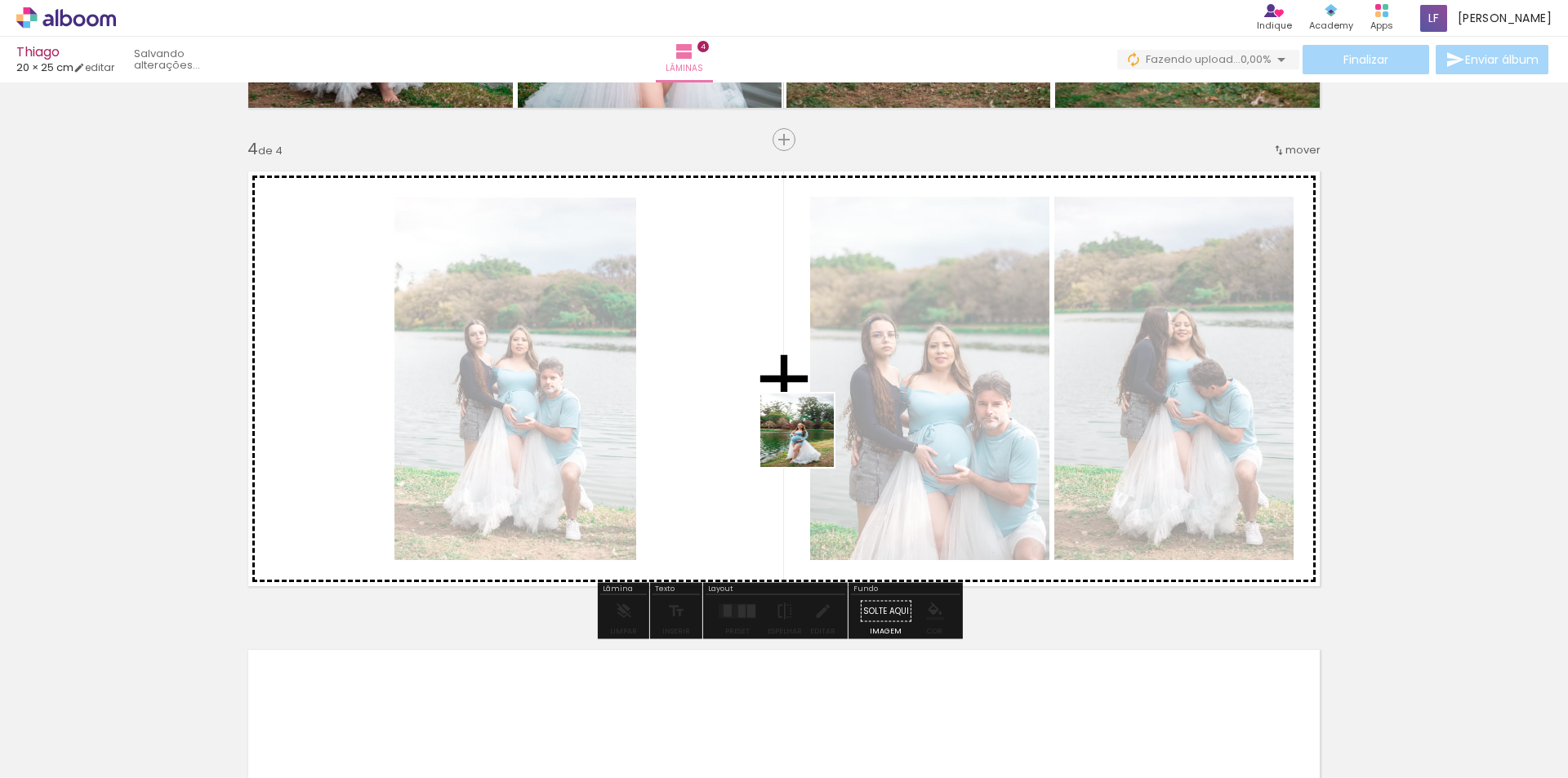
drag, startPoint x: 865, startPoint y: 702, endPoint x: 919, endPoint y: 620, distance: 98.2
click at [802, 404] on quentale-workspace at bounding box center [784, 389] width 1568 height 778
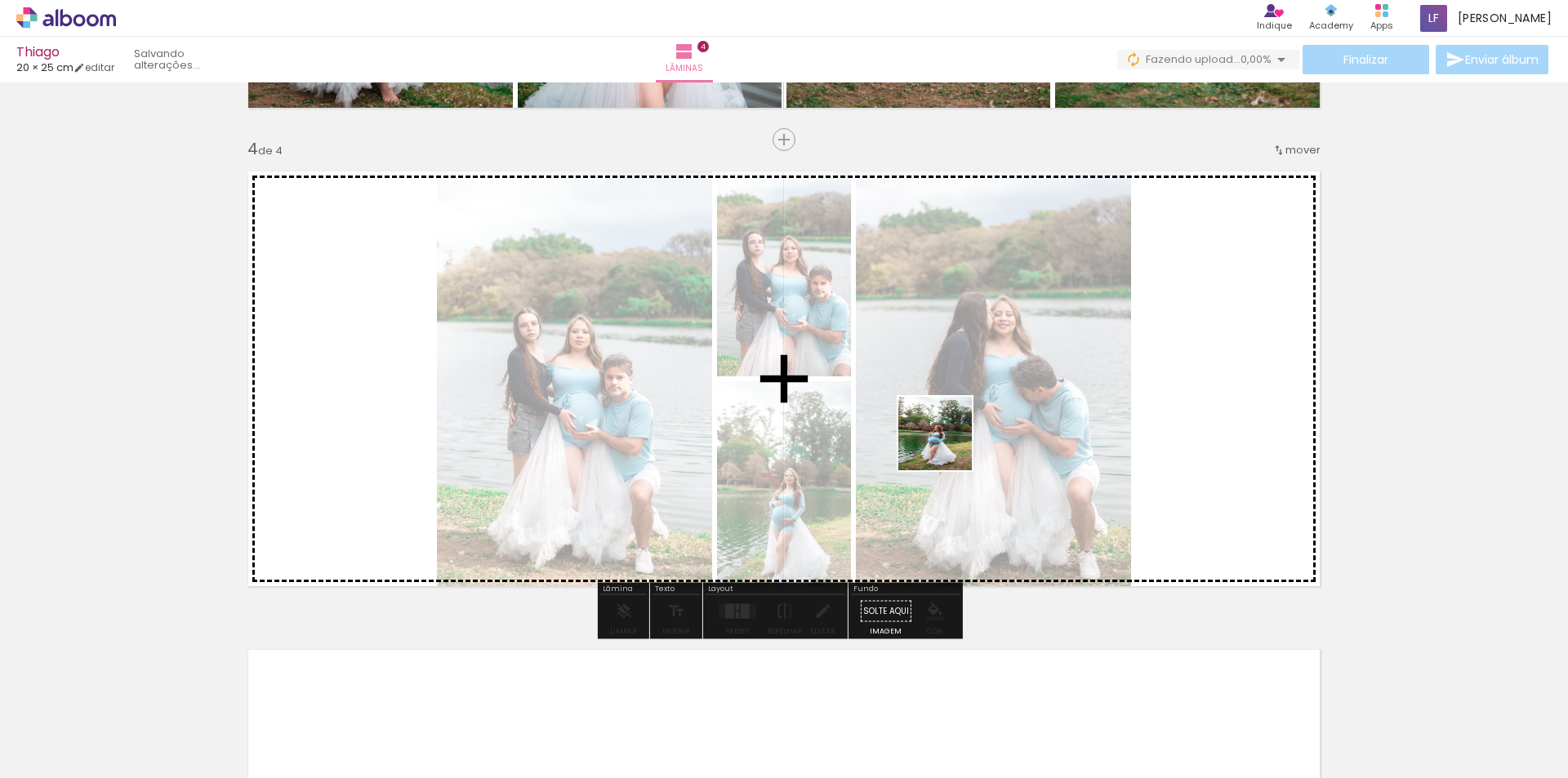
drag, startPoint x: 945, startPoint y: 728, endPoint x: 1086, endPoint y: 768, distance: 146.6
click at [946, 437] on quentale-workspace at bounding box center [784, 389] width 1568 height 778
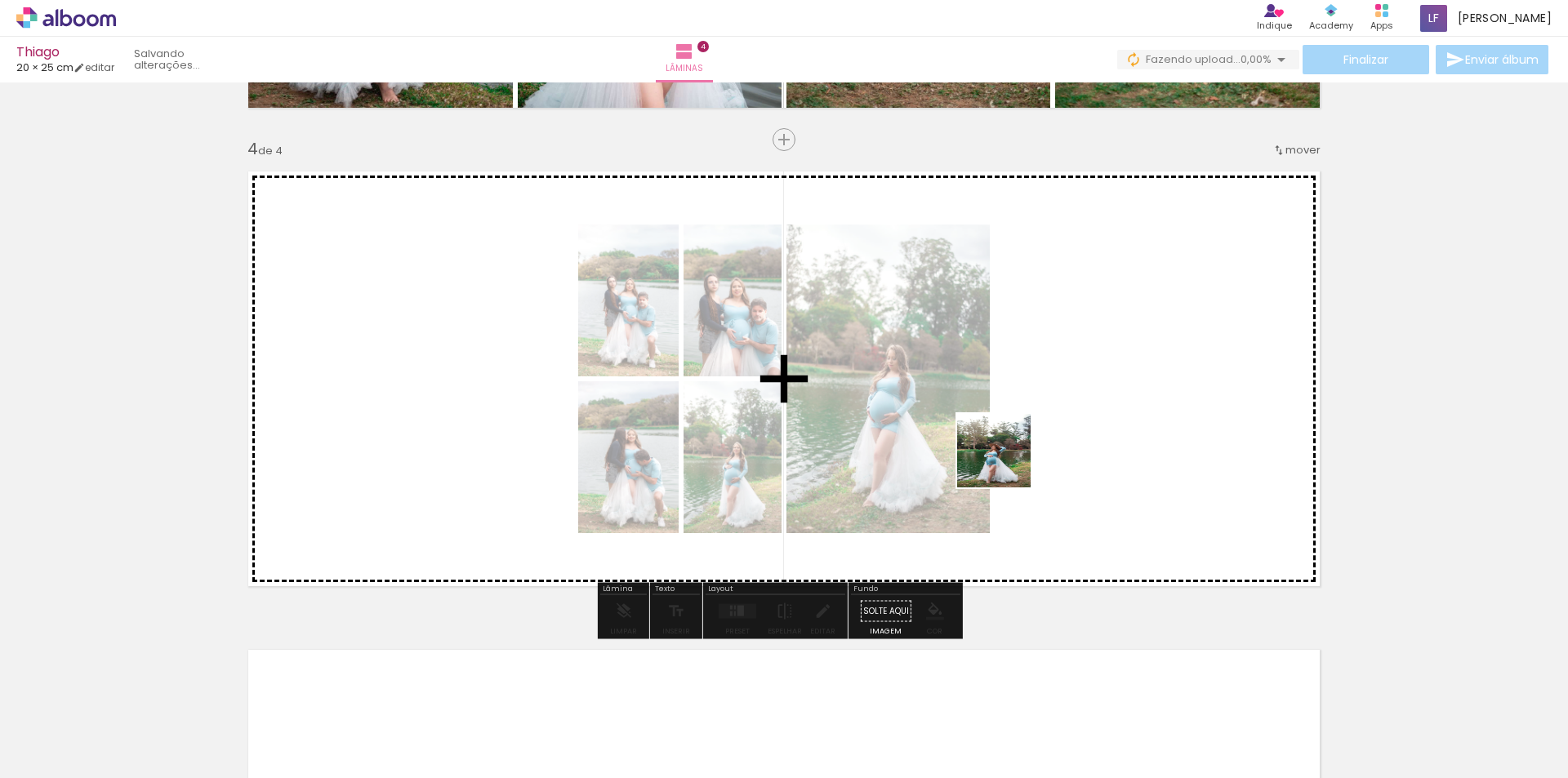
drag, startPoint x: 1046, startPoint y: 655, endPoint x: 986, endPoint y: 375, distance: 286.4
click at [986, 375] on quentale-workspace at bounding box center [784, 389] width 1568 height 778
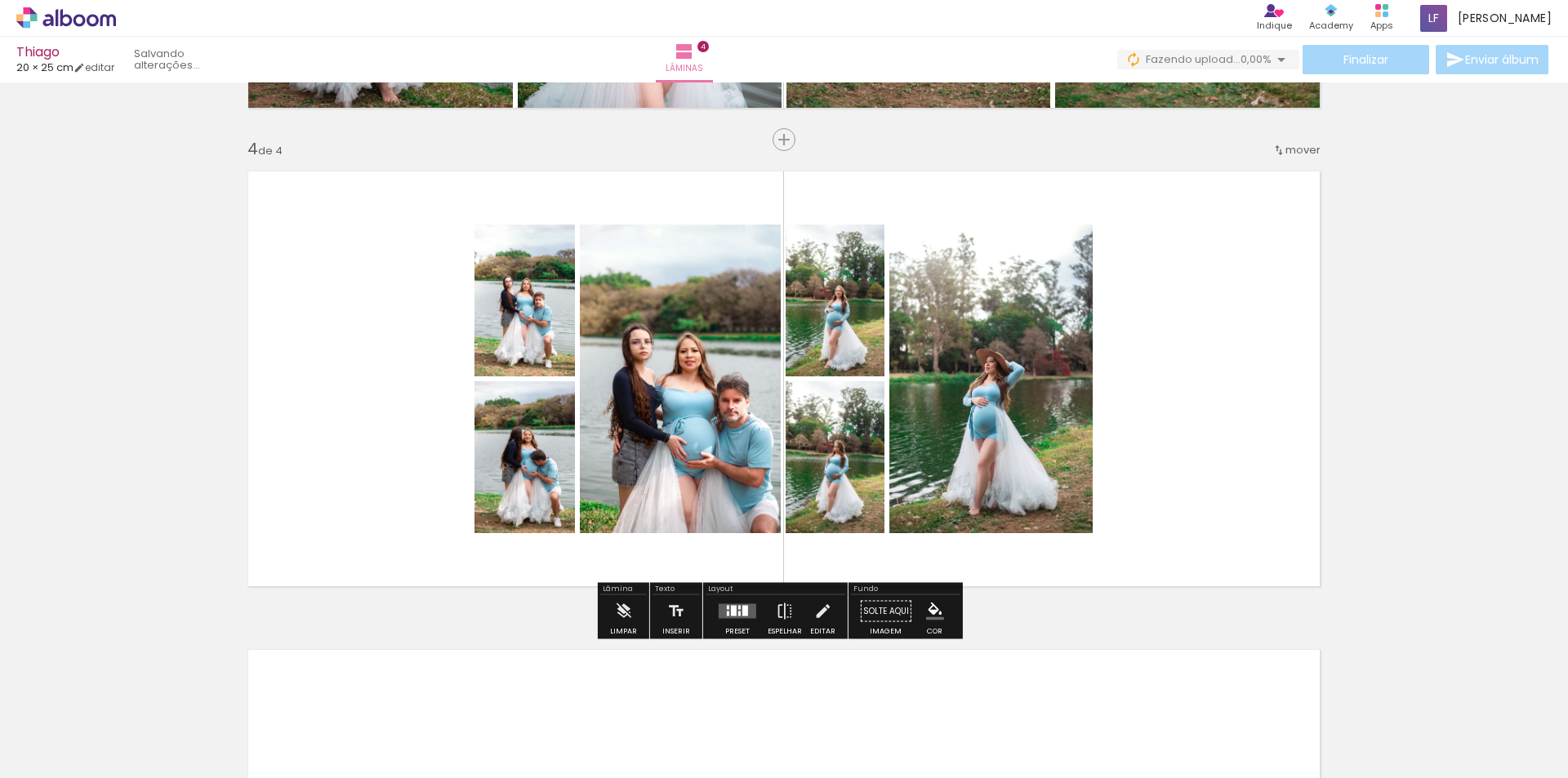
click at [731, 618] on quentale-layouter at bounding box center [737, 612] width 37 height 15
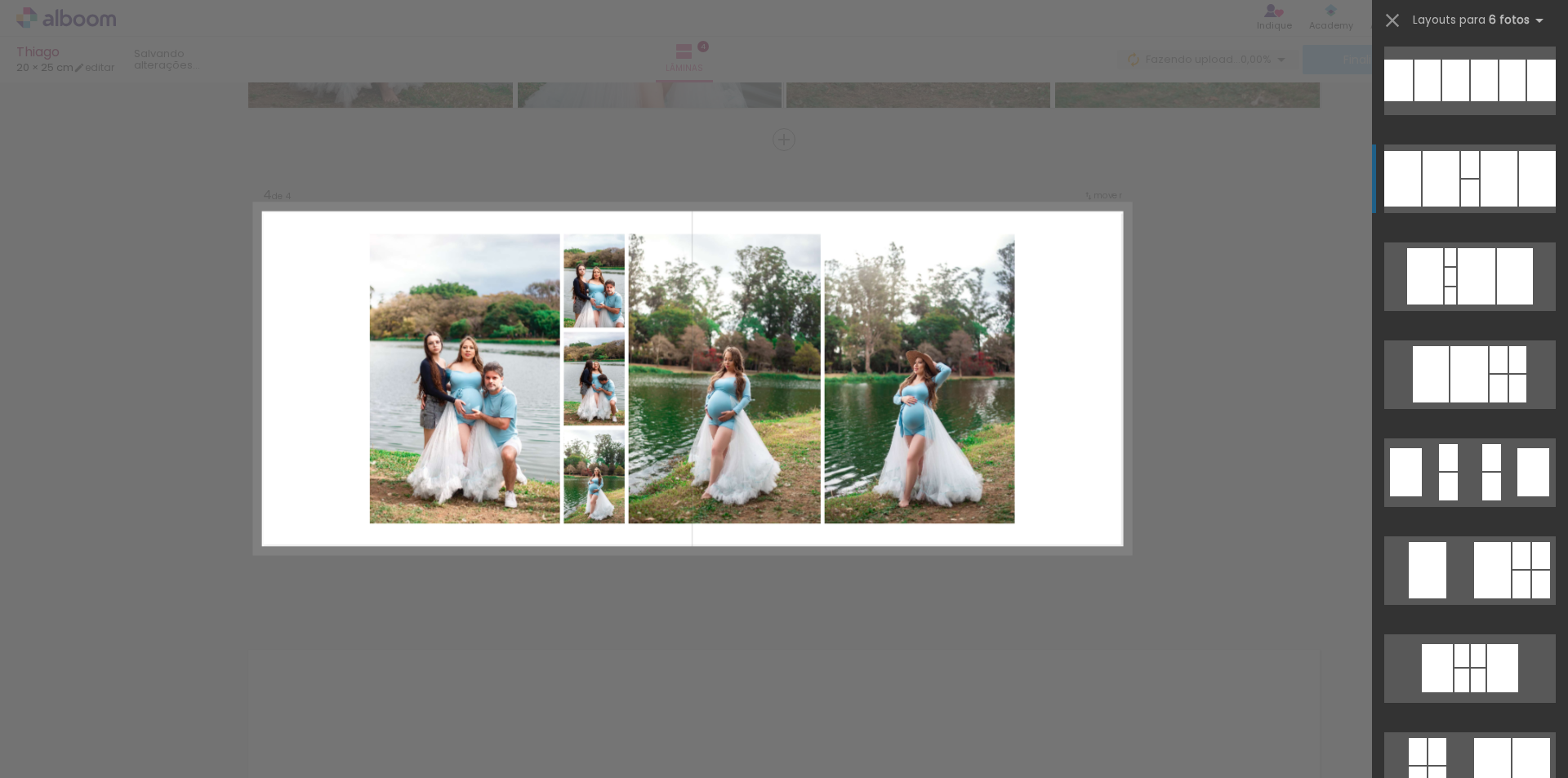
scroll to position [164, 0]
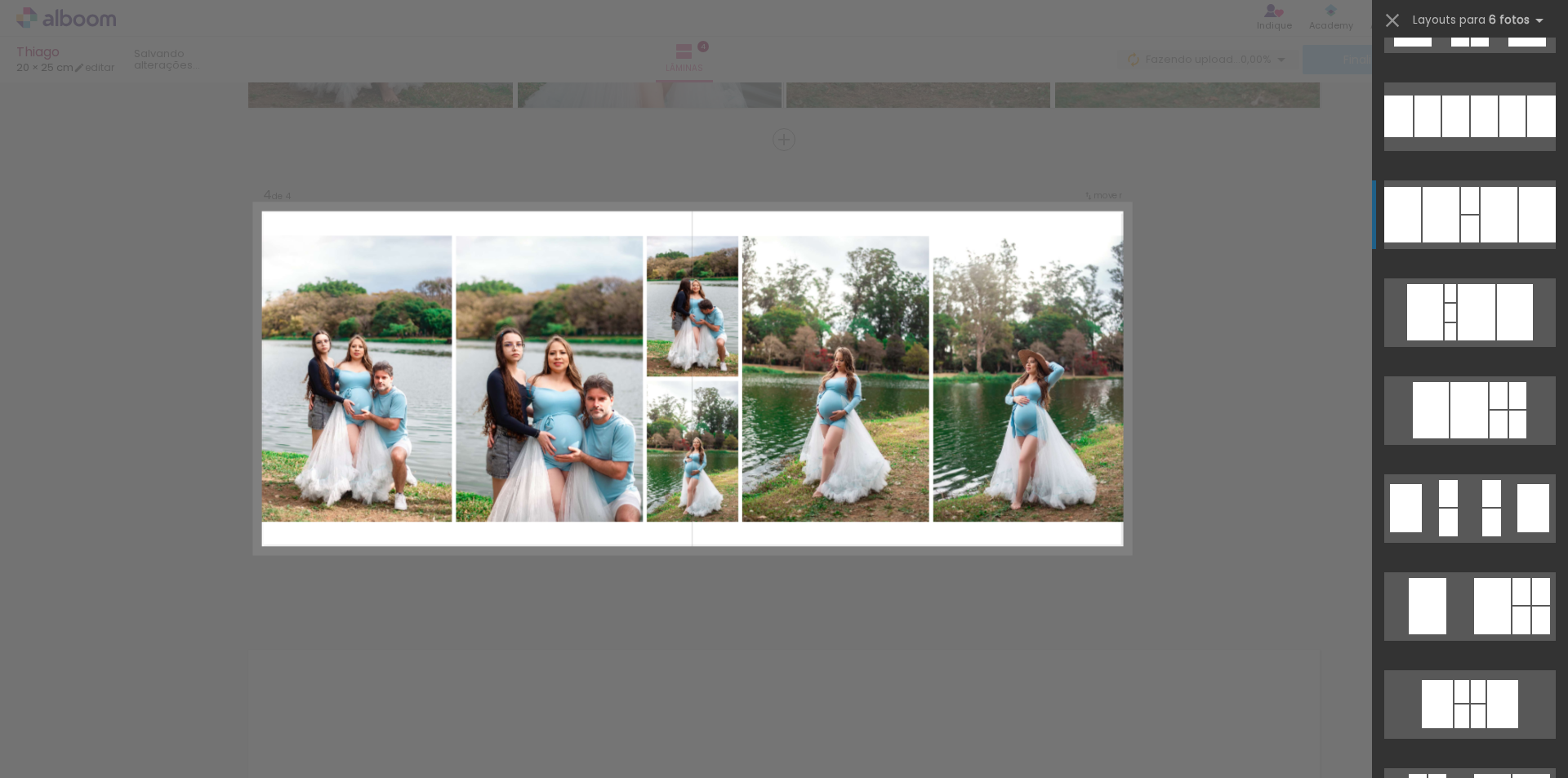
click at [1423, 193] on div at bounding box center [1441, 214] width 36 height 55
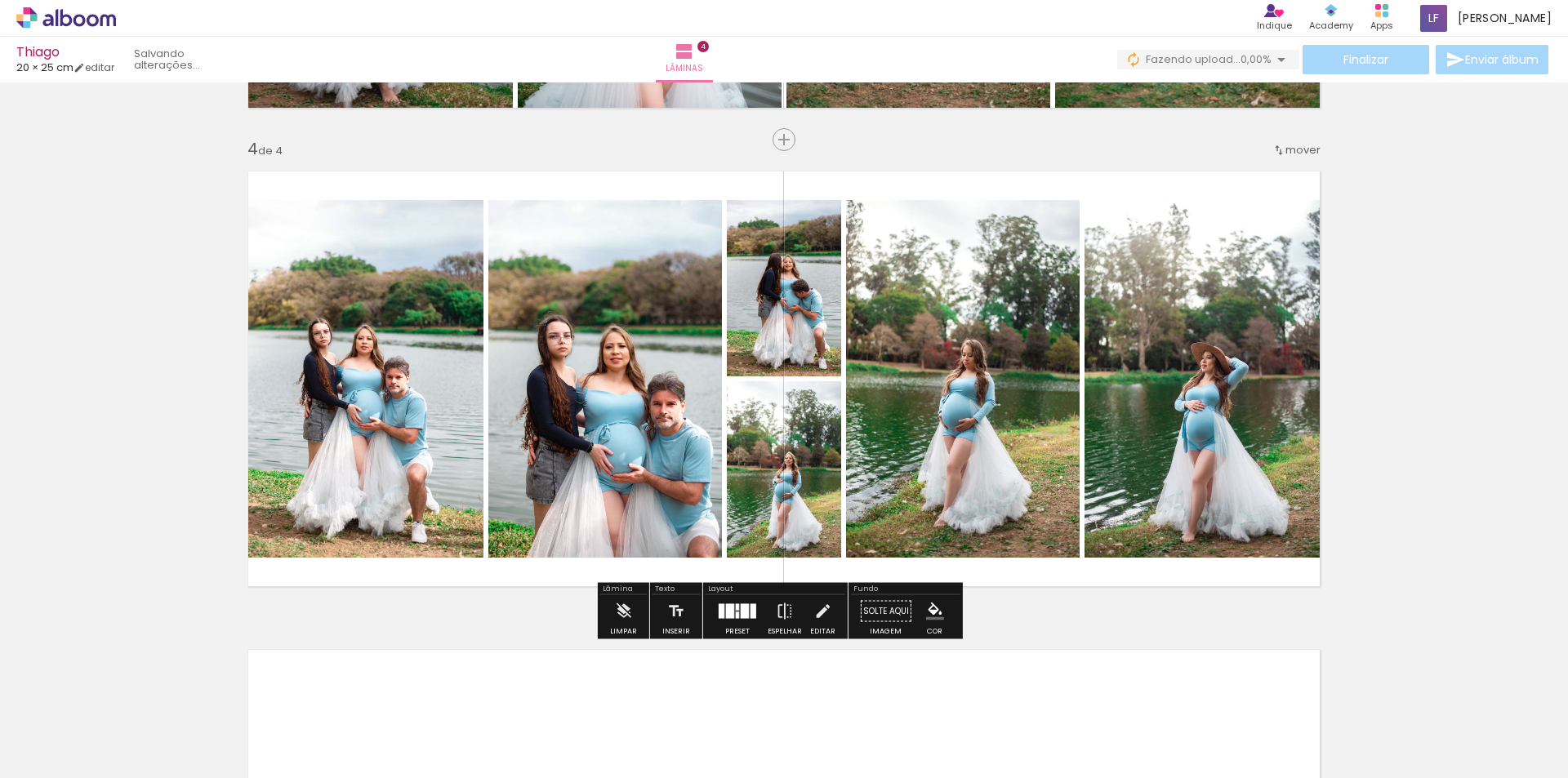
click at [744, 292] on quentale-photo at bounding box center [784, 288] width 114 height 177
click at [587, 356] on quentale-photo at bounding box center [605, 378] width 234 height 358
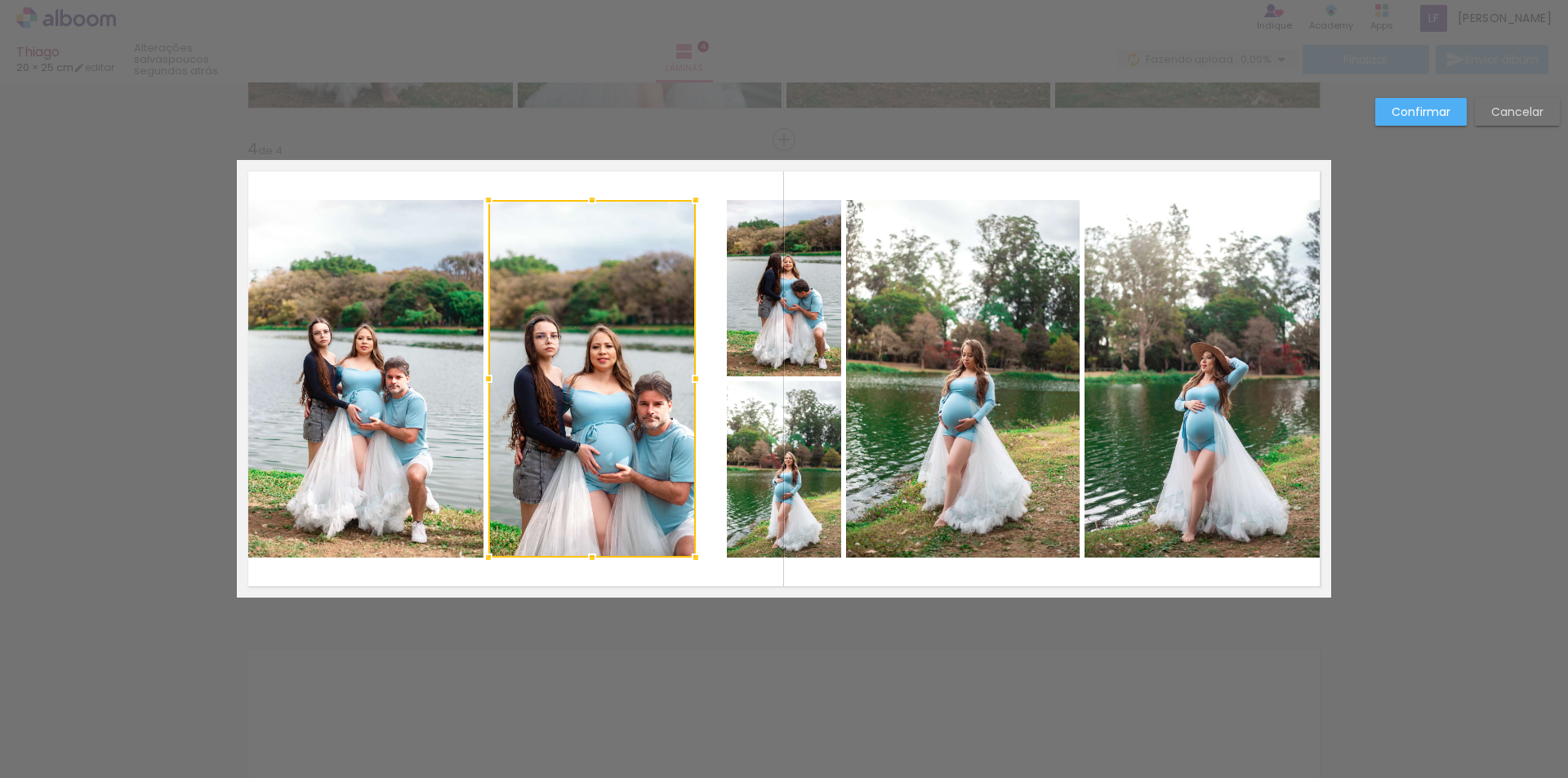
drag, startPoint x: 706, startPoint y: 376, endPoint x: 683, endPoint y: 373, distance: 23.2
click at [683, 373] on div at bounding box center [696, 379] width 33 height 33
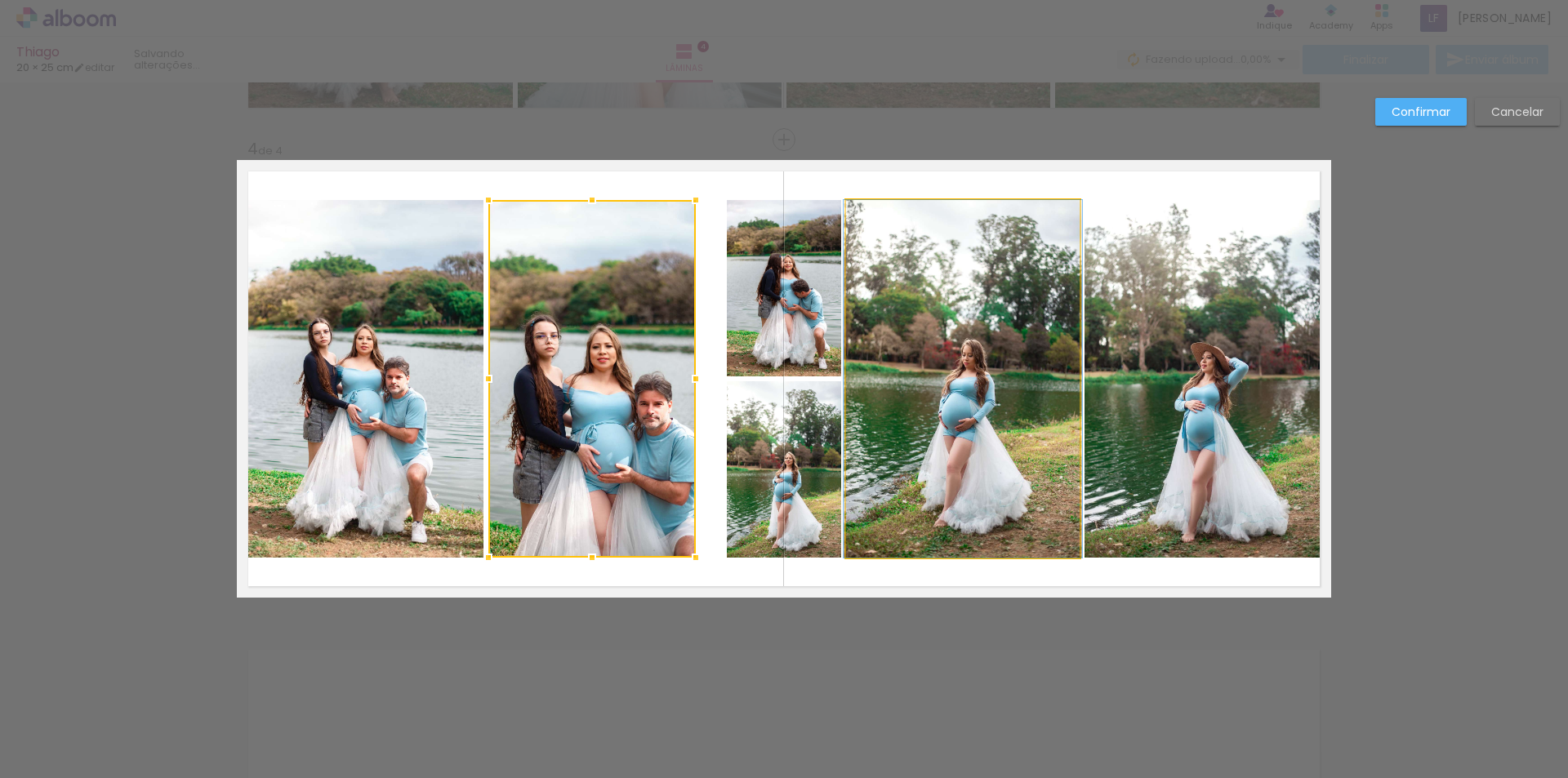
click at [944, 339] on quentale-photo at bounding box center [962, 378] width 234 height 358
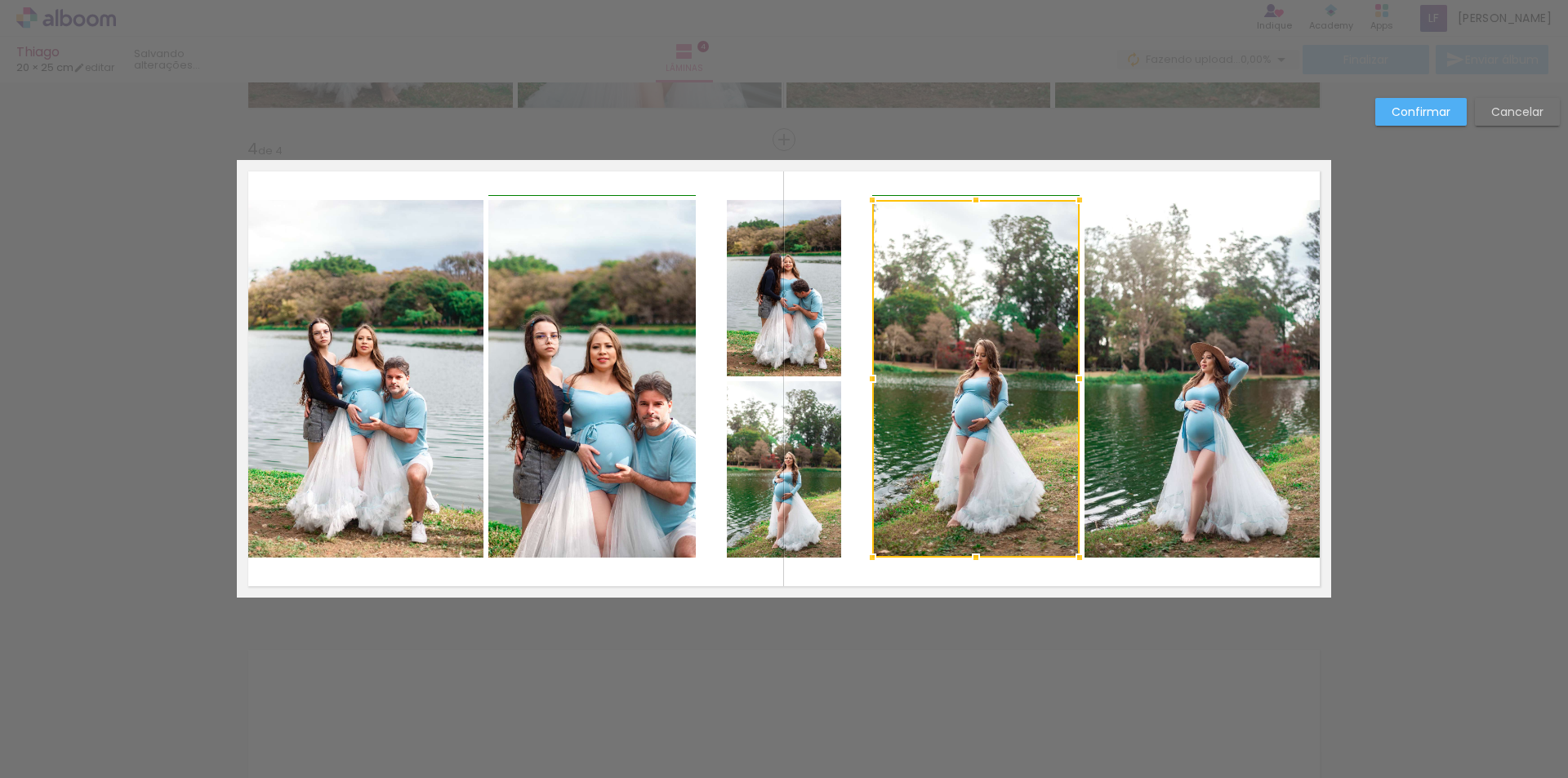
drag, startPoint x: 844, startPoint y: 381, endPoint x: 867, endPoint y: 381, distance: 23.0
click at [867, 381] on div at bounding box center [872, 379] width 33 height 33
click at [804, 327] on quentale-photo at bounding box center [784, 288] width 114 height 177
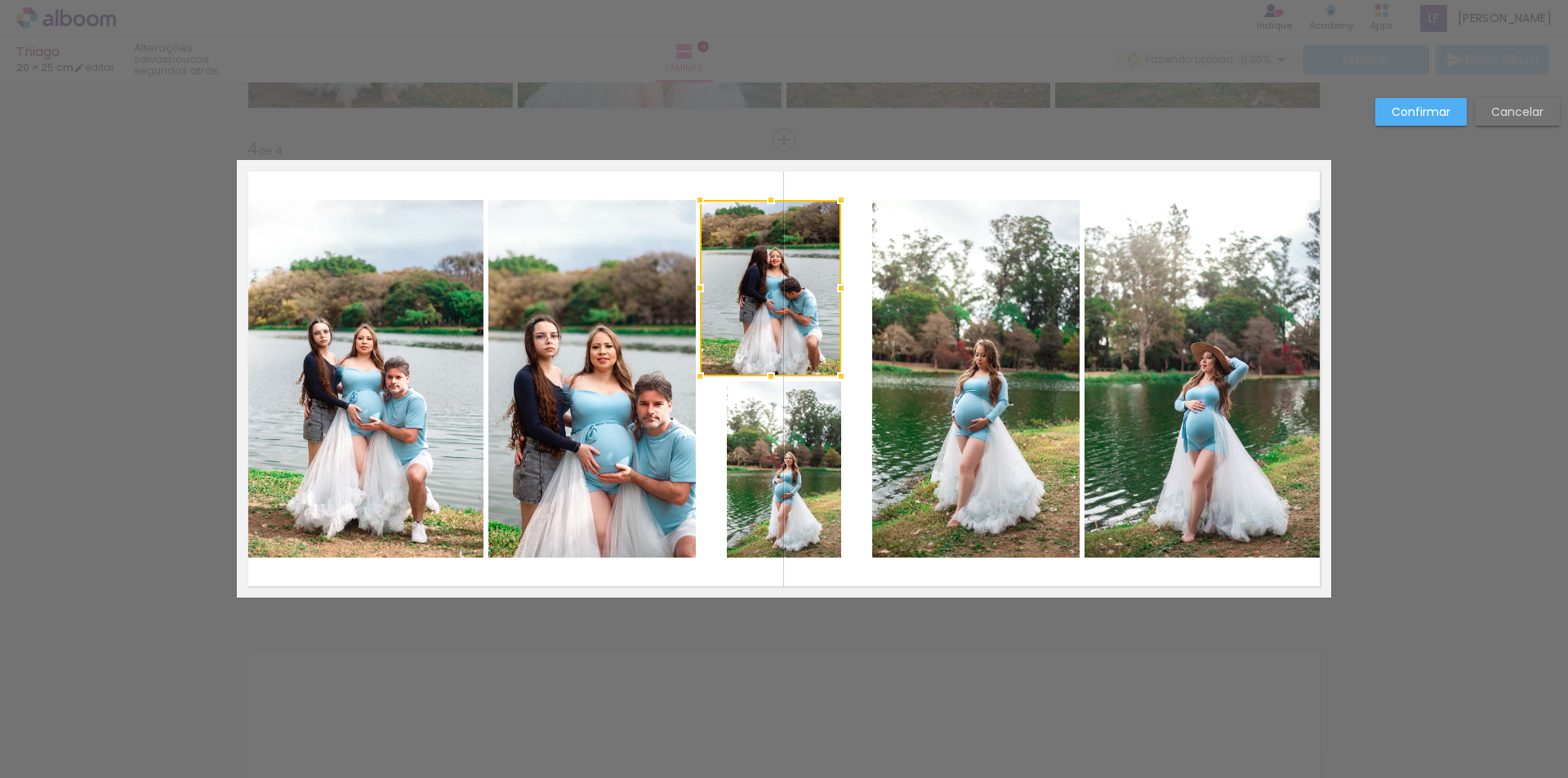
drag, startPoint x: 724, startPoint y: 286, endPoint x: 700, endPoint y: 278, distance: 25.3
click at [700, 278] on div at bounding box center [701, 288] width 33 height 33
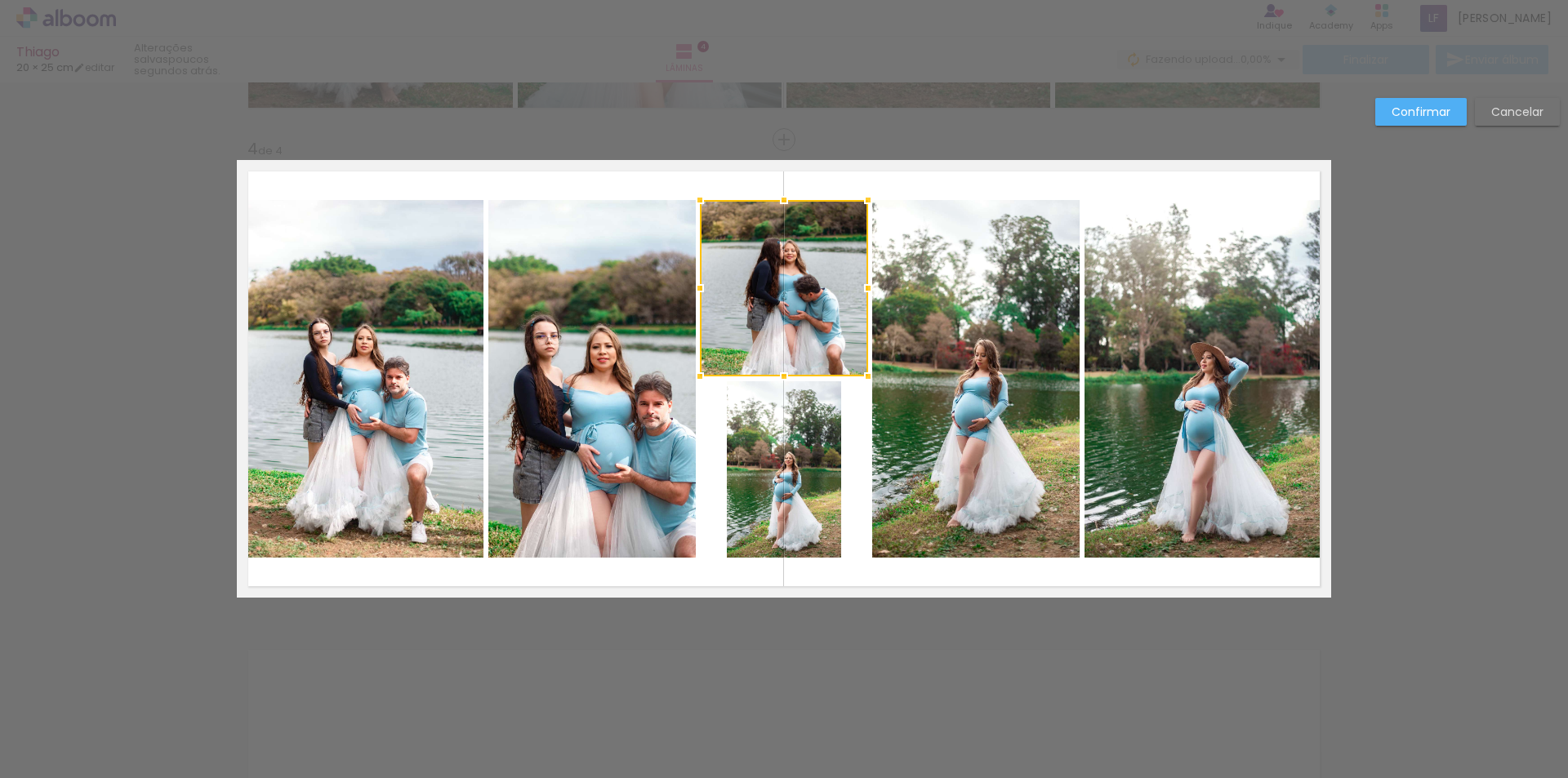
drag, startPoint x: 839, startPoint y: 288, endPoint x: 867, endPoint y: 291, distance: 28.2
click at [867, 291] on div at bounding box center [868, 288] width 33 height 33
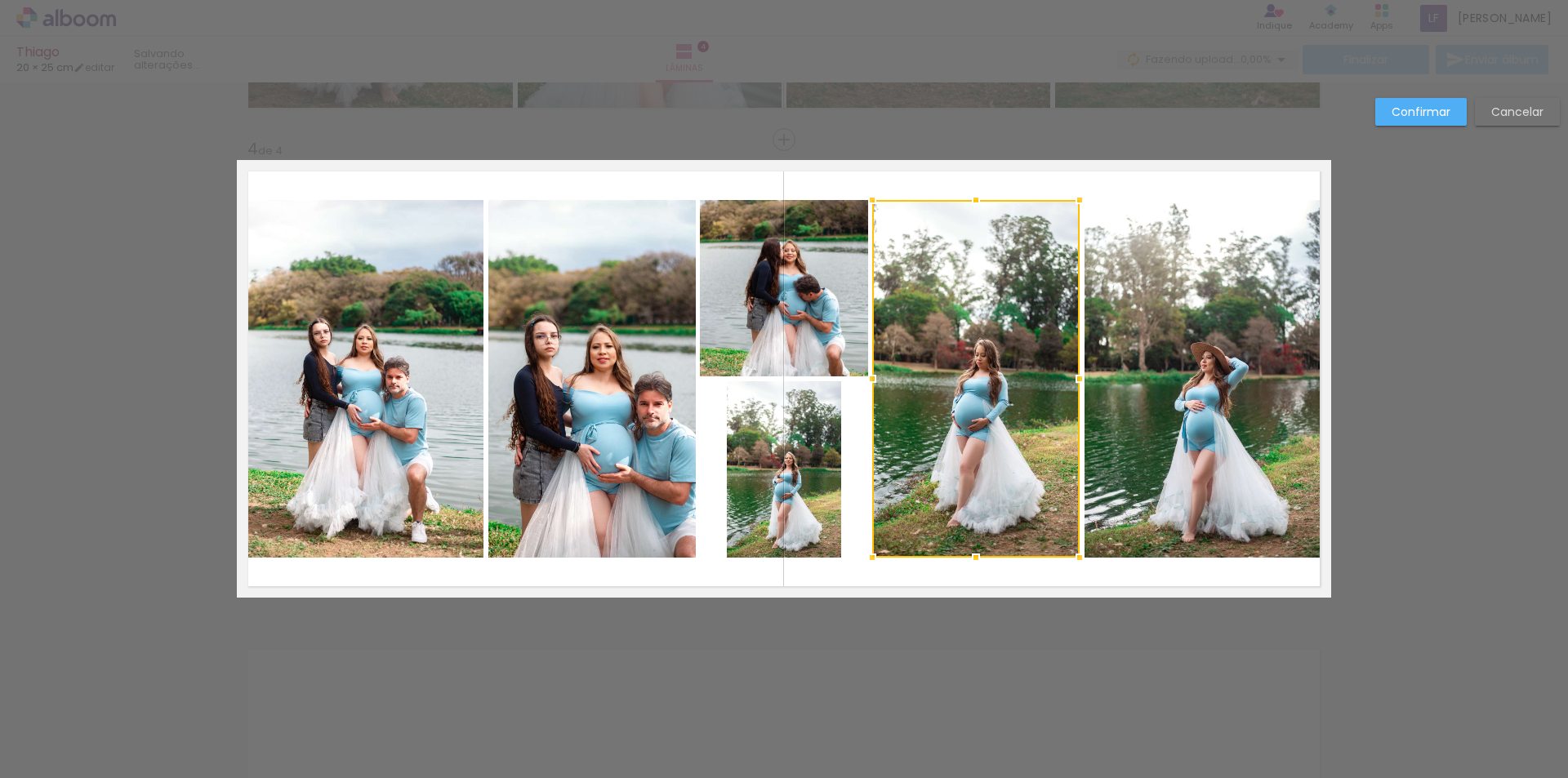
click at [753, 462] on quentale-photo at bounding box center [784, 470] width 114 height 177
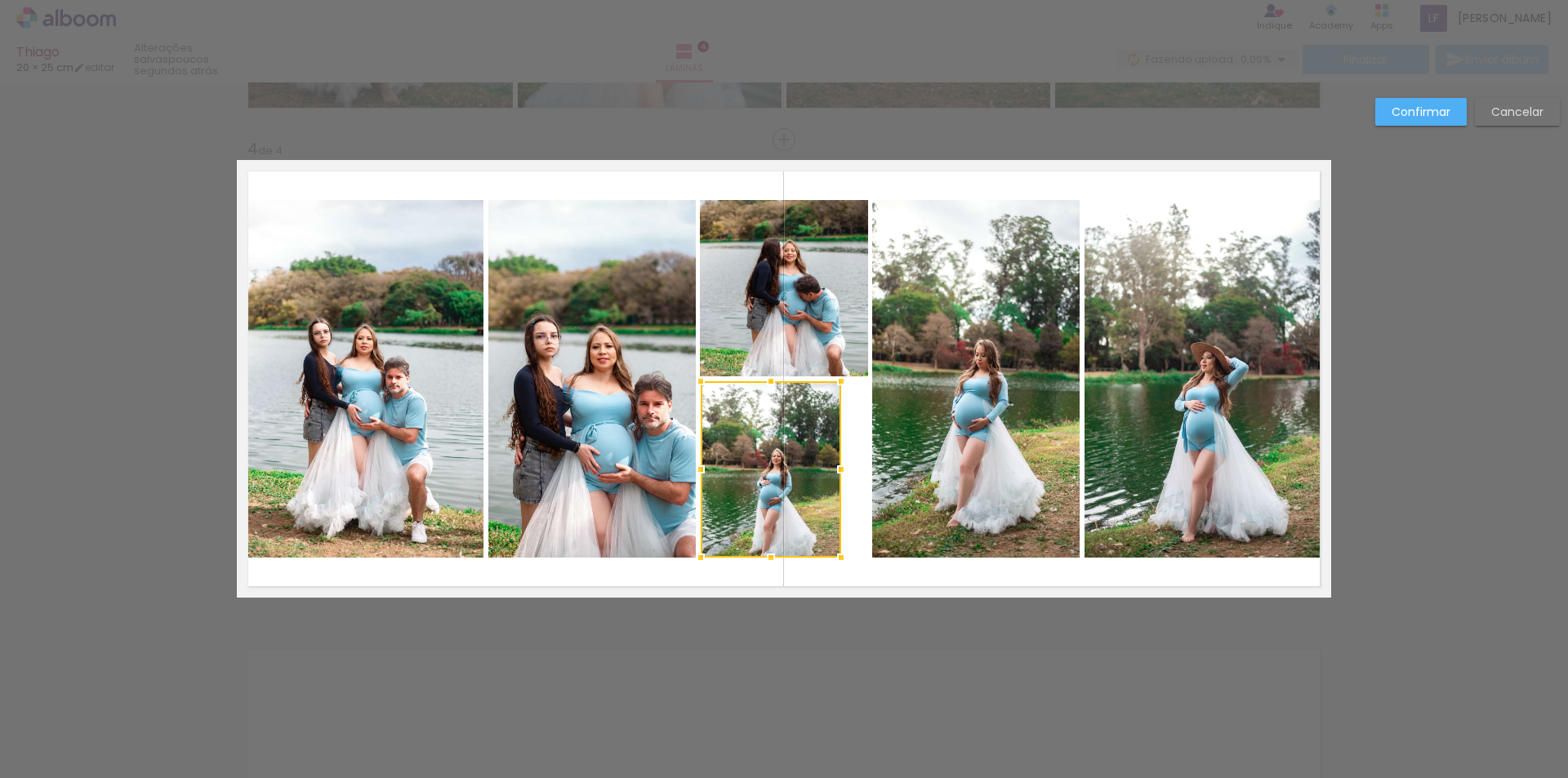
drag, startPoint x: 725, startPoint y: 471, endPoint x: 699, endPoint y: 463, distance: 27.2
click at [699, 463] on div at bounding box center [701, 470] width 33 height 33
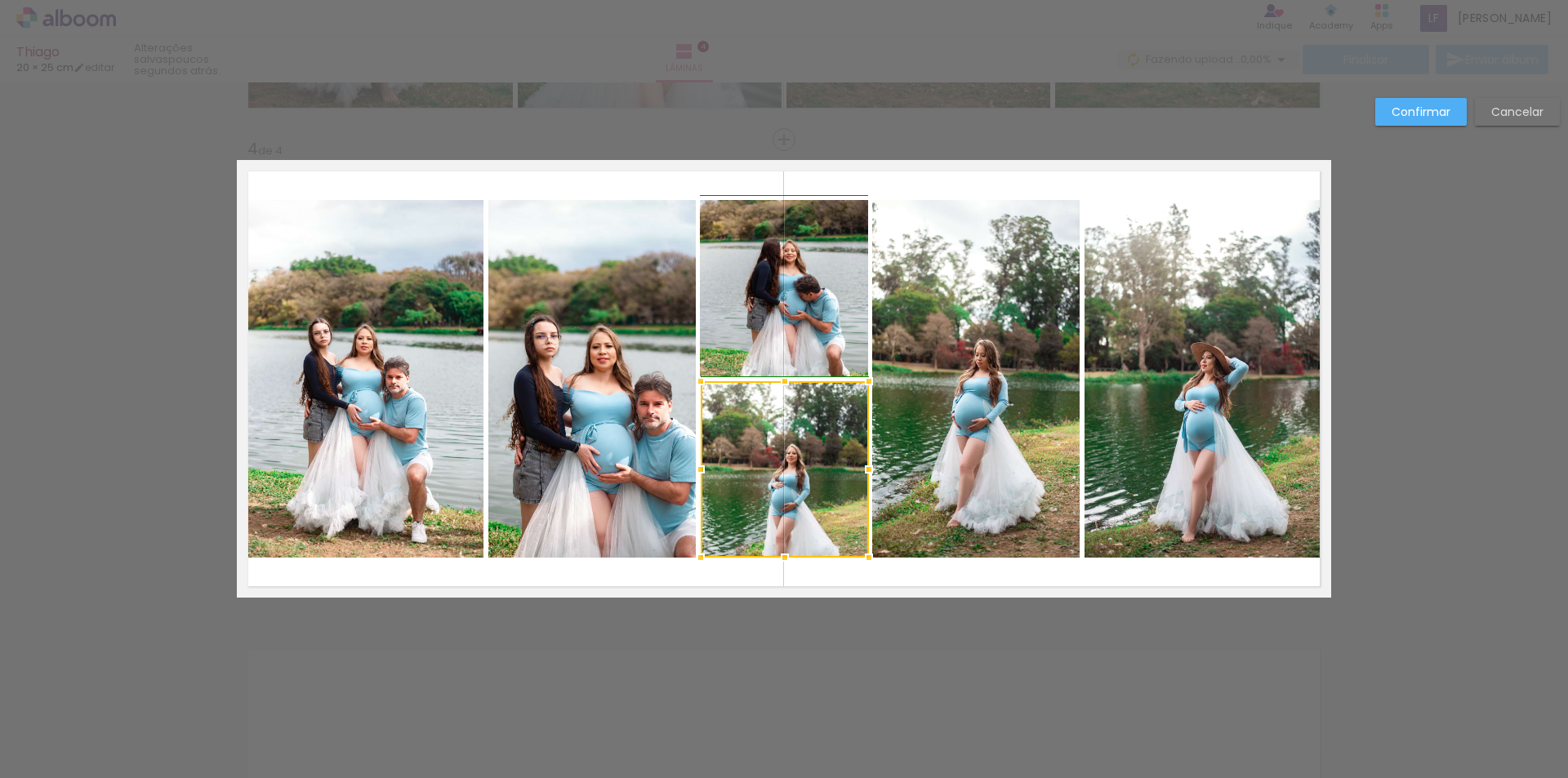
drag, startPoint x: 834, startPoint y: 473, endPoint x: 853, endPoint y: 473, distance: 19.0
click at [853, 473] on div at bounding box center [869, 470] width 33 height 33
click at [1421, 103] on paper-button "Confirmar" at bounding box center [1421, 112] width 92 height 28
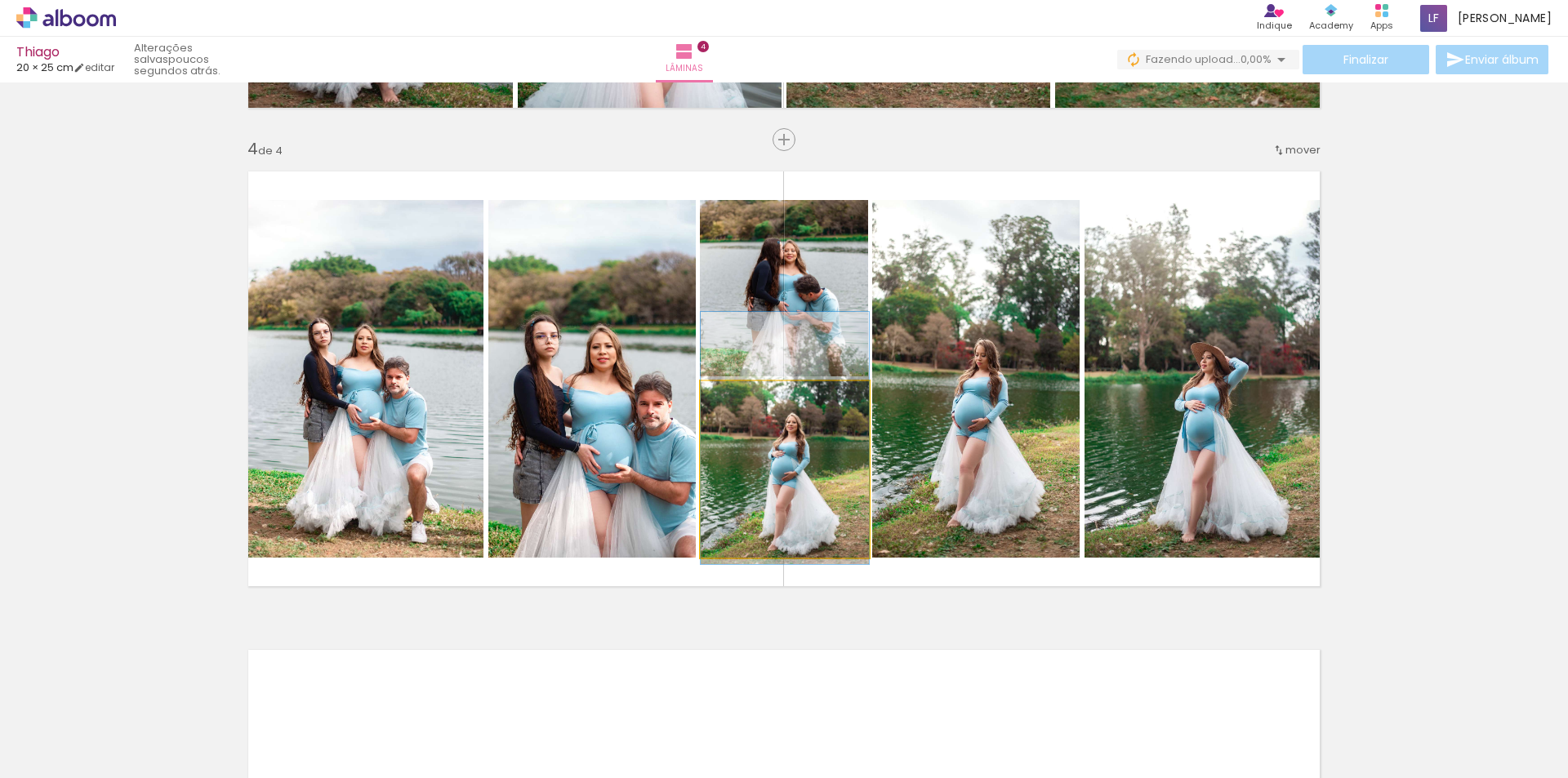
drag, startPoint x: 798, startPoint y: 492, endPoint x: 790, endPoint y: 463, distance: 30.1
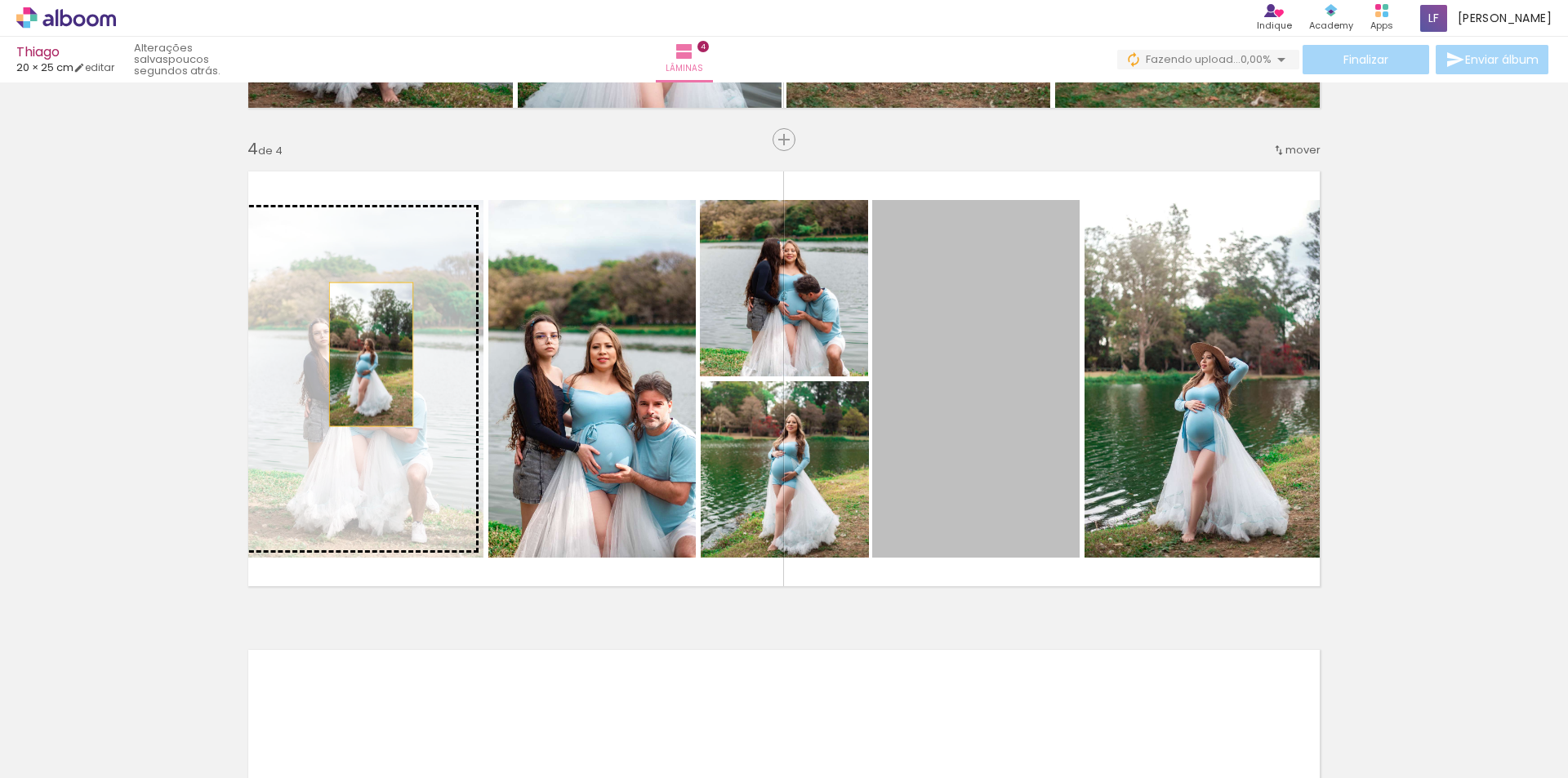
drag, startPoint x: 1005, startPoint y: 417, endPoint x: 365, endPoint y: 354, distance: 643.1
click at [0, 0] on slot at bounding box center [0, 0] width 0 height 0
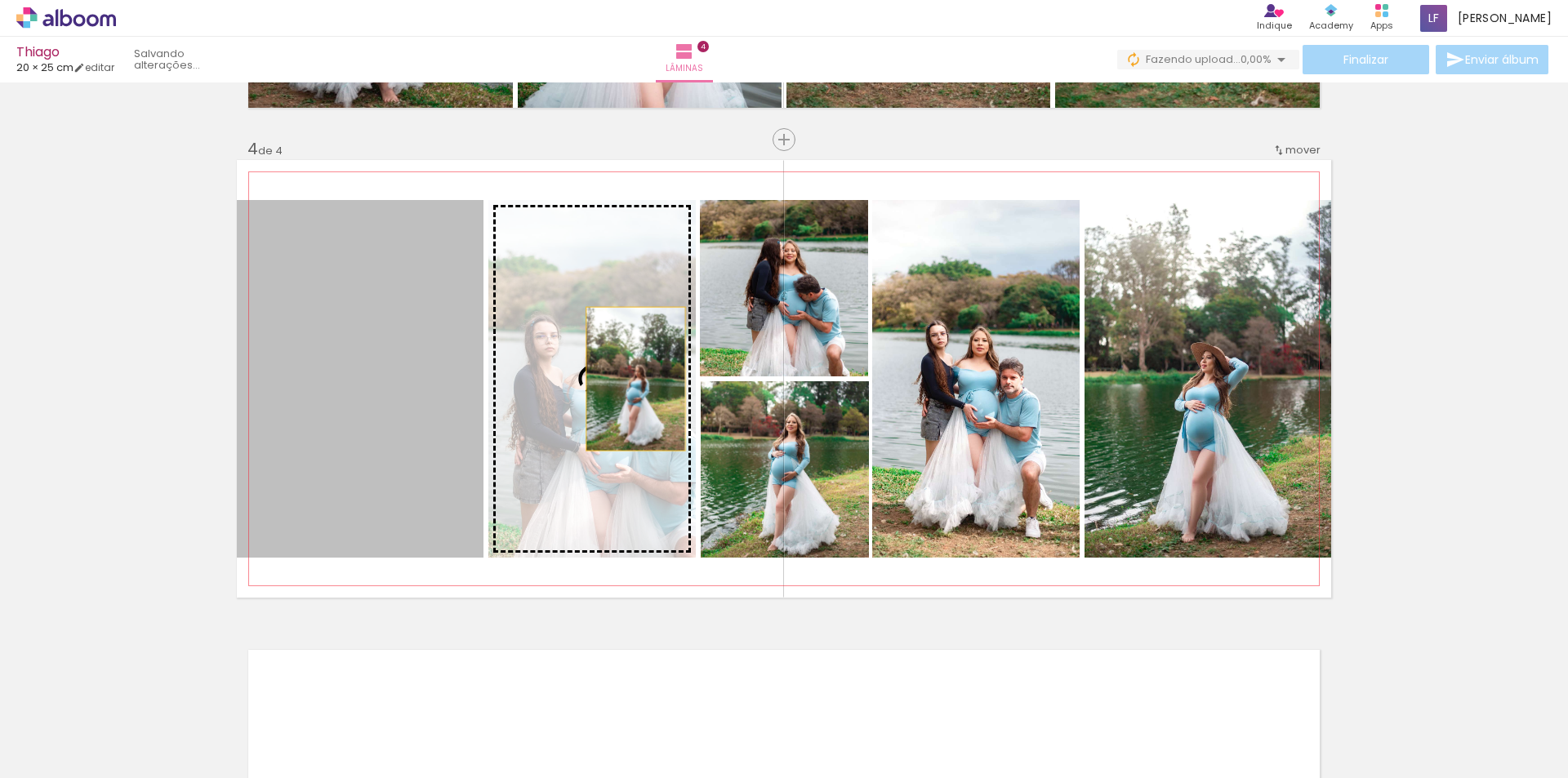
drag, startPoint x: 376, startPoint y: 396, endPoint x: 630, endPoint y: 379, distance: 254.6
click at [0, 0] on slot at bounding box center [0, 0] width 0 height 0
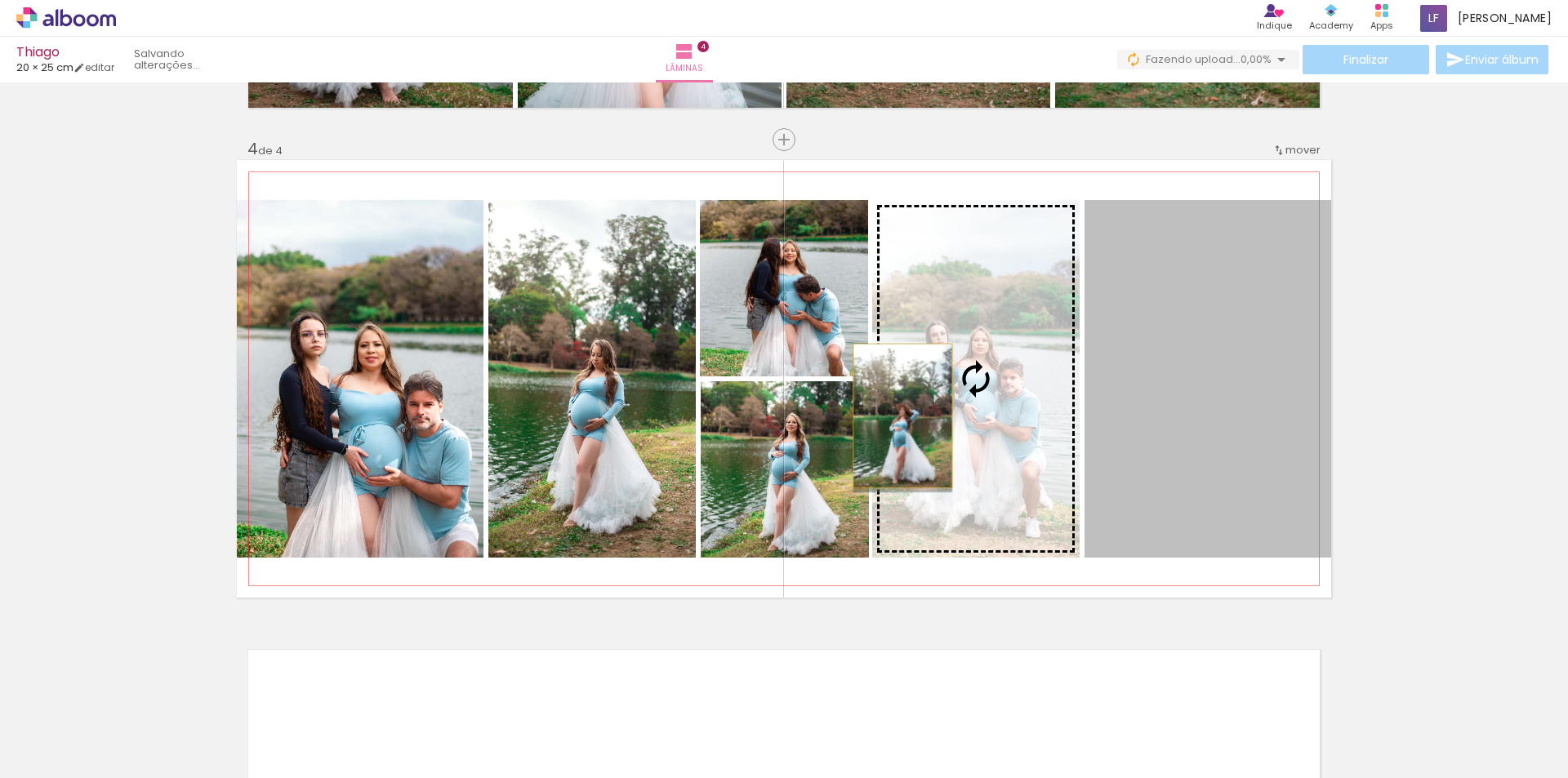
drag, startPoint x: 1213, startPoint y: 419, endPoint x: 897, endPoint y: 415, distance: 316.0
click at [0, 0] on slot at bounding box center [0, 0] width 0 height 0
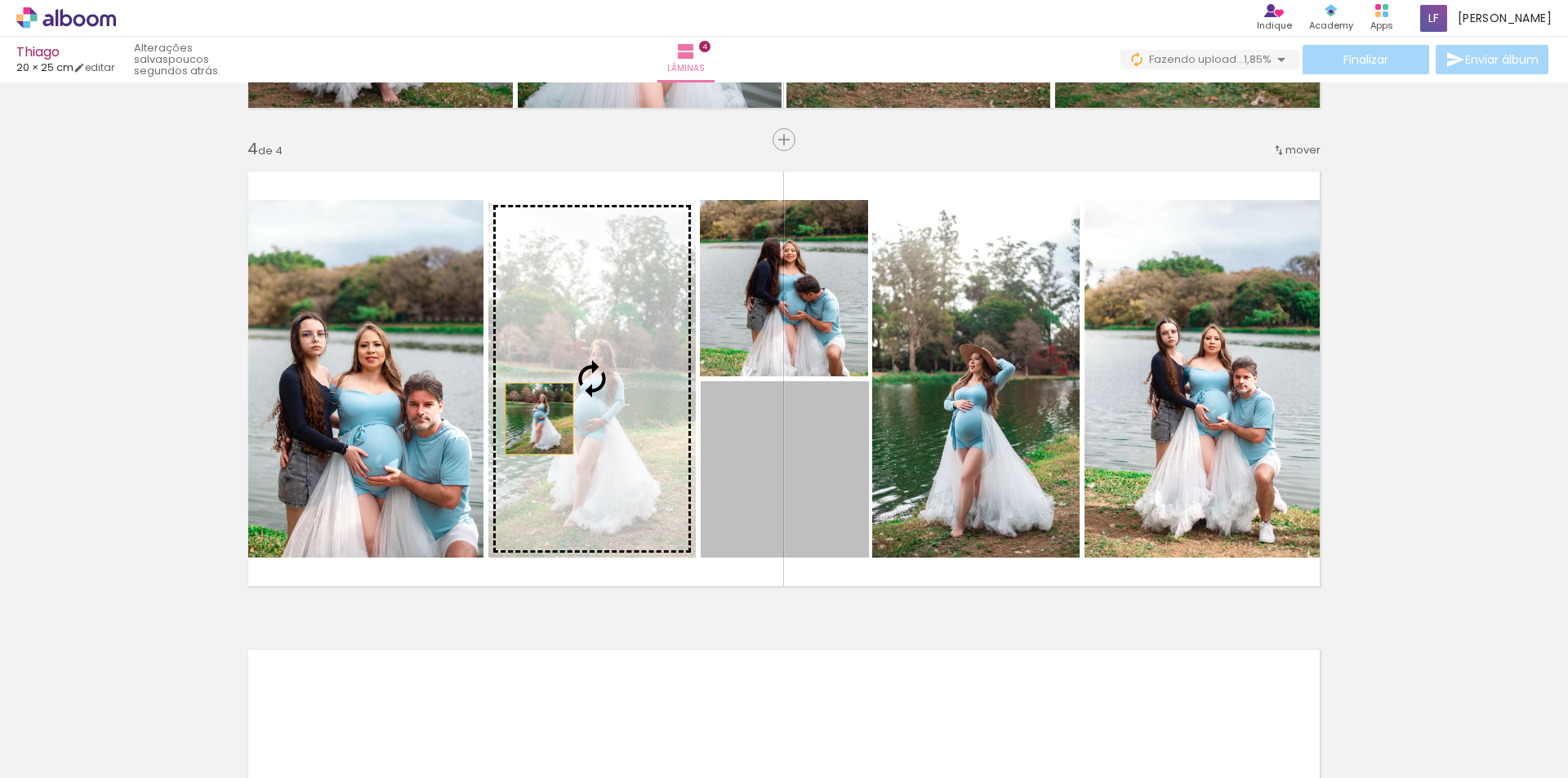
drag, startPoint x: 815, startPoint y: 505, endPoint x: 534, endPoint y: 419, distance: 293.9
click at [0, 0] on slot at bounding box center [0, 0] width 0 height 0
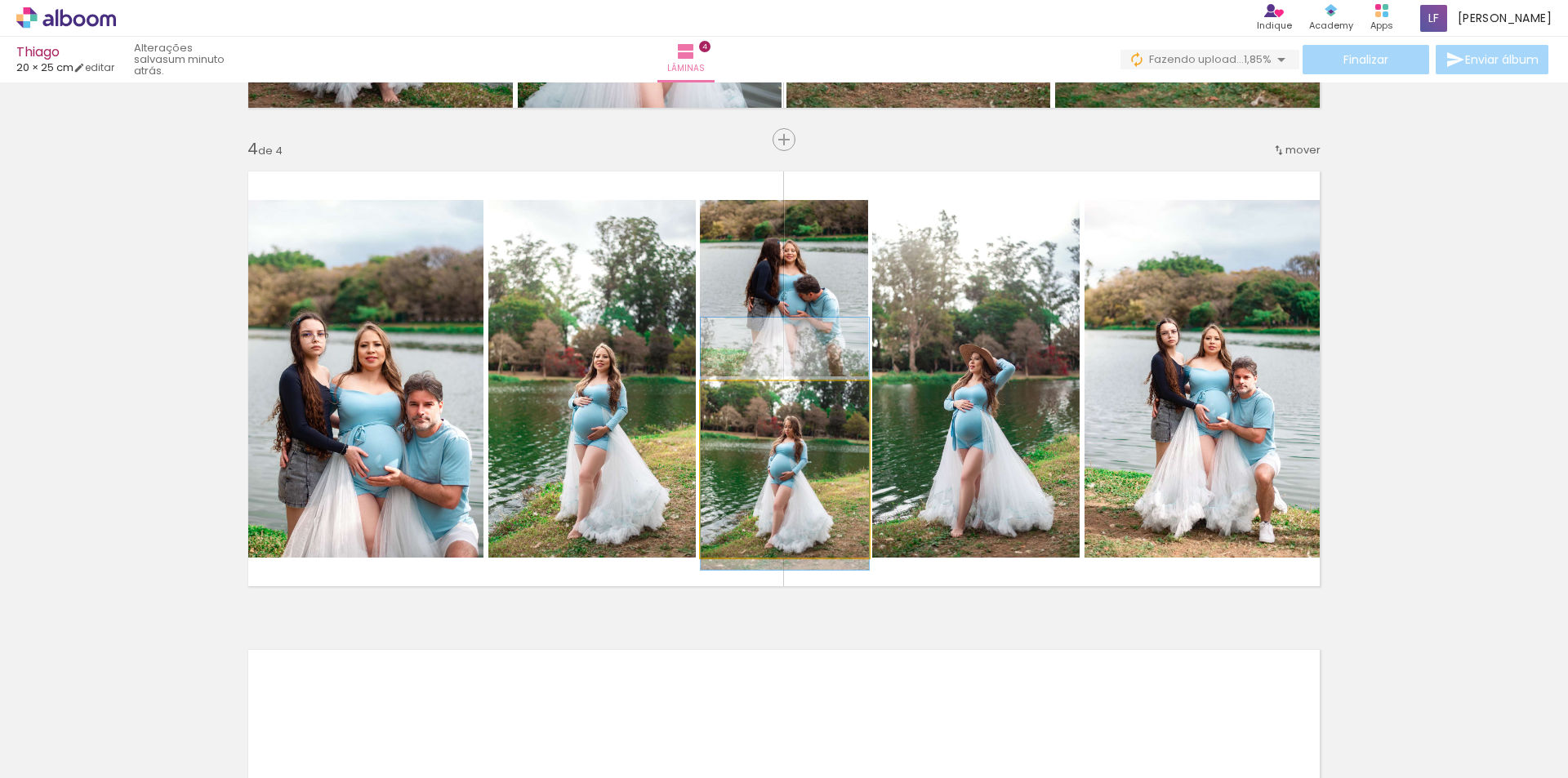
drag, startPoint x: 796, startPoint y: 520, endPoint x: 796, endPoint y: 498, distance: 22.0
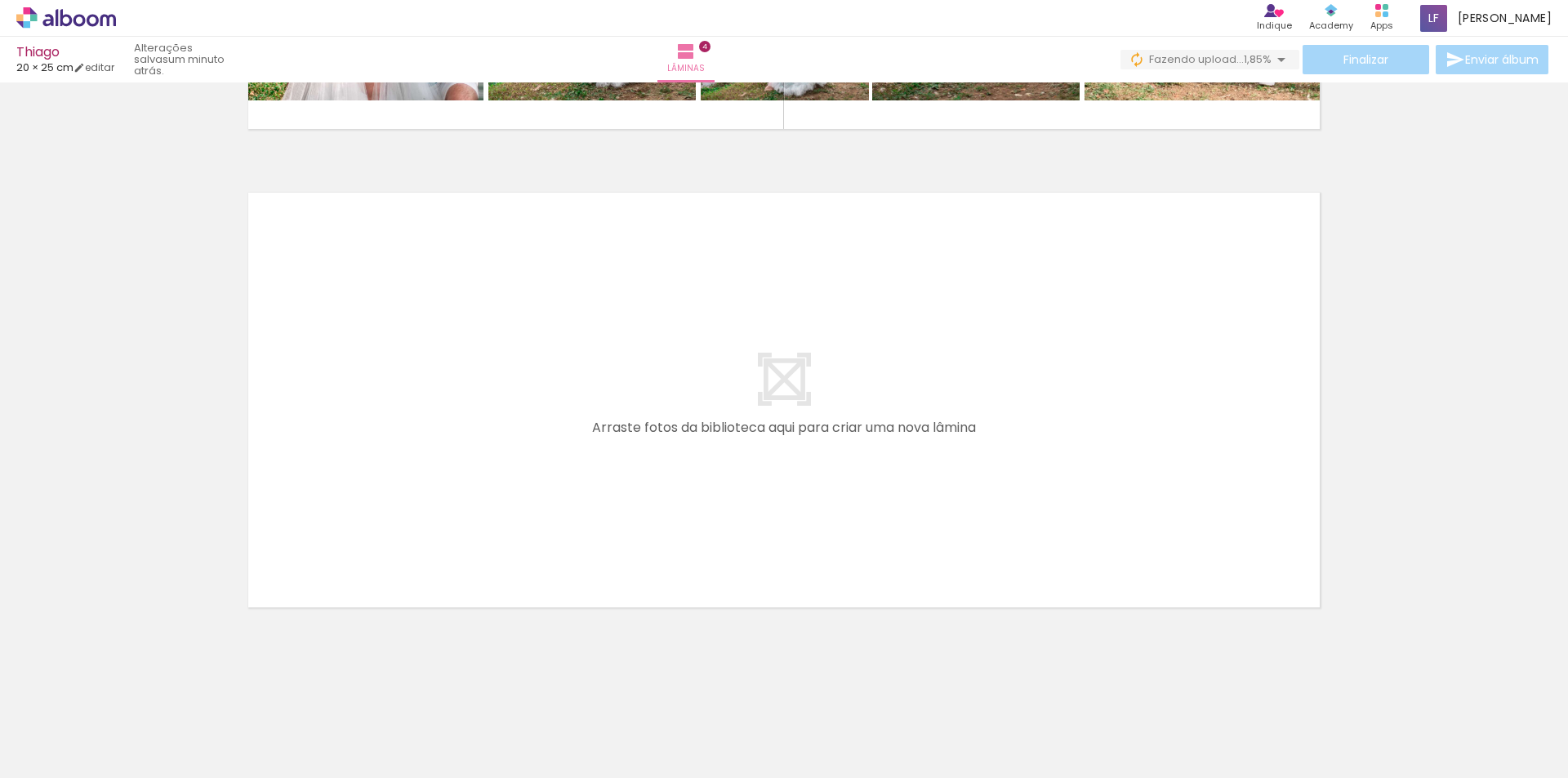
scroll to position [0, 1625]
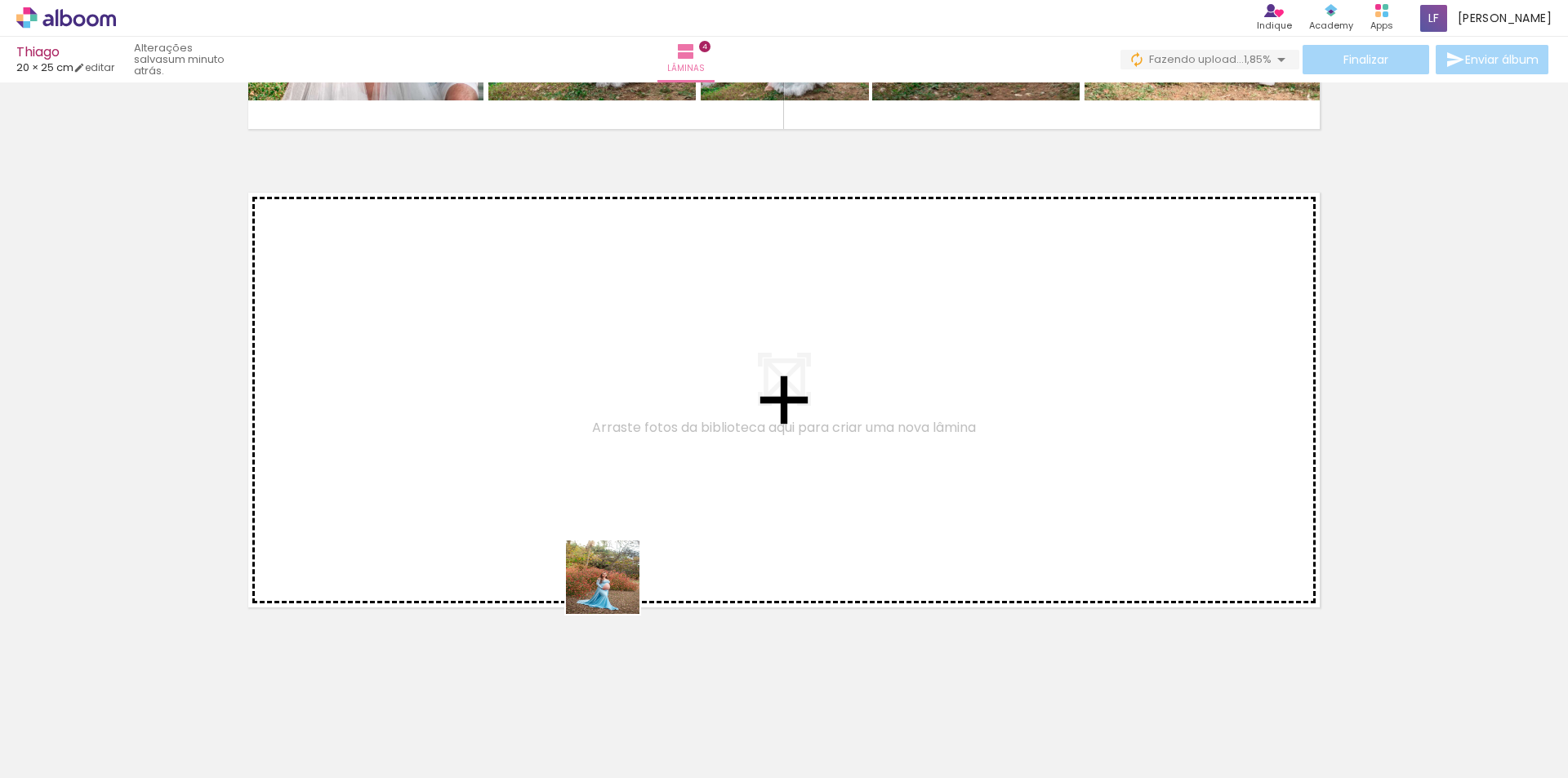
drag, startPoint x: 615, startPoint y: 590, endPoint x: 591, endPoint y: 509, distance: 84.5
click at [591, 509] on quentale-workspace at bounding box center [784, 389] width 1568 height 778
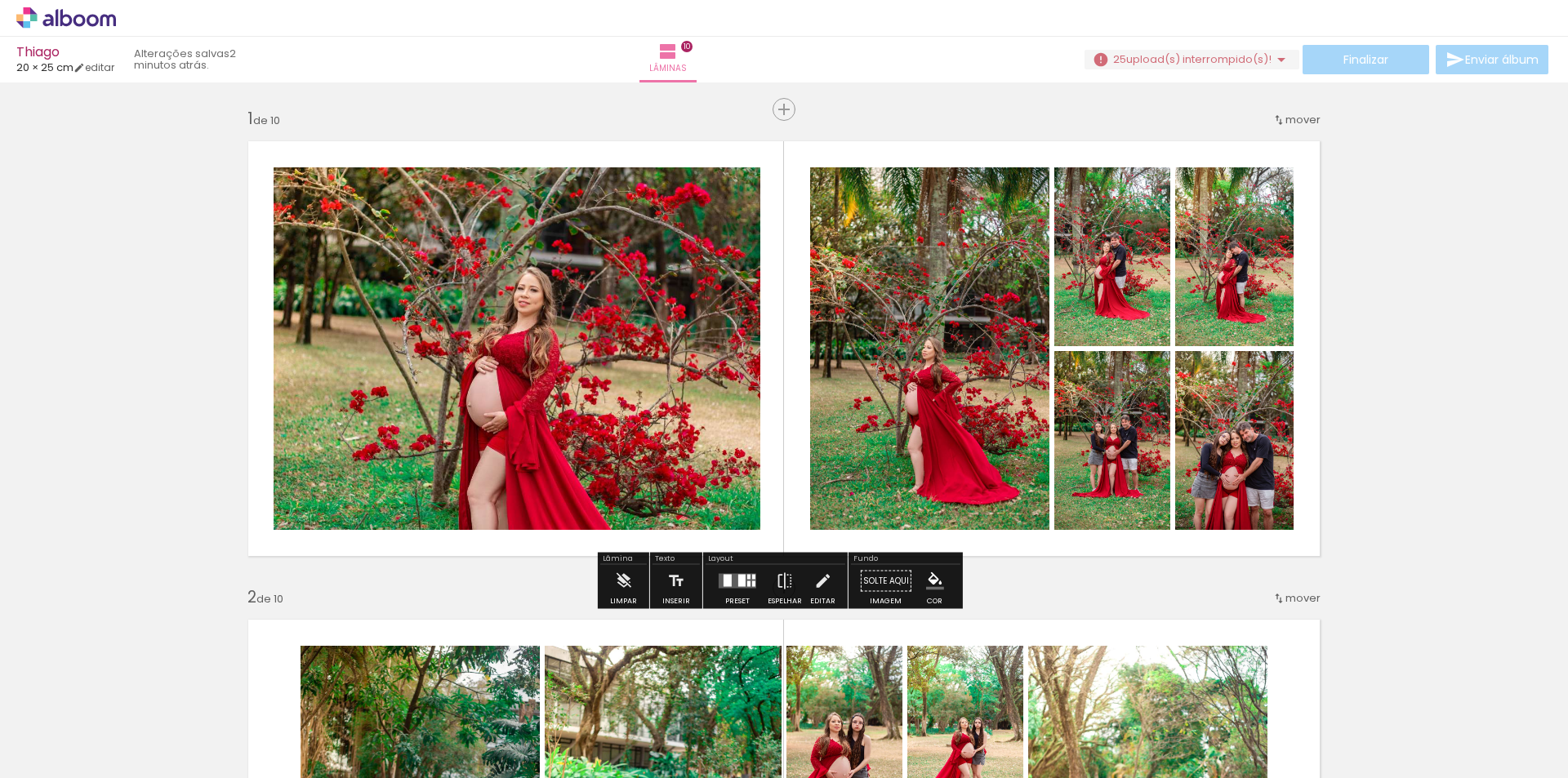
click at [1262, 53] on span "upload(s) interrompido(s)!" at bounding box center [1200, 59] width 145 height 16
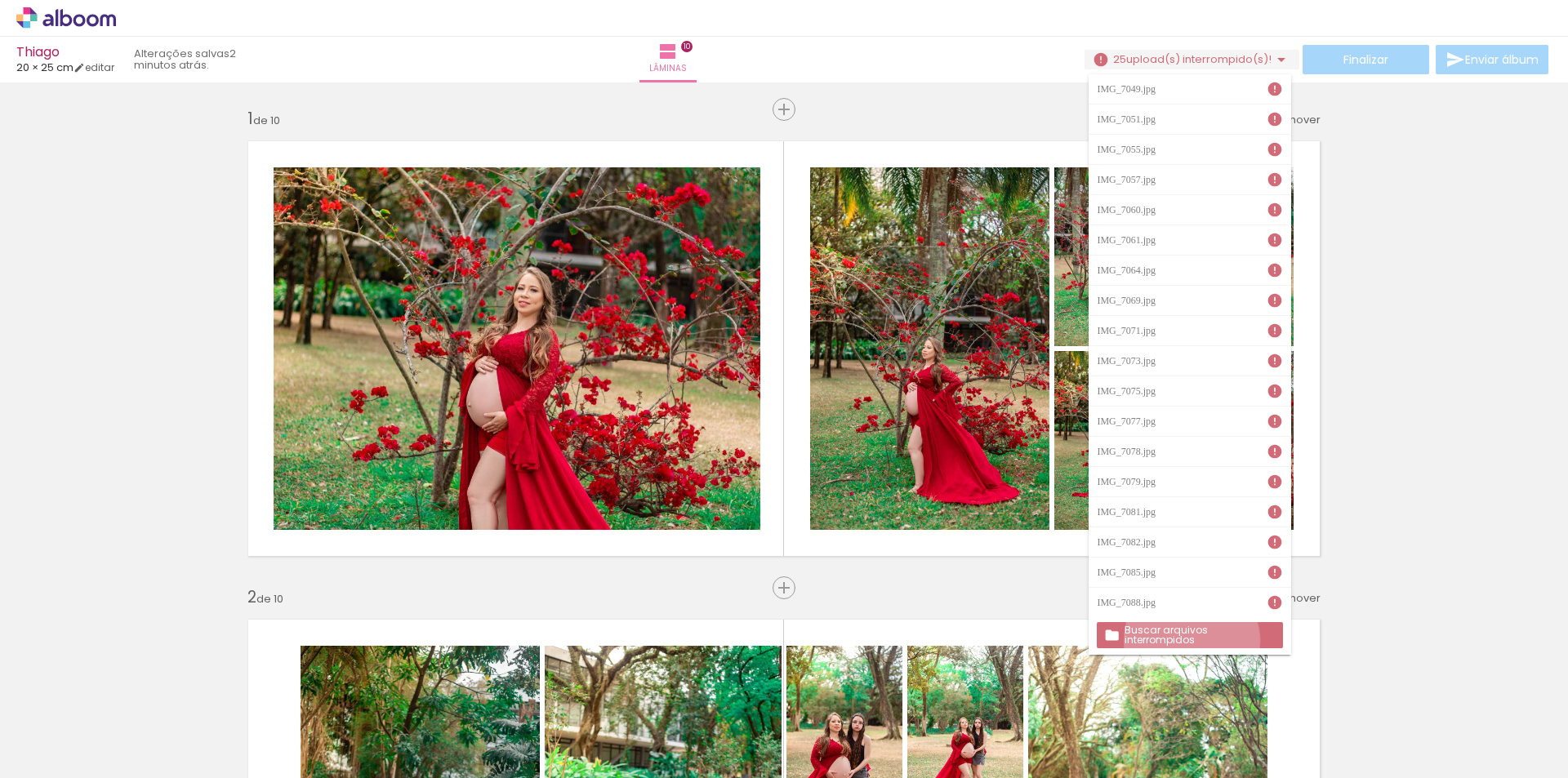
click at [1194, 641] on paper-button "Buscar arquivos interrompidos" at bounding box center [1190, 635] width 185 height 26
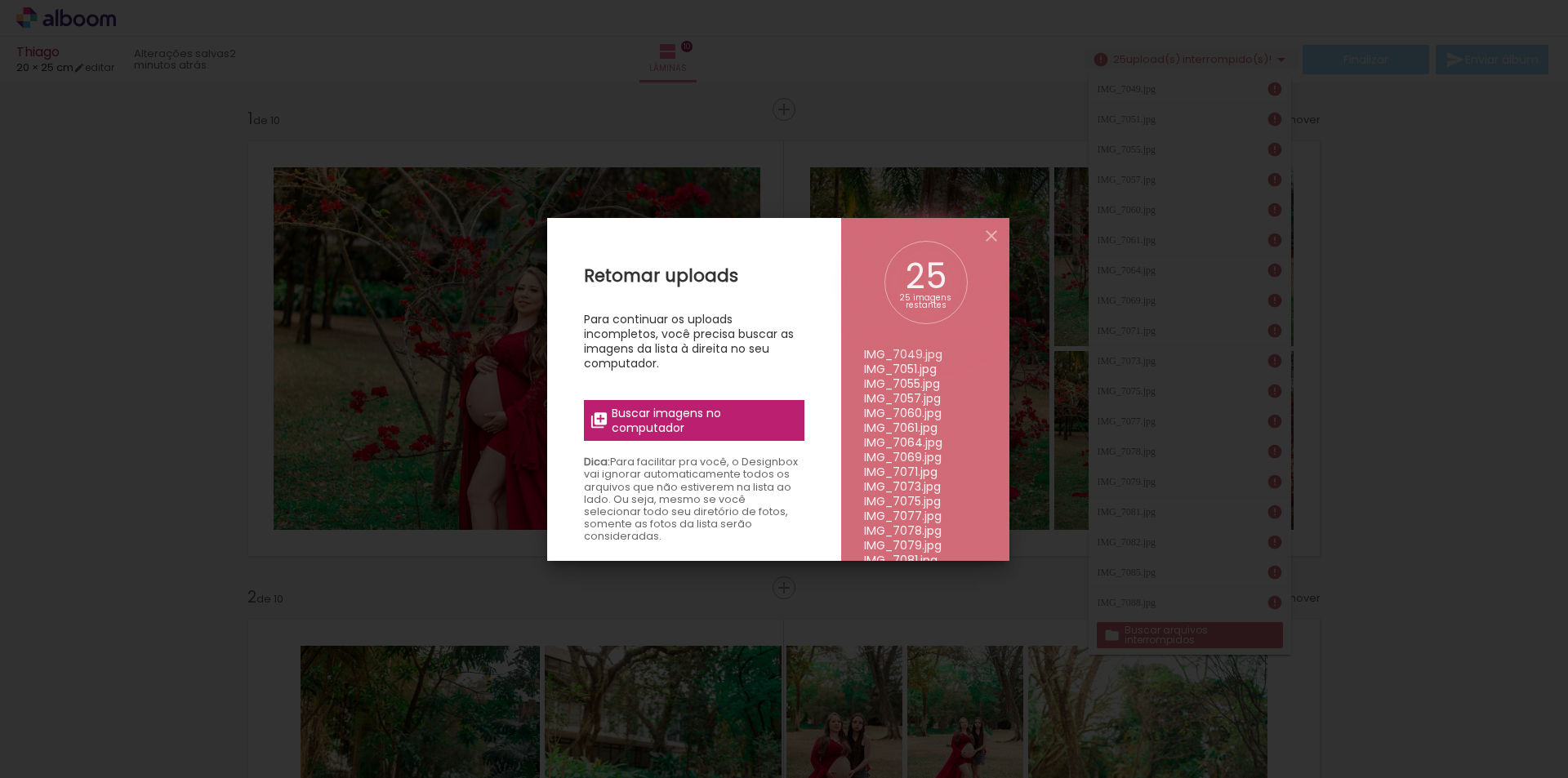
click at [0, 0] on label "Buscar imagens no computador" at bounding box center [0, 0] width 0 height 0
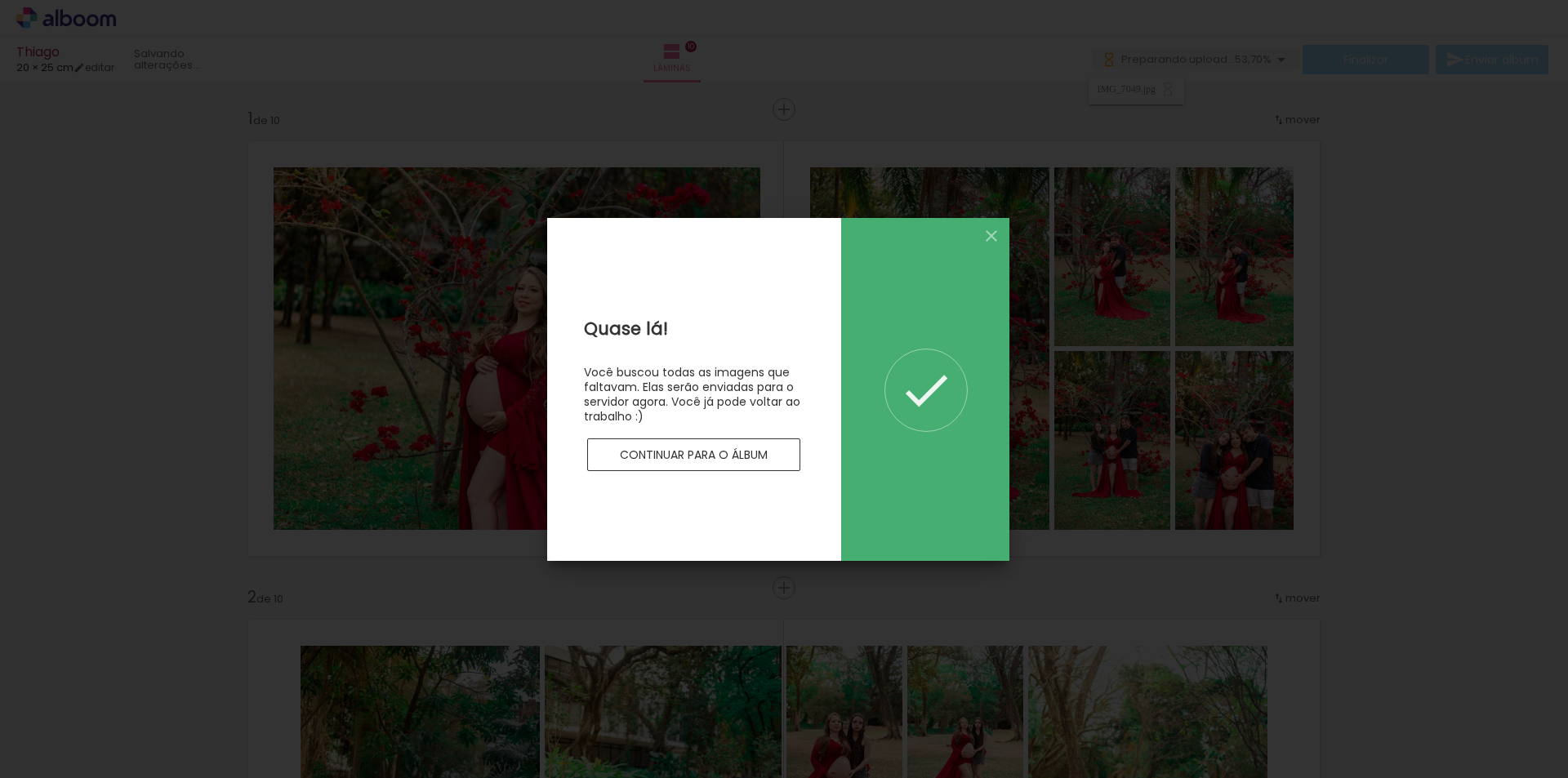
click at [0, 0] on slot "Continuar para o álbum" at bounding box center [0, 0] width 0 height 0
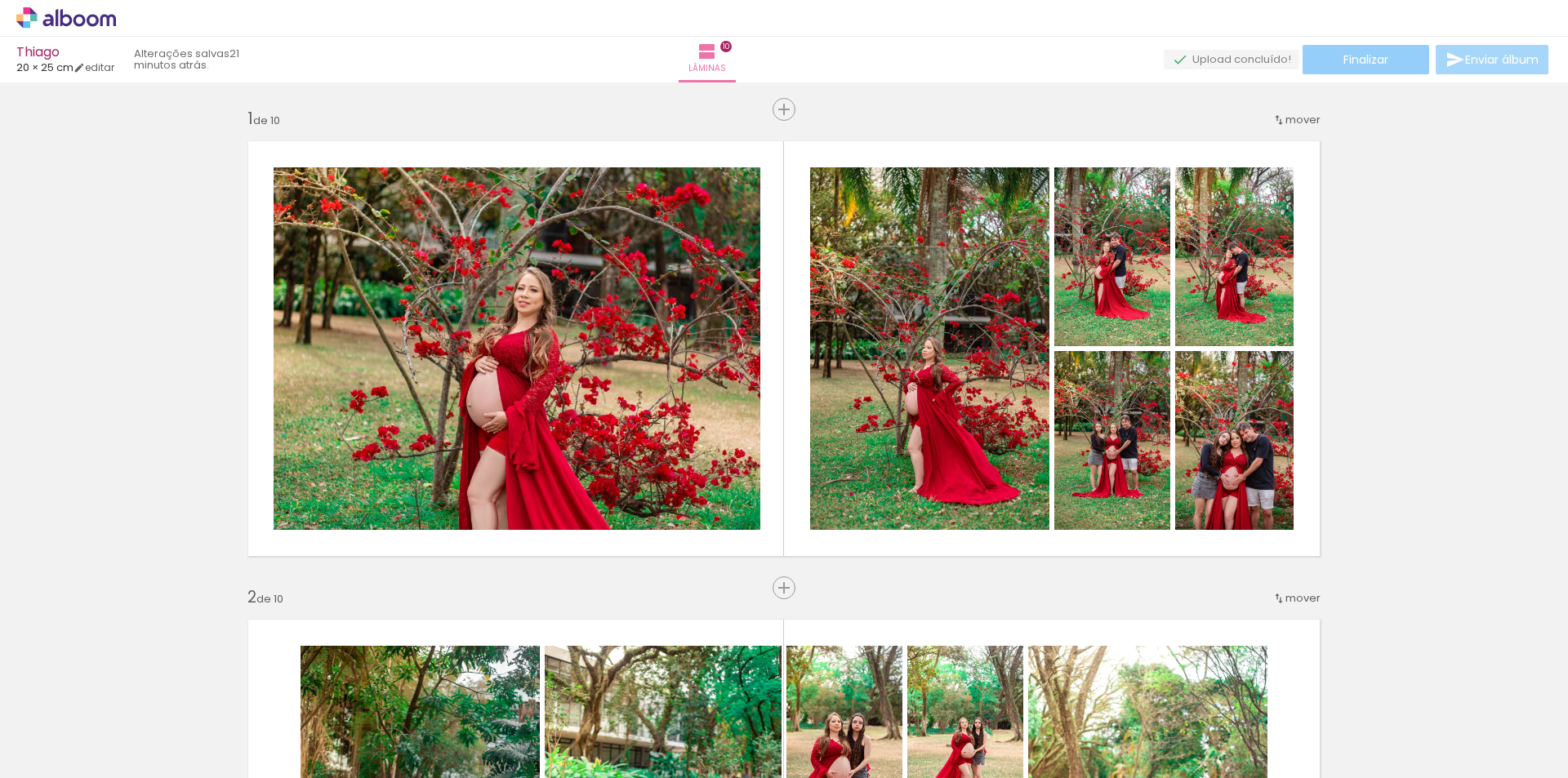
click at [1353, 59] on span "Finalizar" at bounding box center [1366, 59] width 45 height 12
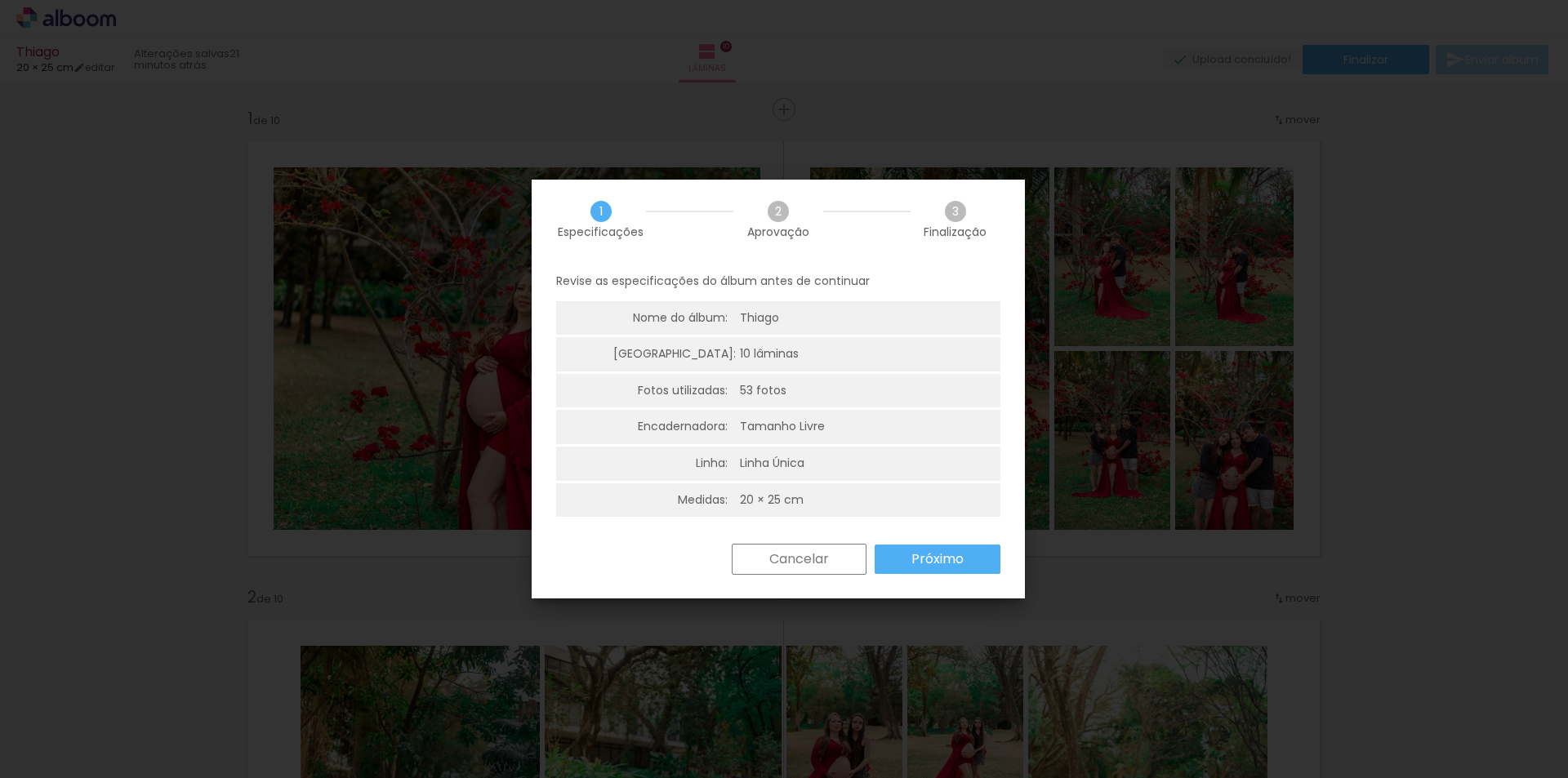
scroll to position [4, 0]
click at [0, 0] on slot "Próximo" at bounding box center [0, 0] width 0 height 0
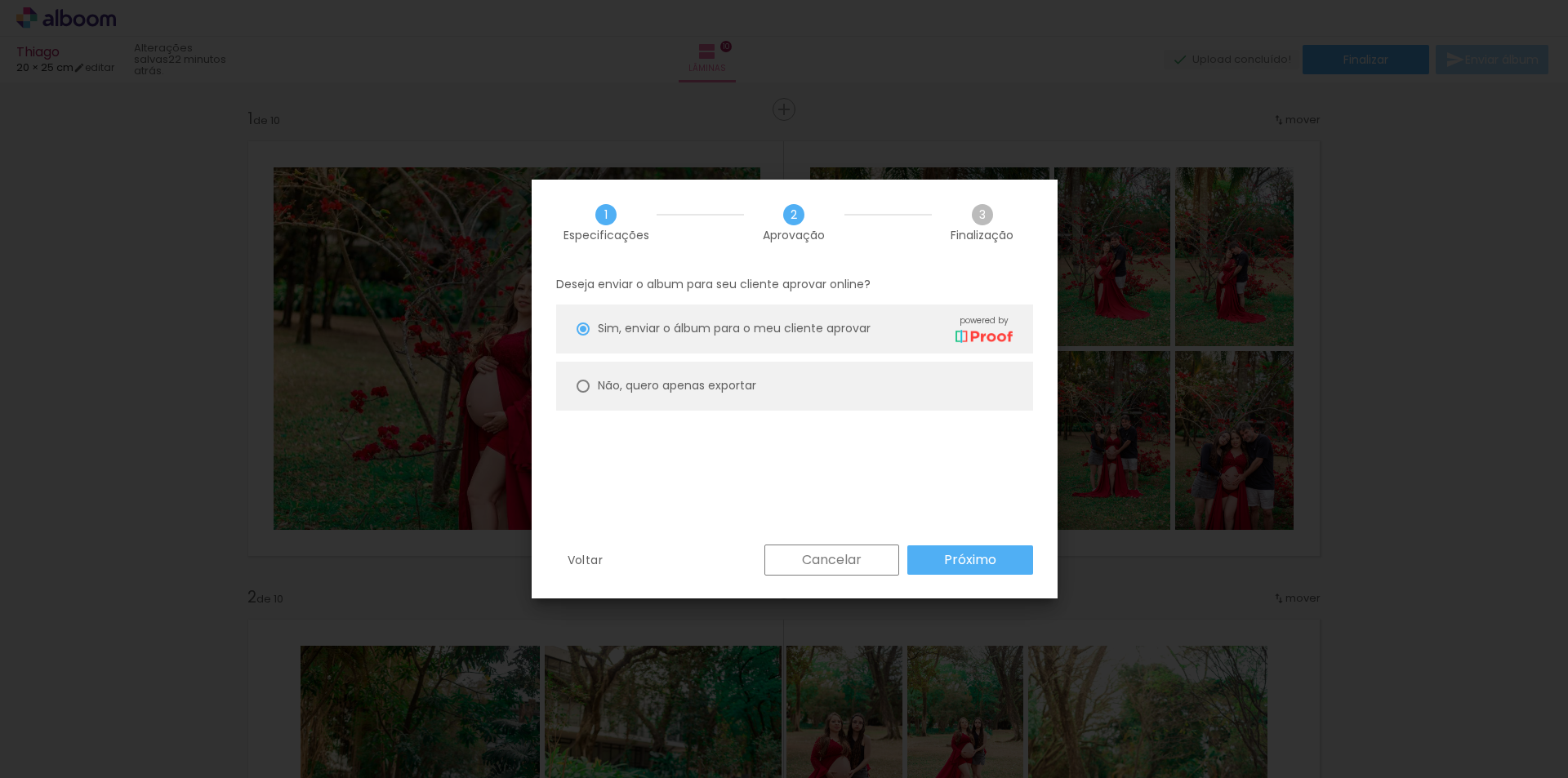
click at [0, 0] on slot "Não, quero apenas exportar" at bounding box center [0, 0] width 0 height 0
type paper-radio-button "on"
click at [0, 0] on slot "Próximo" at bounding box center [0, 0] width 0 height 0
type input "Alta, 300 DPI"
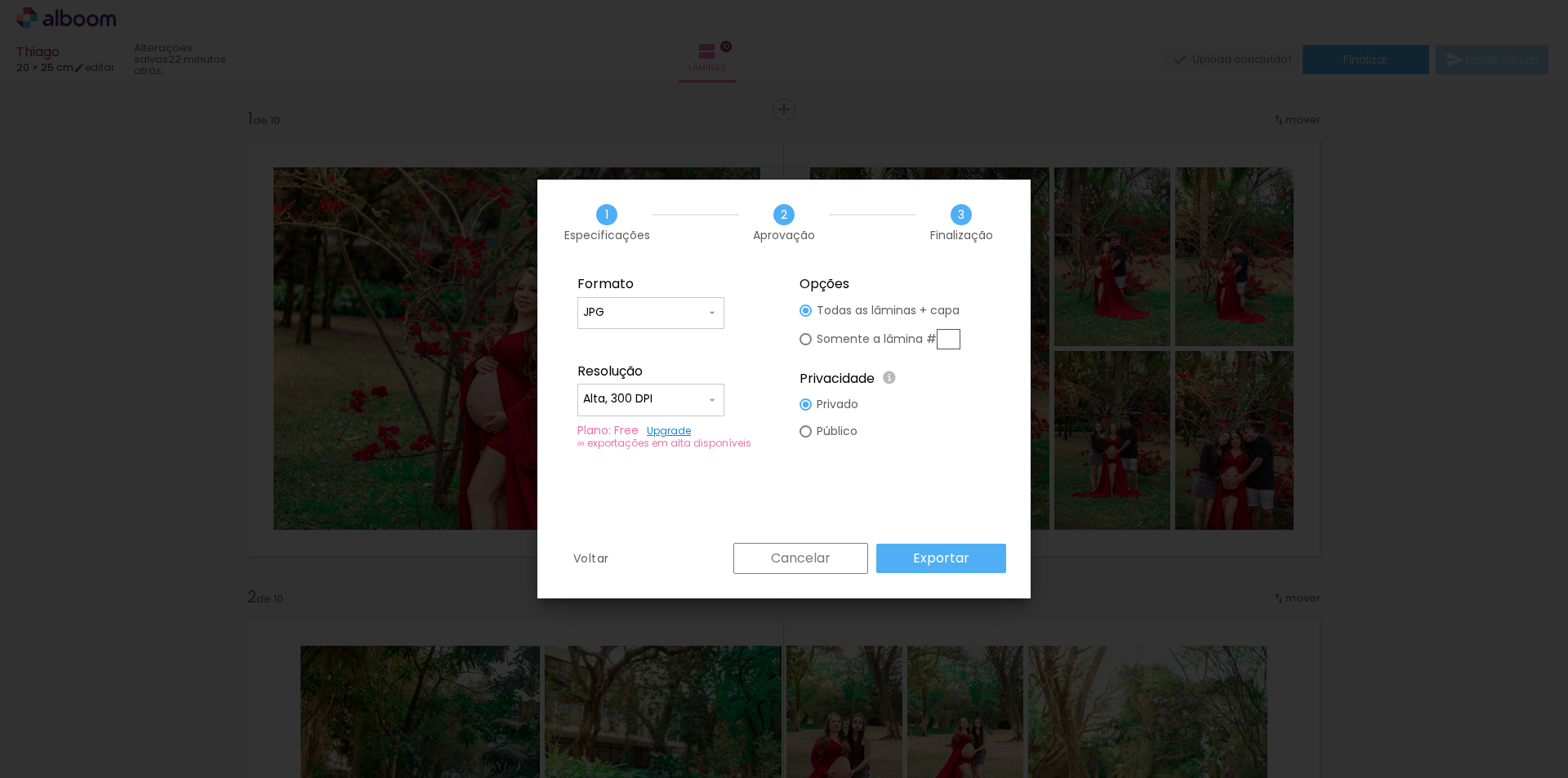
click at [918, 472] on div "Formato JPG PDF Resolução Alta, 300 DPI Baixa Plano: Free Upgrade ∞ exportações…" at bounding box center [784, 404] width 493 height 278
click at [0, 0] on slot "Exportar" at bounding box center [0, 0] width 0 height 0
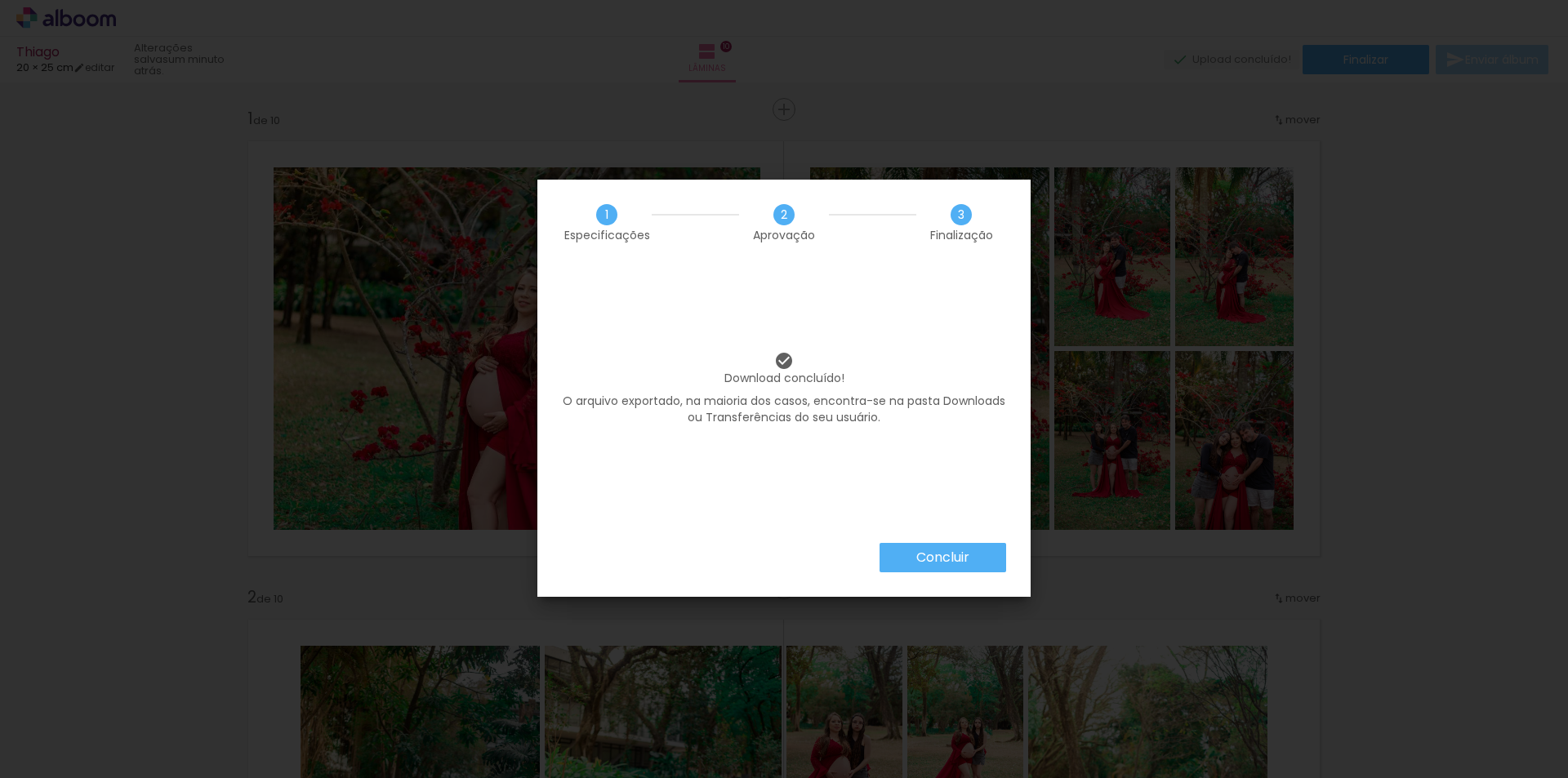
click at [0, 0] on slot "Concluir" at bounding box center [0, 0] width 0 height 0
